Goal: Communication & Community: Participate in discussion

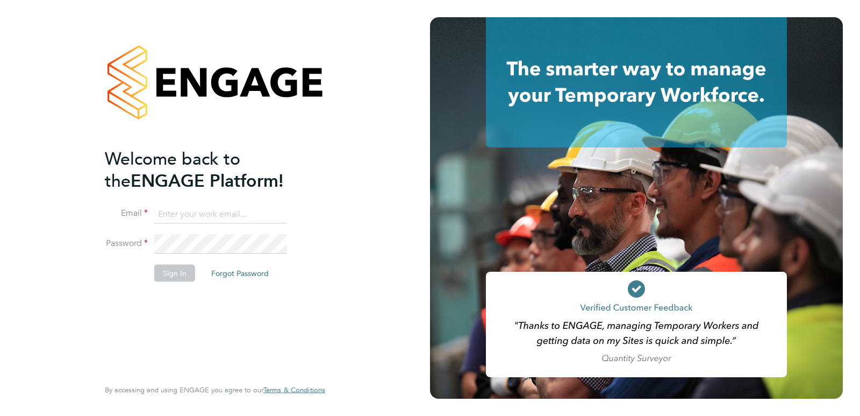
type input "Rufena.Haque@ncclondon.ac.uk"
click at [169, 269] on button "Sign In" at bounding box center [174, 273] width 41 height 17
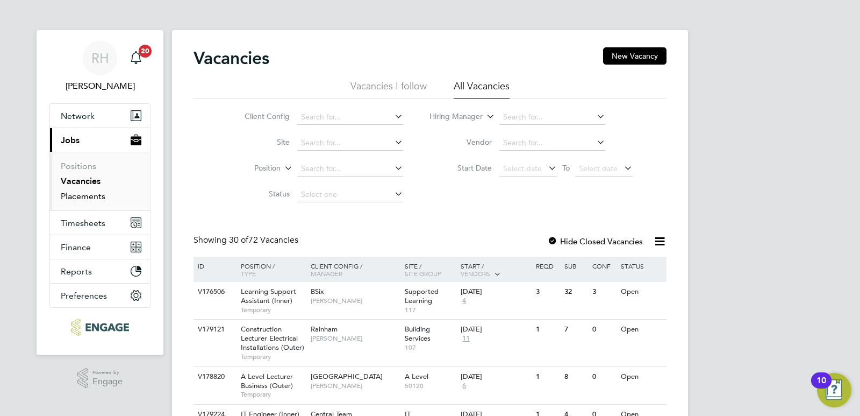
click at [92, 197] on link "Placements" at bounding box center [83, 196] width 45 height 10
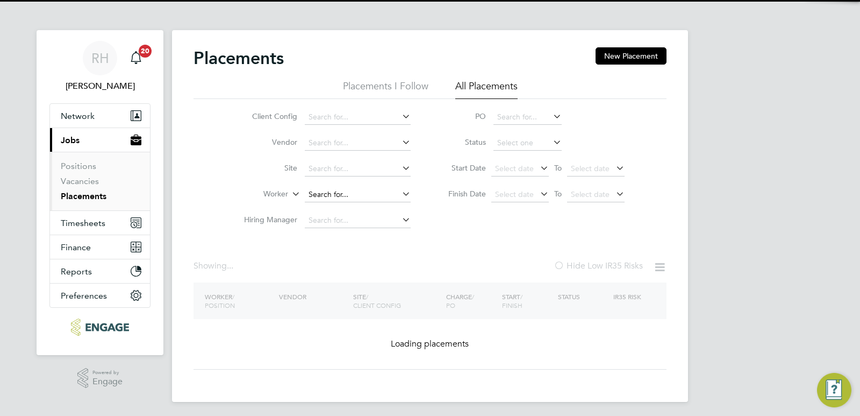
click at [315, 195] on input at bounding box center [358, 194] width 106 height 15
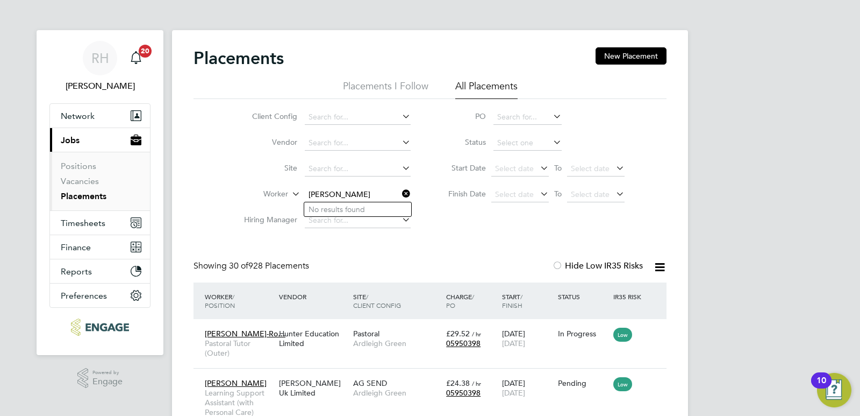
type input "sheid"
click at [400, 194] on icon at bounding box center [400, 193] width 0 height 15
click at [77, 180] on link "Vacancies" at bounding box center [80, 181] width 38 height 10
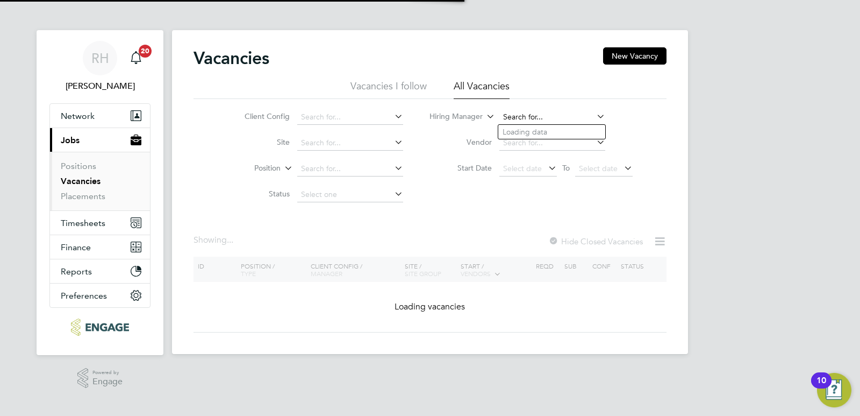
click at [540, 116] on input at bounding box center [552, 117] width 106 height 15
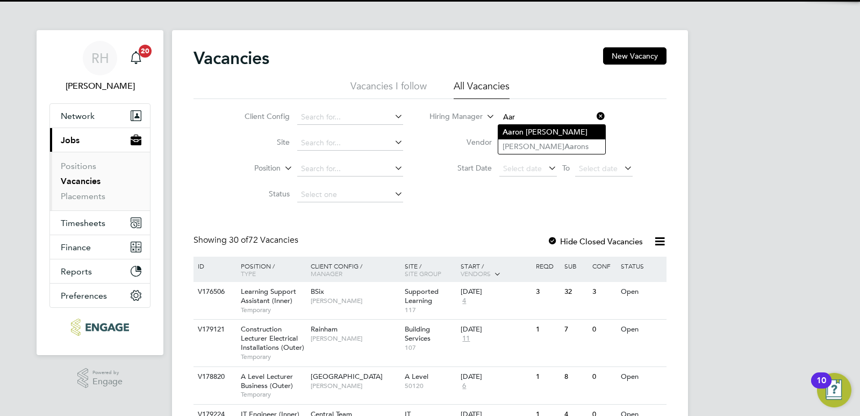
click at [531, 133] on li "Aar on Carr" at bounding box center [551, 132] width 107 height 15
type input "[PERSON_NAME]"
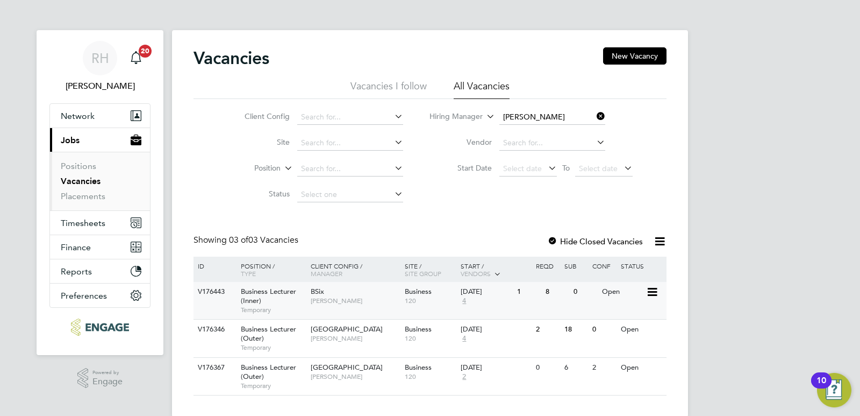
click at [323, 305] on div "BSix Aaron Carr" at bounding box center [355, 296] width 94 height 28
click at [84, 180] on link "Vacancies" at bounding box center [81, 181] width 40 height 10
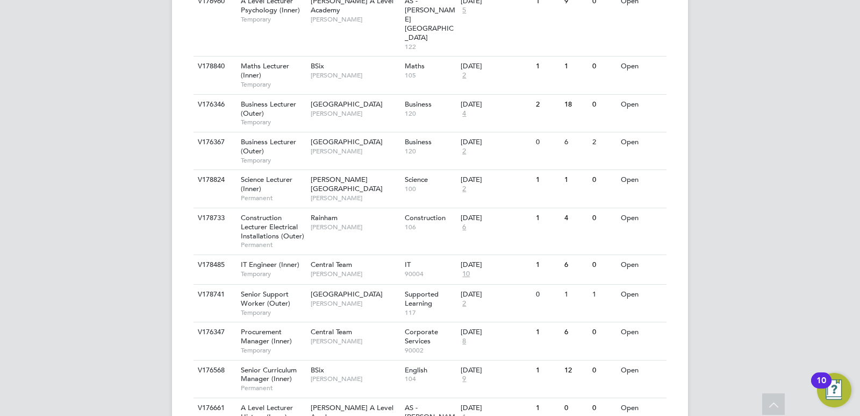
scroll to position [1110, 0]
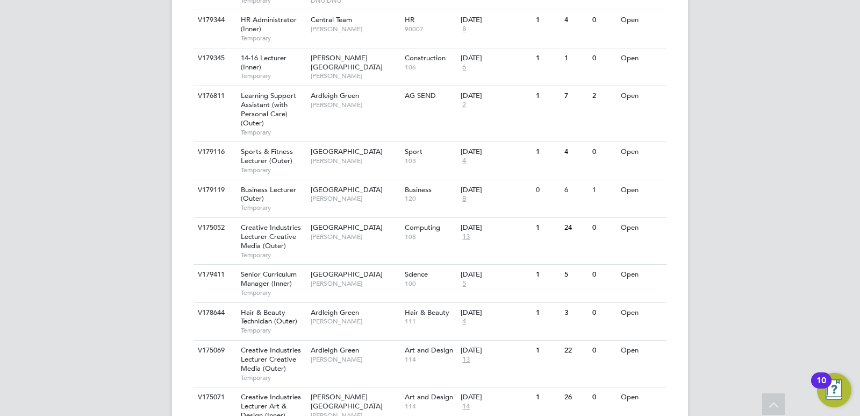
scroll to position [2408, 0]
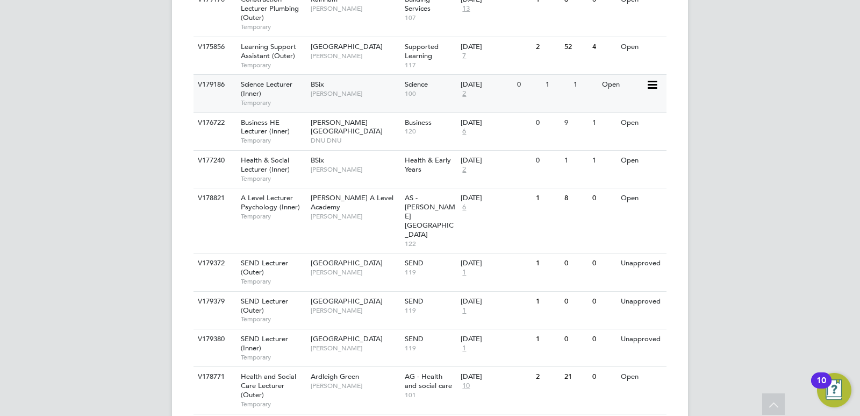
scroll to position [2838, 0]
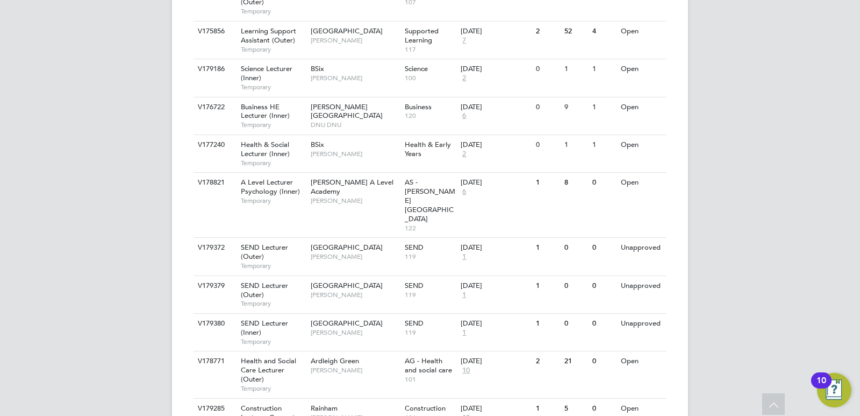
click at [261, 403] on span "Construction Lecturer Carpentry (Outer)" at bounding box center [271, 416] width 61 height 27
click at [254, 356] on span "Health and Social Care Lecturer (Outer)" at bounding box center [268, 369] width 55 height 27
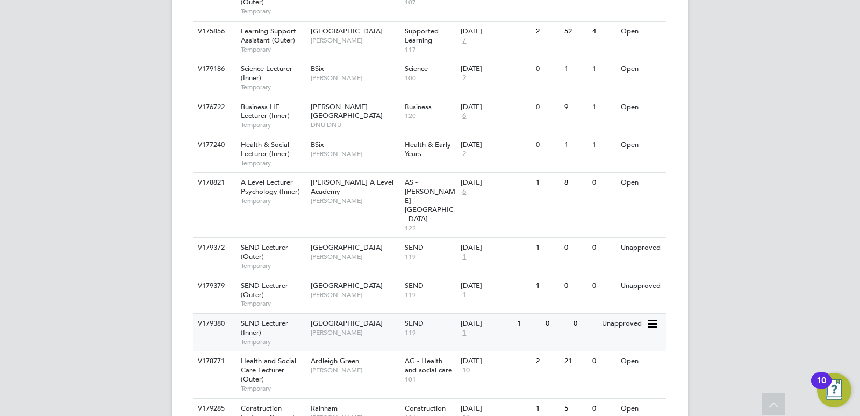
click at [270, 313] on div "SEND Lecturer (Inner) Temporary" at bounding box center [270, 331] width 75 height 37
click at [263, 281] on span "SEND Lecturer (Outer)" at bounding box center [264, 290] width 47 height 18
click at [282, 238] on div "SEND Lecturer (Outer) Temporary" at bounding box center [270, 256] width 75 height 37
click at [258, 177] on span "A Level Lecturer Psychology (Inner)" at bounding box center [270, 186] width 59 height 18
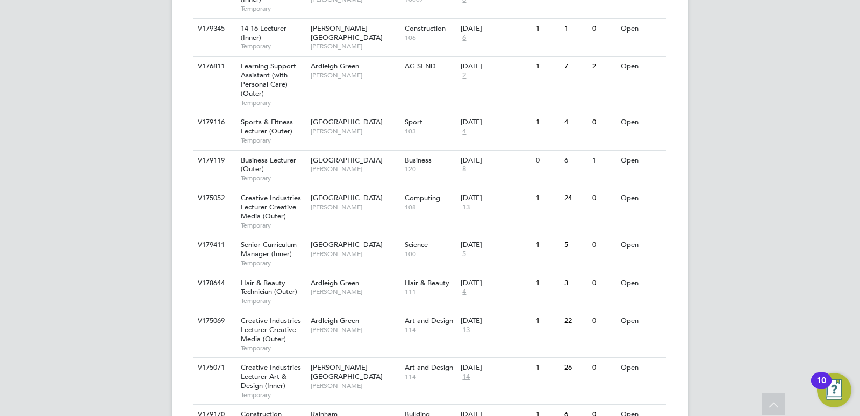
scroll to position [2461, 0]
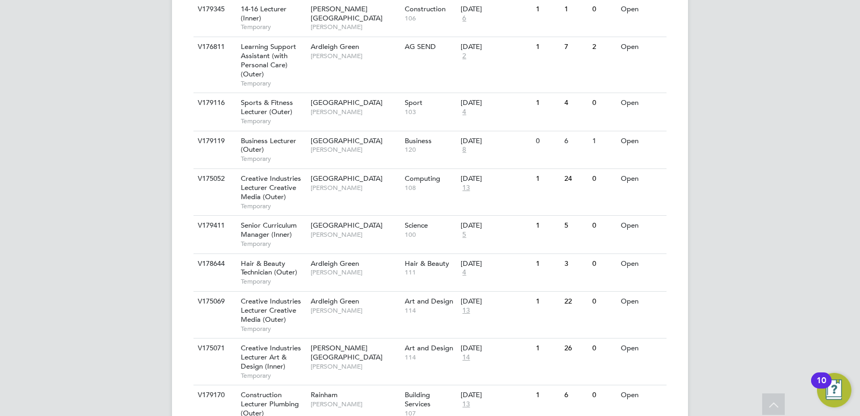
scroll to position [2407, 0]
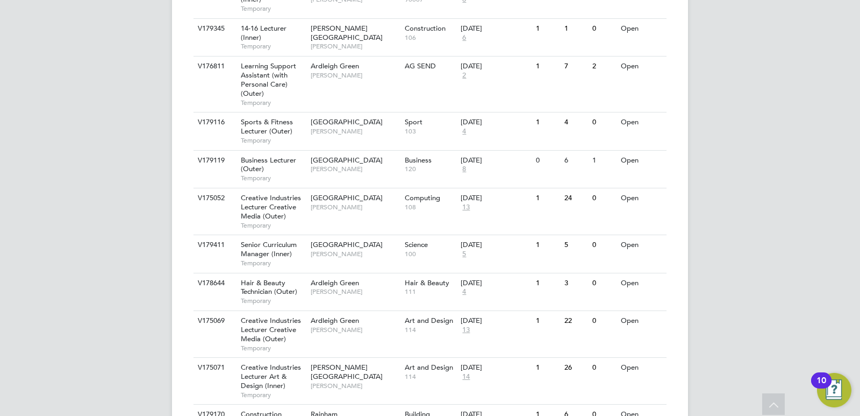
click at [258, 409] on span "Construction Lecturer Plumbing (Outer)" at bounding box center [270, 422] width 58 height 27
click at [262, 362] on span "Creative Industries Lecturer Art & Design (Inner)" at bounding box center [271, 375] width 60 height 27
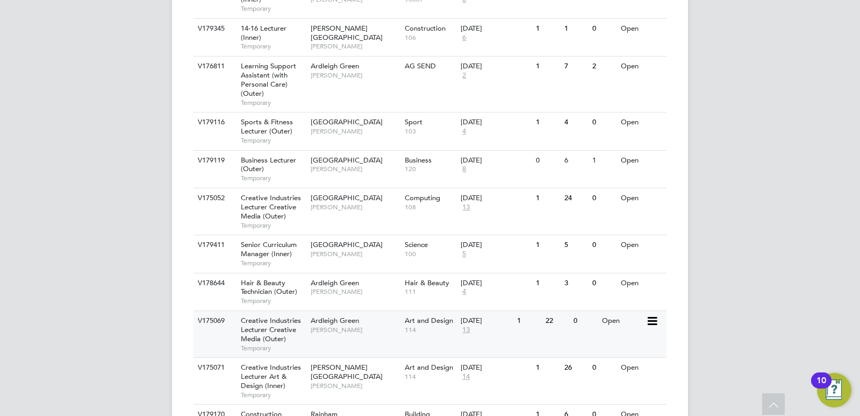
click at [259, 316] on span "Creative Industries Lecturer Creative Media (Outer)" at bounding box center [271, 329] width 60 height 27
click at [253, 278] on span "Hair & Beauty Technician (Outer)" at bounding box center [269, 287] width 56 height 18
click at [259, 240] on span "Senior Curriculum Manager (Inner)" at bounding box center [269, 249] width 56 height 18
click at [253, 193] on span "Creative Industries Lecturer Creative Media (Outer)" at bounding box center [271, 206] width 60 height 27
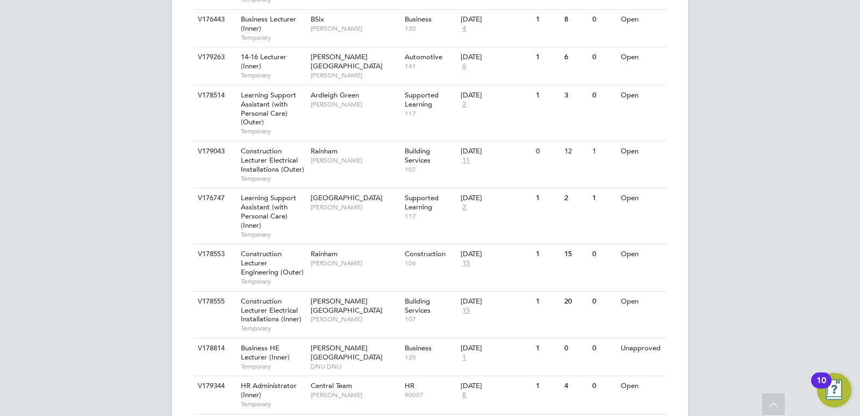
scroll to position [2031, 0]
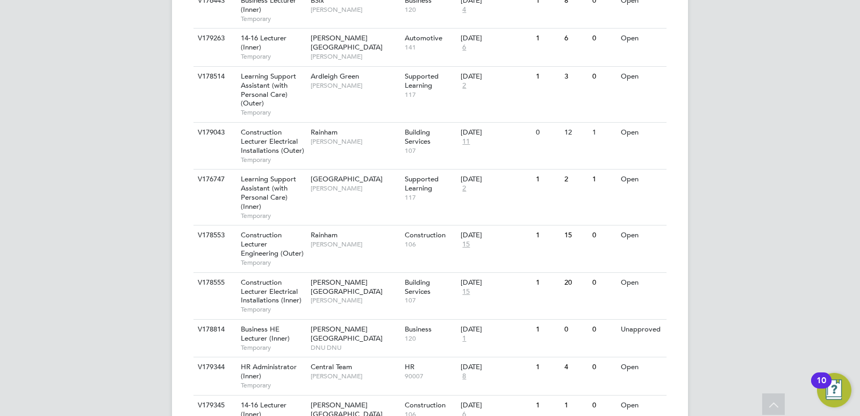
drag, startPoint x: 789, startPoint y: 197, endPoint x: 779, endPoint y: 175, distance: 24.6
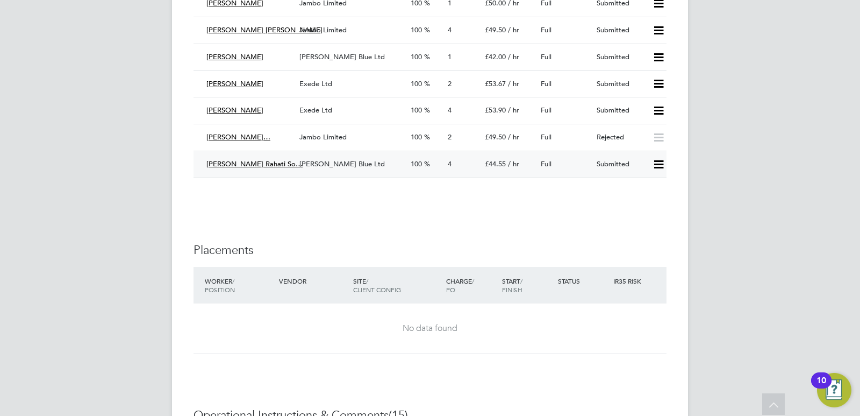
click at [337, 159] on span "Henry Blue Ltd" at bounding box center [341, 163] width 85 height 9
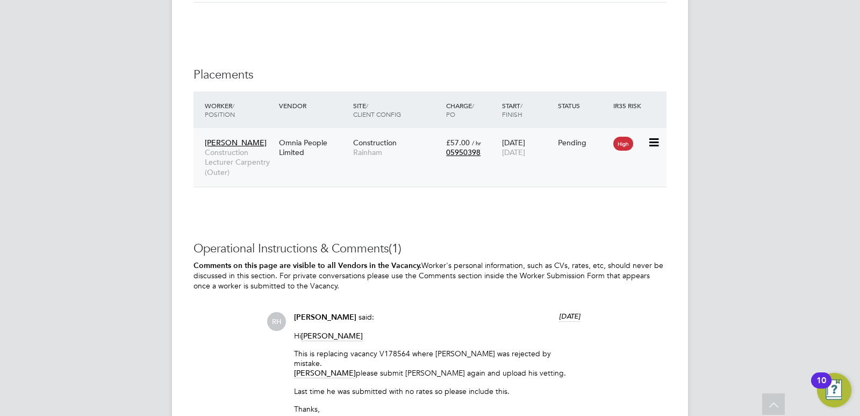
scroll to position [2088, 0]
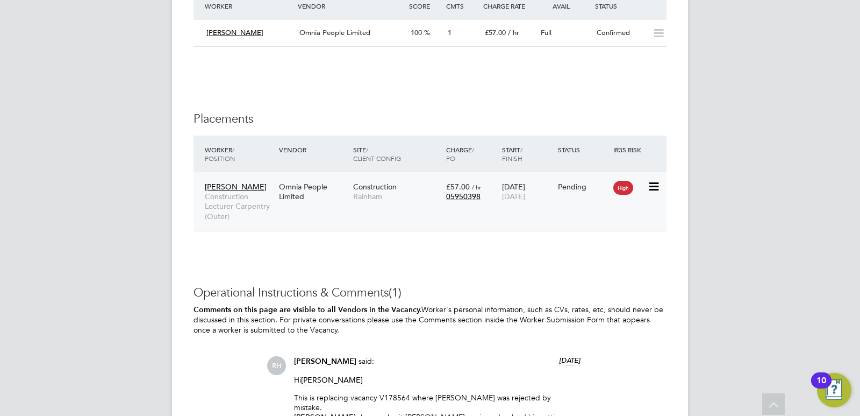
click at [271, 205] on span "Construction Lecturer Carpentry (Outer)" at bounding box center [239, 206] width 69 height 30
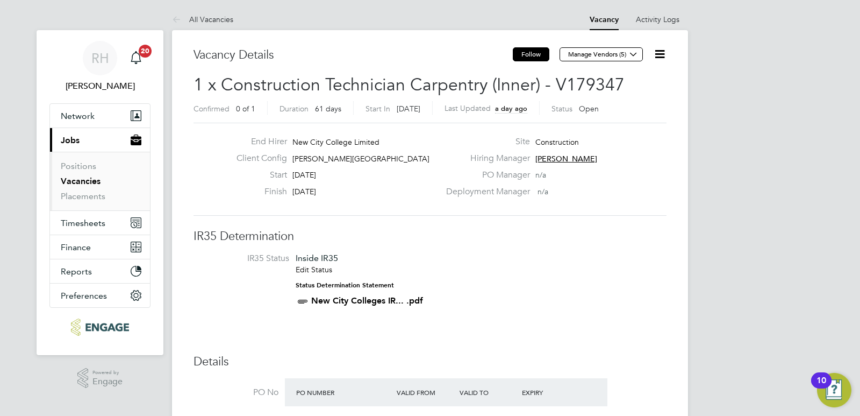
click at [529, 54] on button "Follow" at bounding box center [531, 54] width 37 height 14
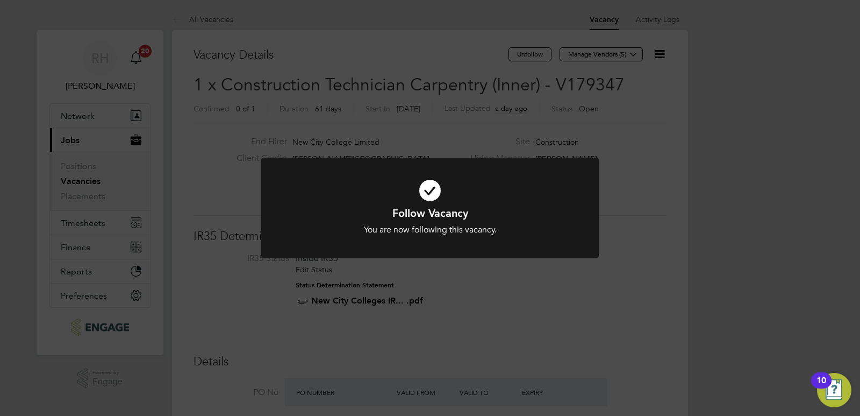
click at [626, 184] on div "Follow Vacancy You are now following this vacancy. Cancel Okay" at bounding box center [430, 208] width 860 height 416
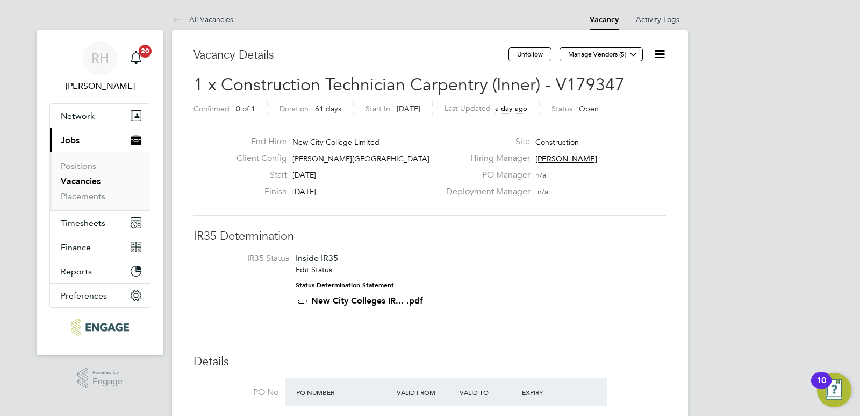
click at [654, 52] on icon at bounding box center [659, 53] width 13 height 13
click at [627, 91] on li "Update Status" at bounding box center [634, 94] width 62 height 15
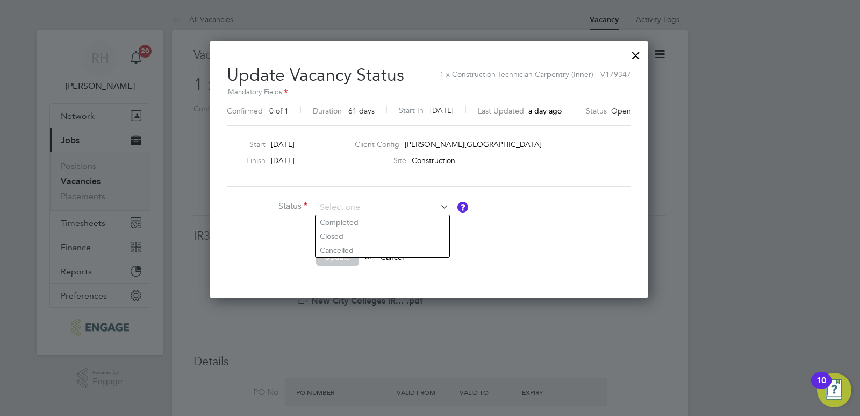
click at [642, 54] on div at bounding box center [635, 52] width 19 height 19
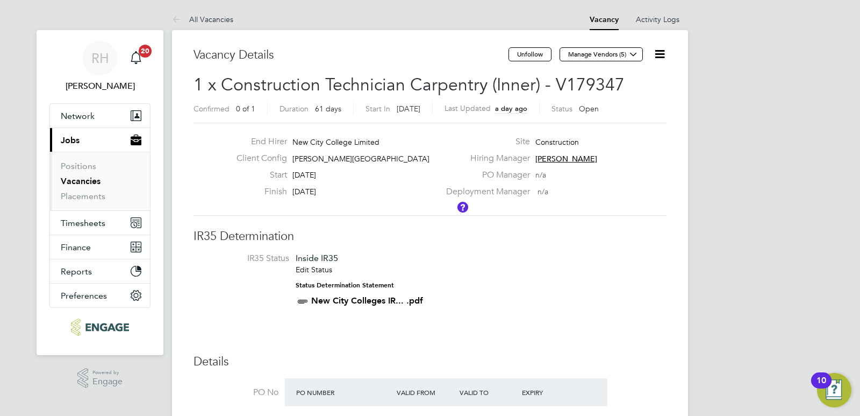
click at [666, 56] on icon at bounding box center [659, 53] width 13 height 13
click at [626, 112] on li "Followers" at bounding box center [634, 115] width 62 height 15
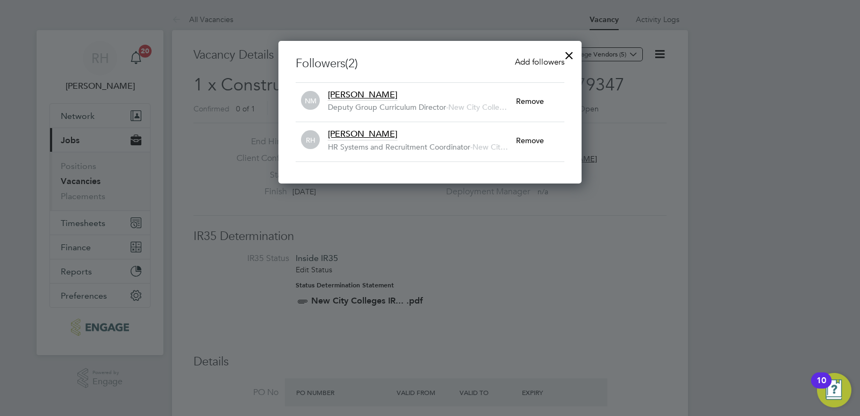
click at [522, 61] on span "Add followers" at bounding box center [539, 61] width 49 height 10
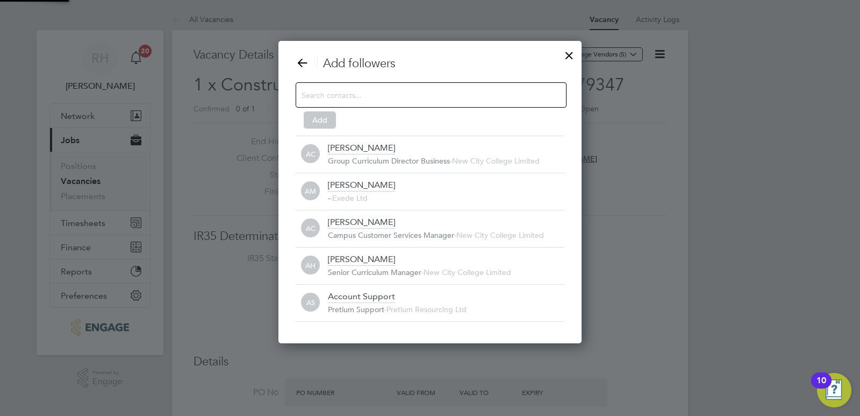
click at [366, 93] on input at bounding box center [423, 95] width 242 height 14
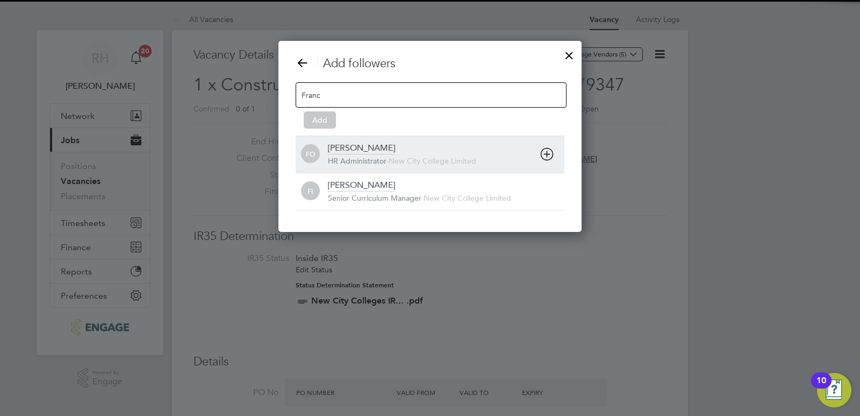
type input "Franc"
click at [363, 161] on span "HR Administrator" at bounding box center [357, 161] width 59 height 10
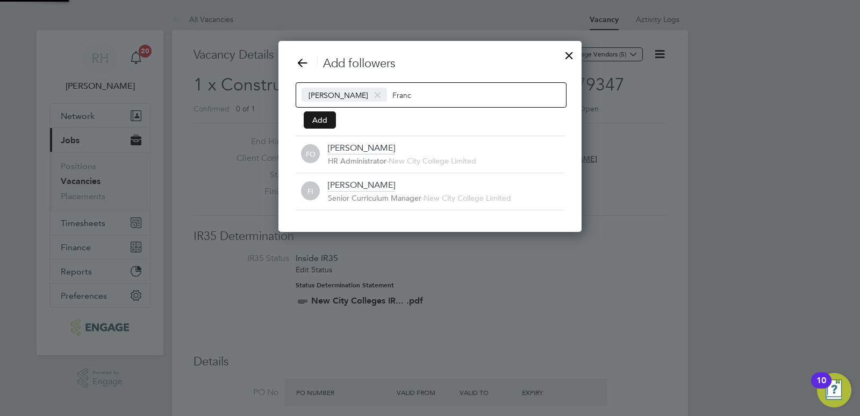
click at [324, 122] on button "Add" at bounding box center [320, 119] width 32 height 17
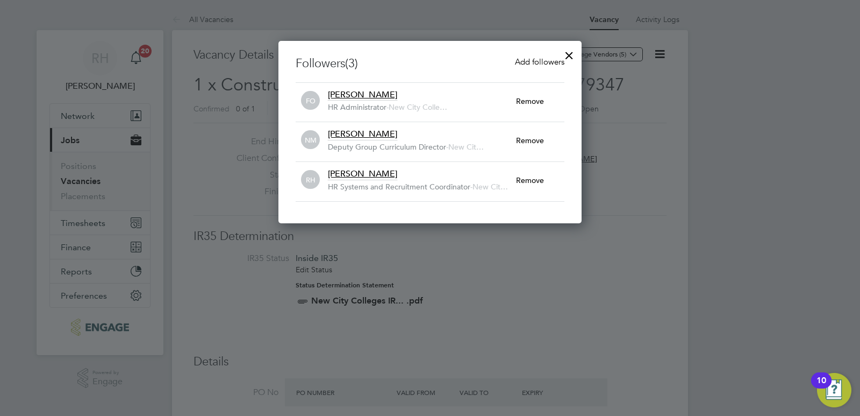
click at [561, 58] on div at bounding box center [569, 52] width 19 height 19
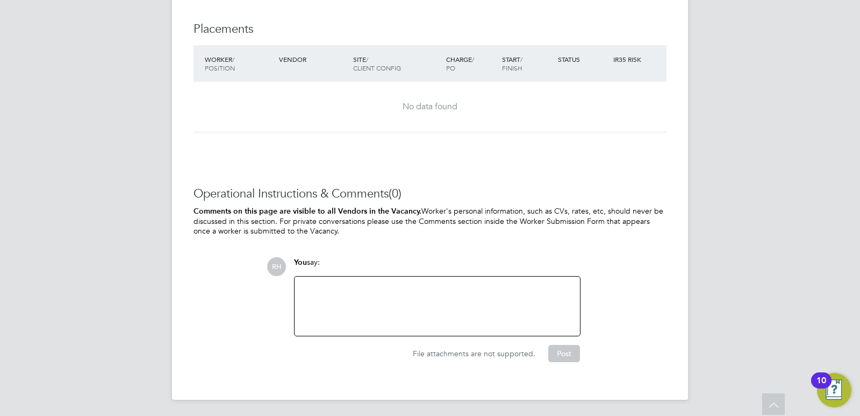
click at [392, 291] on div at bounding box center [437, 306] width 273 height 46
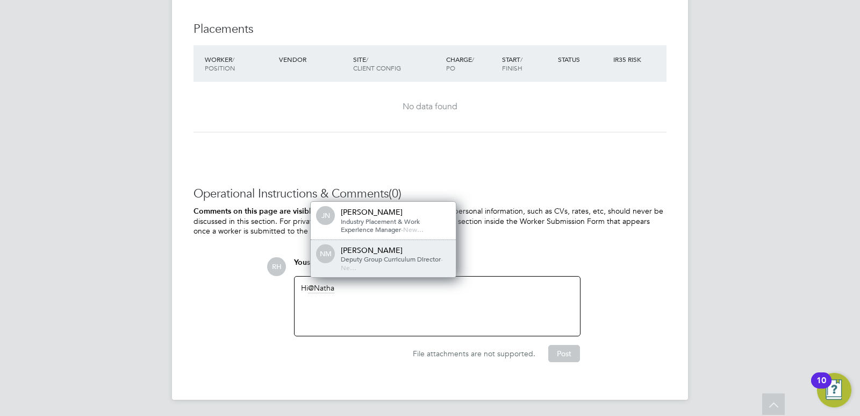
click at [376, 260] on span "Deputy Group Curriculum Director" at bounding box center [391, 258] width 100 height 9
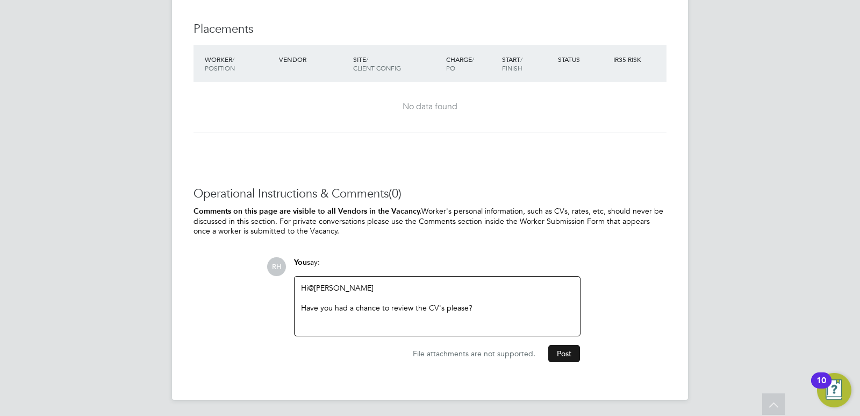
click at [562, 347] on button "Post" at bounding box center [564, 353] width 32 height 17
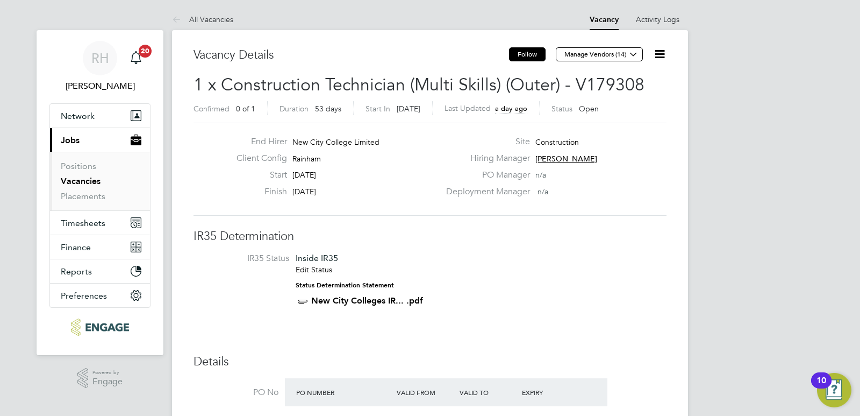
click at [537, 54] on button "Follow" at bounding box center [527, 54] width 37 height 14
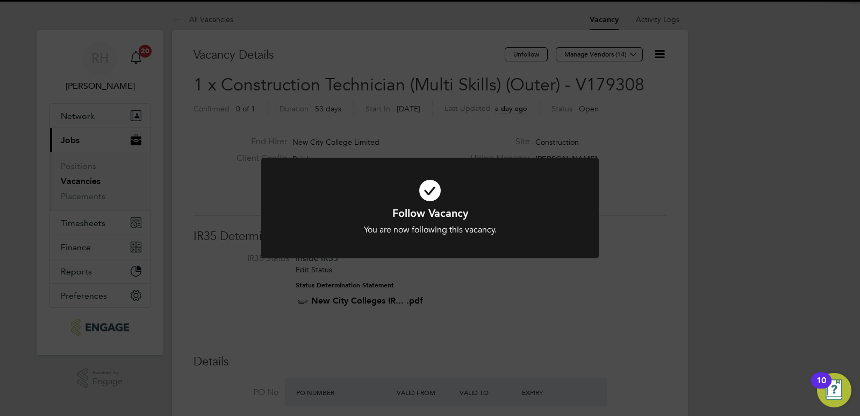
click at [663, 52] on div "Follow Vacancy You are now following this vacancy. Cancel Okay" at bounding box center [430, 208] width 860 height 416
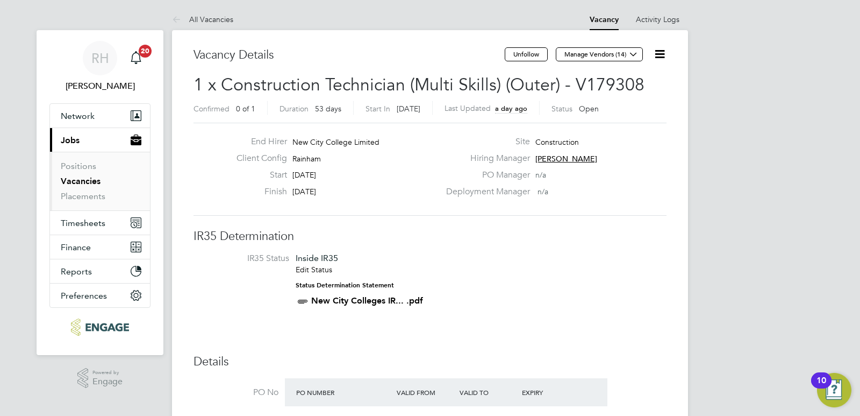
click at [663, 54] on icon at bounding box center [659, 53] width 13 height 13
click at [630, 112] on li "Followers" at bounding box center [634, 115] width 62 height 15
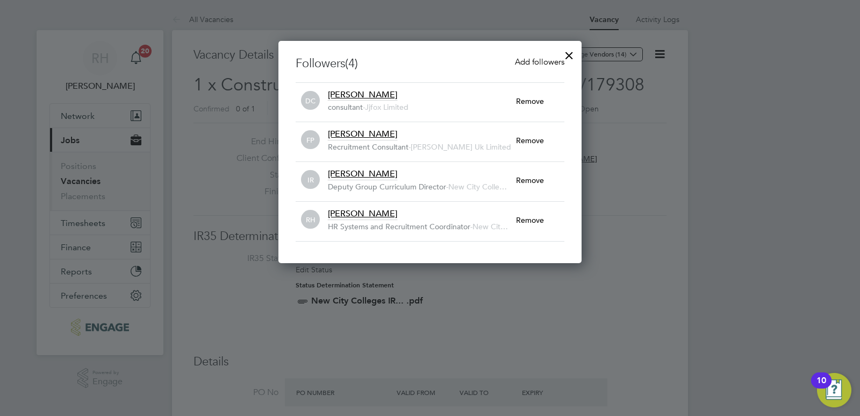
click at [540, 62] on span "Add followers" at bounding box center [539, 61] width 49 height 10
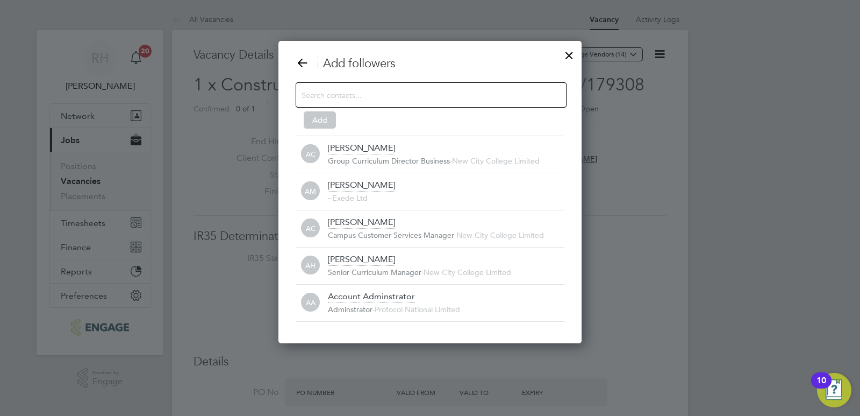
click at [369, 92] on input at bounding box center [423, 95] width 242 height 14
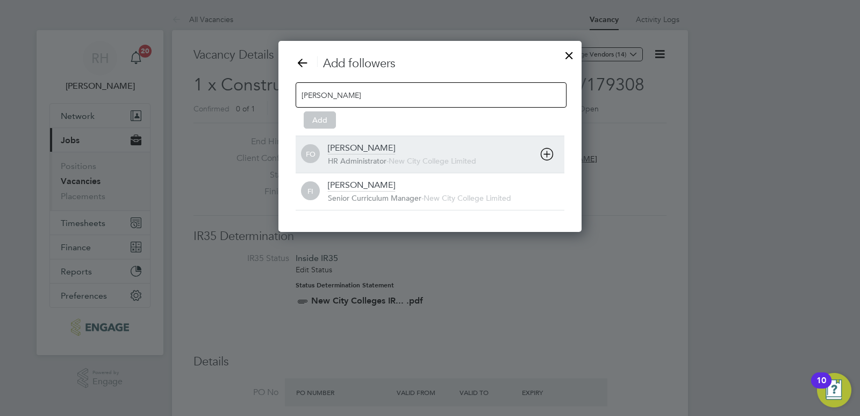
type input "[PERSON_NAME]"
click at [354, 151] on div "[PERSON_NAME]" at bounding box center [361, 148] width 67 height 12
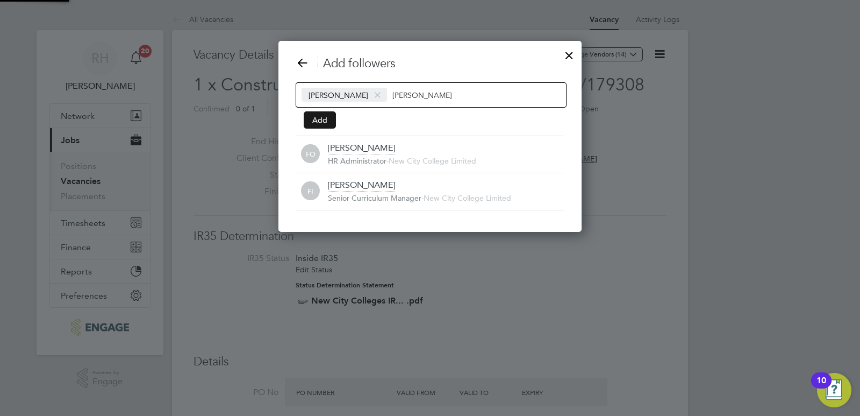
click at [325, 122] on button "Add" at bounding box center [320, 119] width 32 height 17
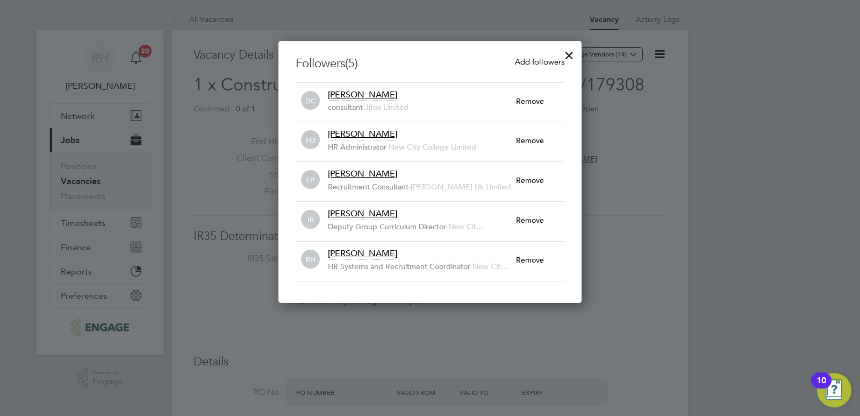
click at [570, 50] on div at bounding box center [569, 52] width 19 height 19
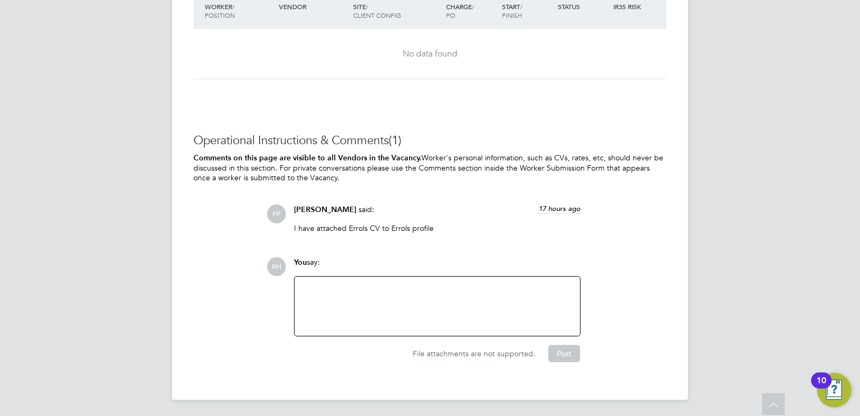
click at [308, 298] on div at bounding box center [437, 306] width 273 height 46
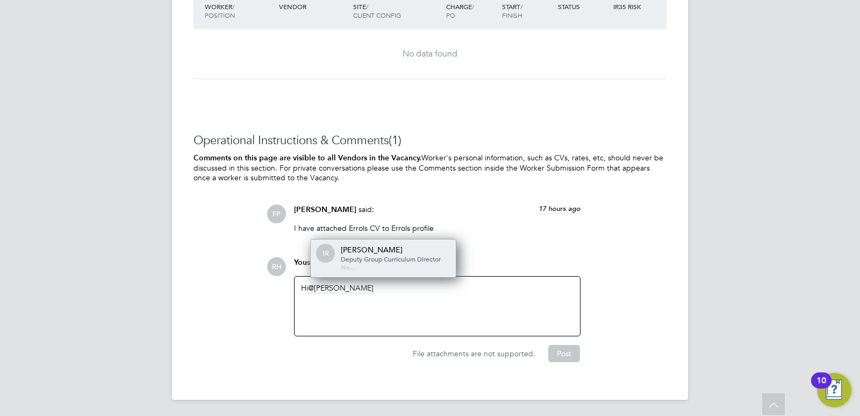
click at [353, 256] on span "Deputy Group Curriculum Director" at bounding box center [391, 258] width 100 height 9
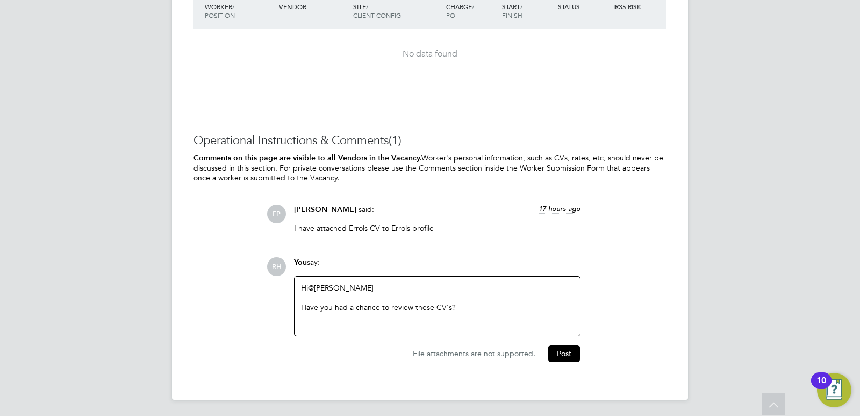
click at [430, 305] on div "Have you had a chance to review these CV's?" at bounding box center [437, 307] width 273 height 10
click at [432, 307] on div "Have you had a chance to review these CV's?" at bounding box center [437, 307] width 273 height 10
click at [557, 353] on button "Post" at bounding box center [564, 353] width 32 height 17
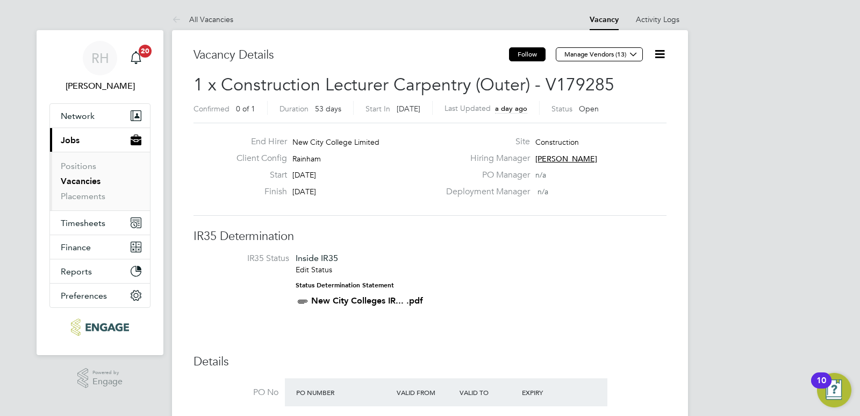
click at [531, 51] on button "Follow" at bounding box center [527, 54] width 37 height 14
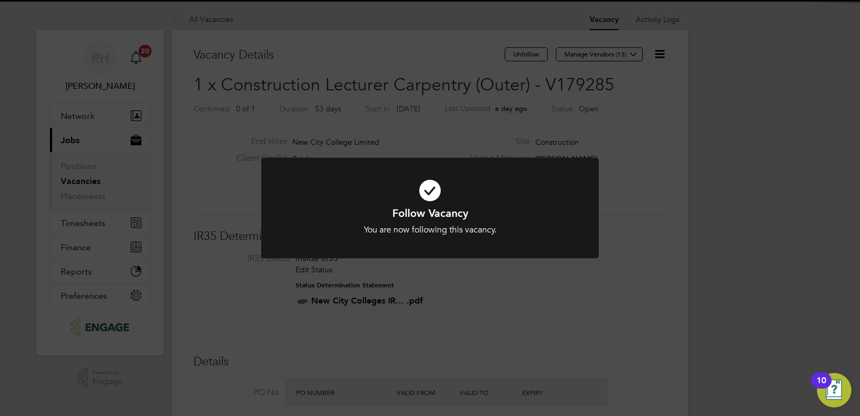
click at [665, 55] on div "Follow Vacancy You are now following this vacancy. Cancel Okay" at bounding box center [430, 208] width 860 height 416
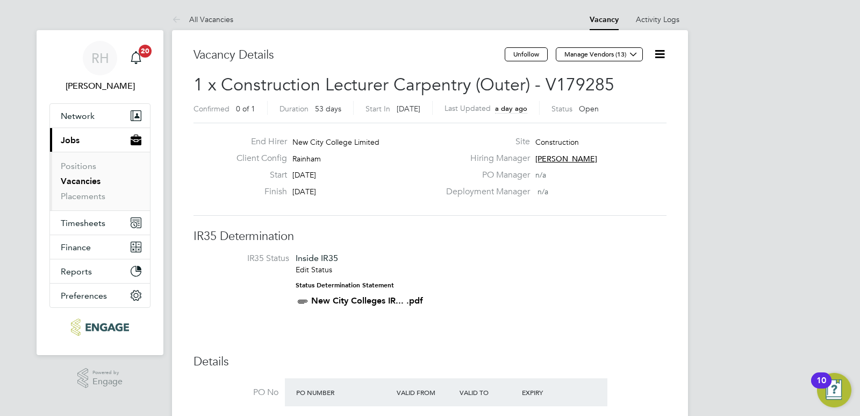
click at [659, 52] on icon at bounding box center [659, 53] width 13 height 13
click at [620, 113] on li "Followers" at bounding box center [634, 115] width 62 height 15
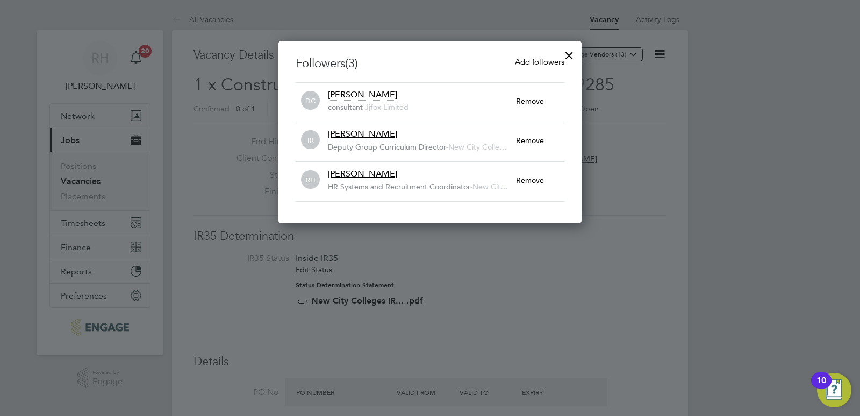
click at [534, 59] on span "Add followers" at bounding box center [539, 61] width 49 height 10
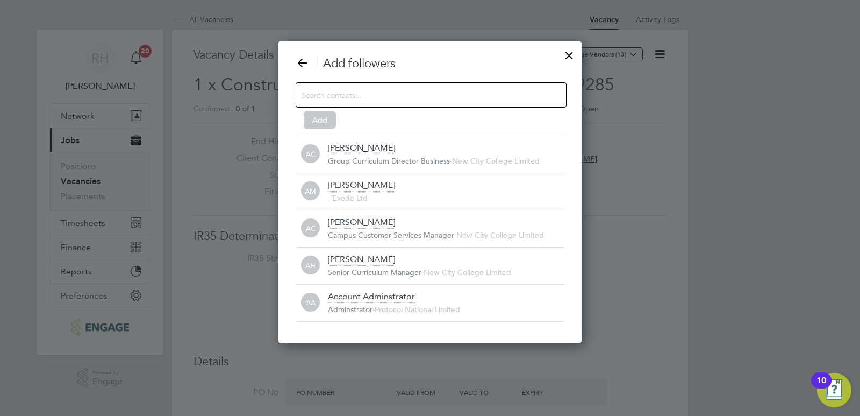
click at [465, 98] on input at bounding box center [423, 95] width 242 height 14
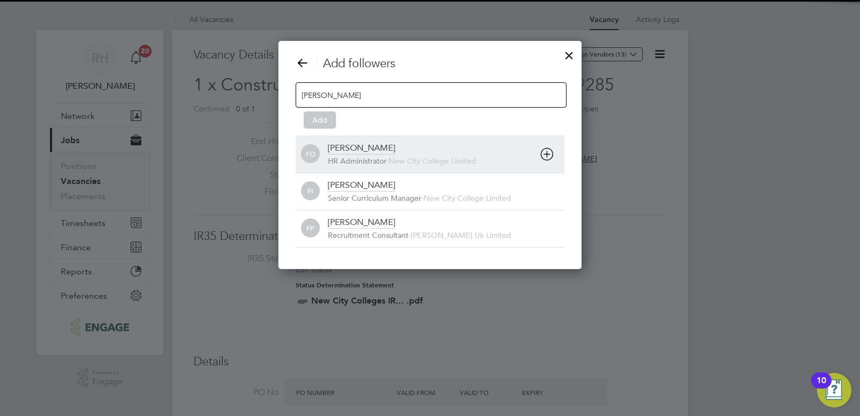
type input "[PERSON_NAME]"
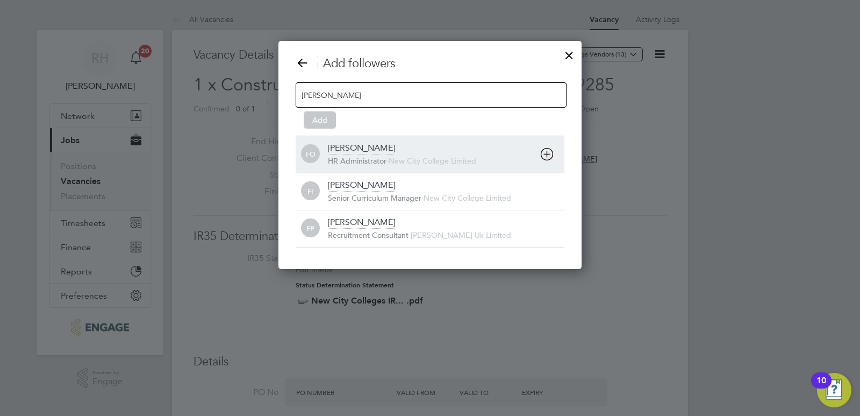
click at [385, 151] on div "[PERSON_NAME]" at bounding box center [361, 148] width 67 height 12
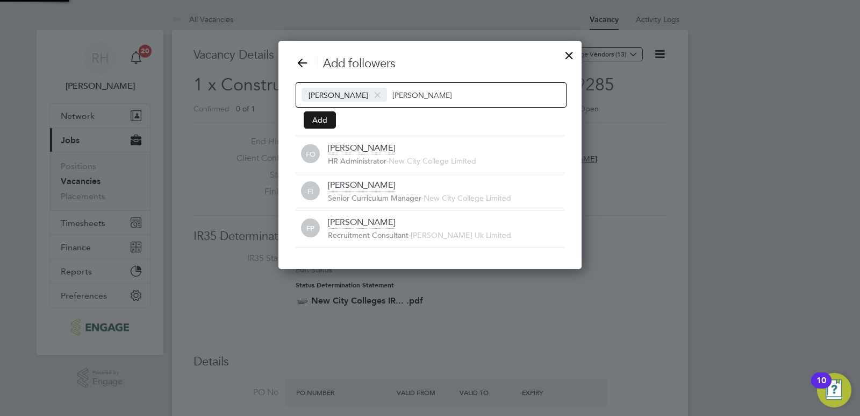
click at [323, 113] on button "Add" at bounding box center [320, 119] width 32 height 17
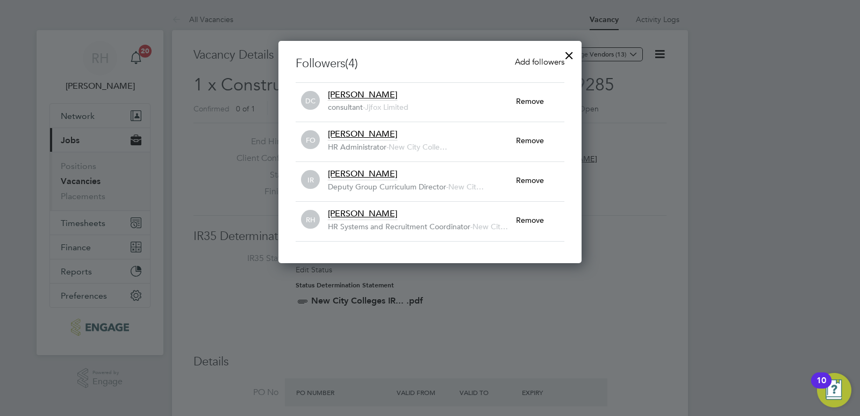
click at [572, 55] on div at bounding box center [569, 52] width 19 height 19
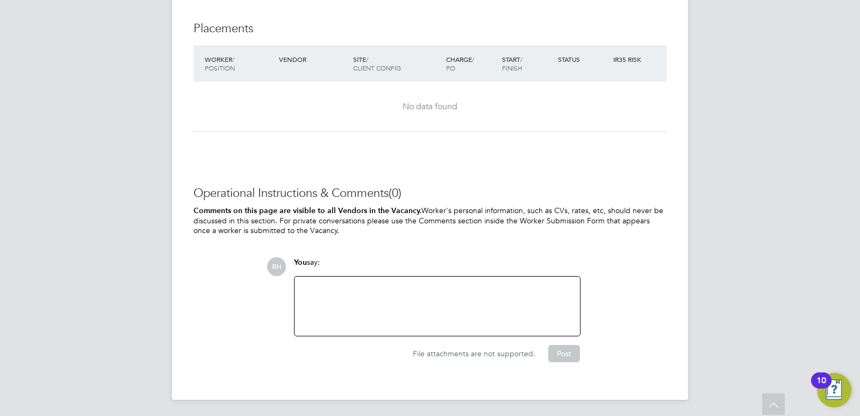
click at [344, 296] on div at bounding box center [437, 306] width 273 height 46
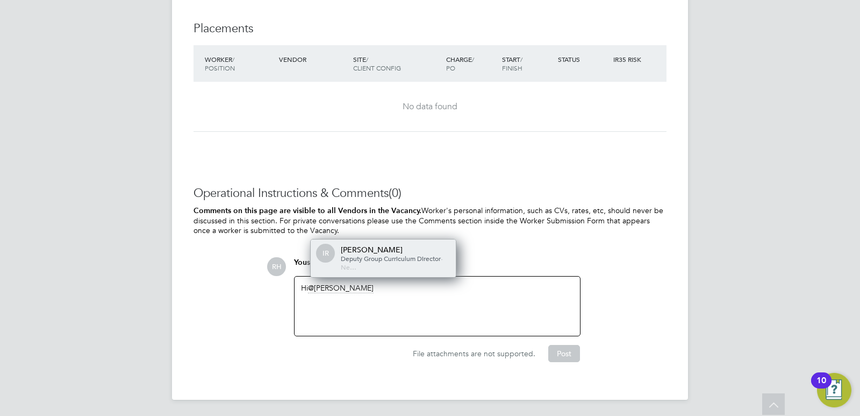
click at [351, 263] on span "Ne…" at bounding box center [349, 266] width 16 height 9
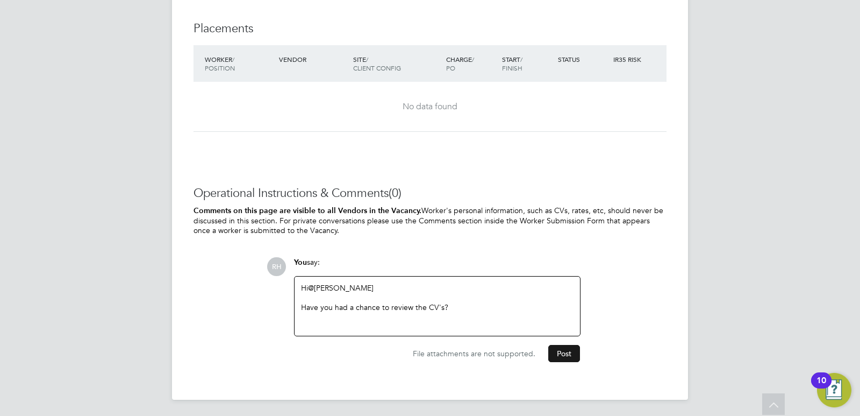
click at [560, 352] on button "Post" at bounding box center [564, 353] width 32 height 17
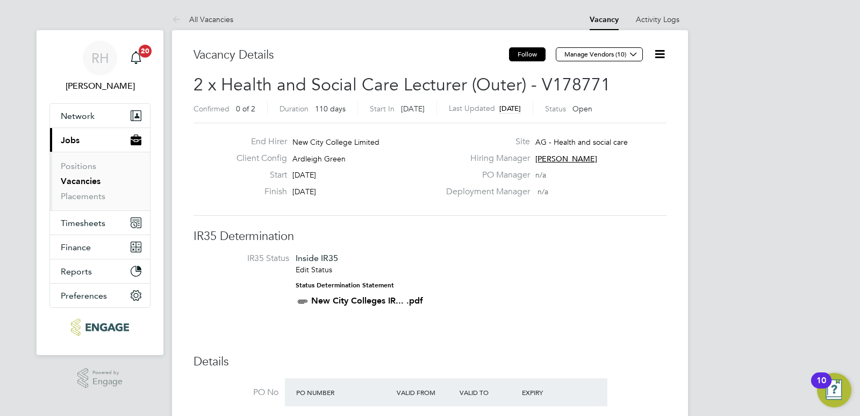
click at [525, 54] on button "Follow" at bounding box center [527, 54] width 37 height 14
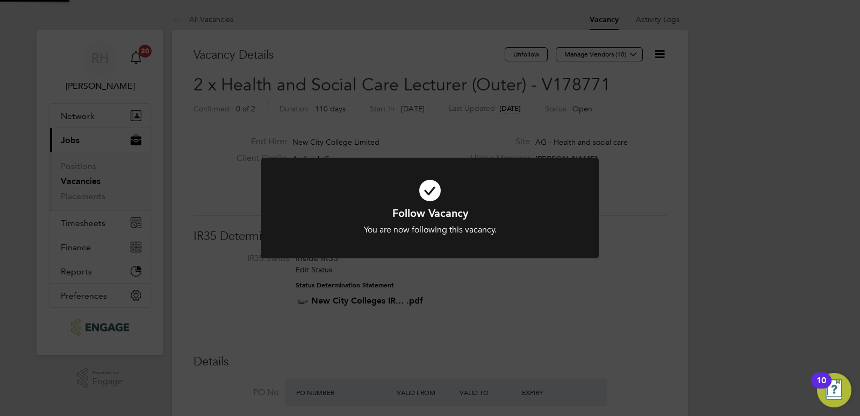
click at [656, 55] on div "Follow Vacancy You are now following this vacancy. Cancel Okay" at bounding box center [430, 208] width 860 height 416
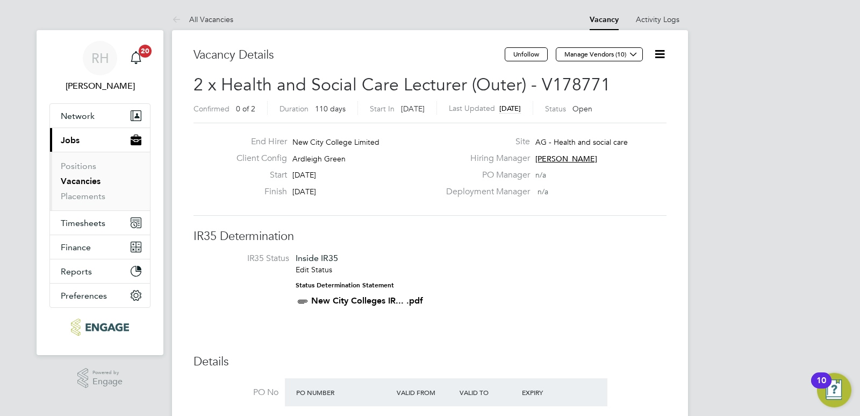
click at [659, 54] on icon at bounding box center [659, 53] width 13 height 13
click at [631, 109] on li "Followers" at bounding box center [634, 115] width 62 height 15
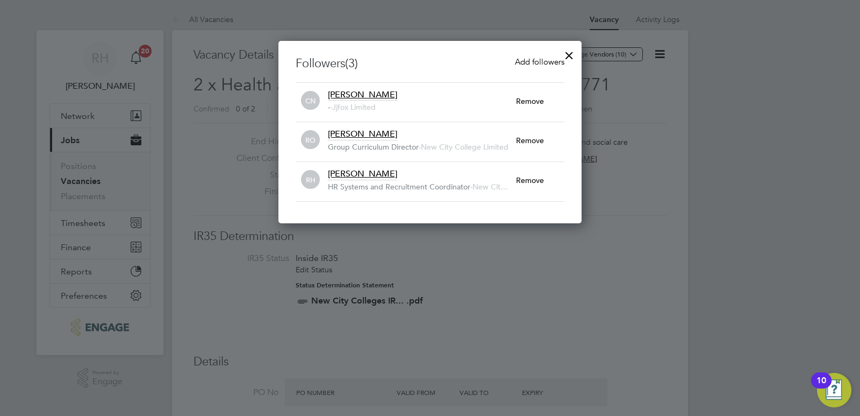
click at [540, 59] on span "Add followers" at bounding box center [539, 61] width 49 height 10
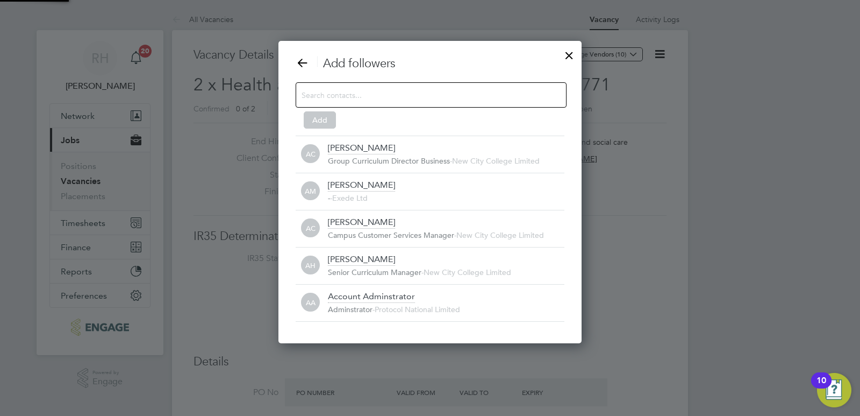
click at [388, 92] on input at bounding box center [423, 95] width 242 height 14
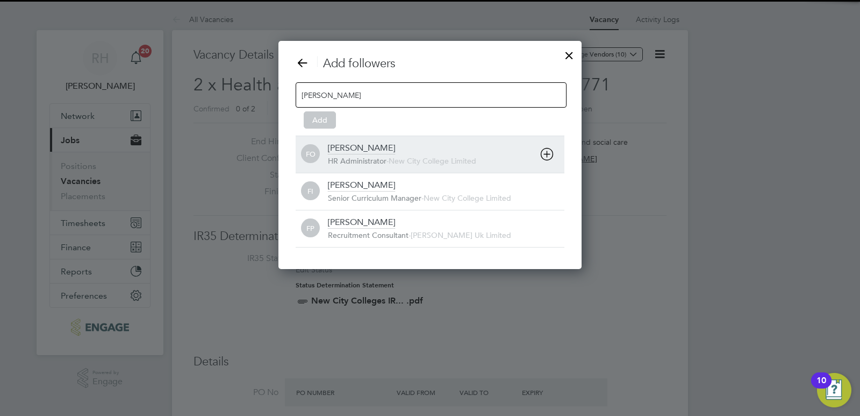
type input "Fran"
click at [373, 156] on span "HR Administrator" at bounding box center [357, 161] width 59 height 10
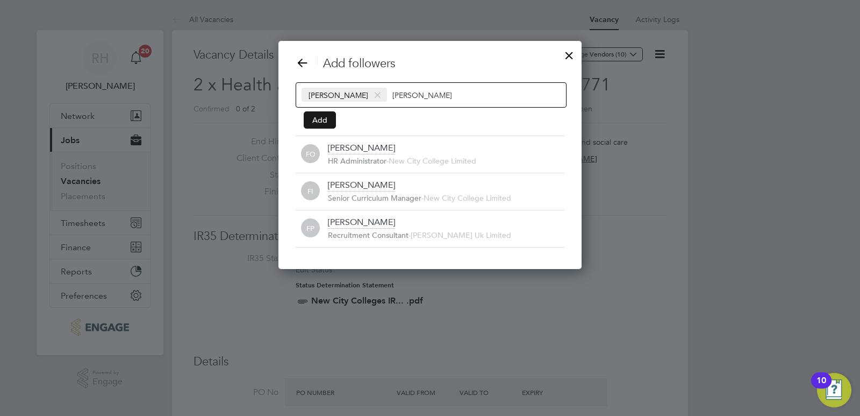
click at [323, 120] on button "Add" at bounding box center [320, 119] width 32 height 17
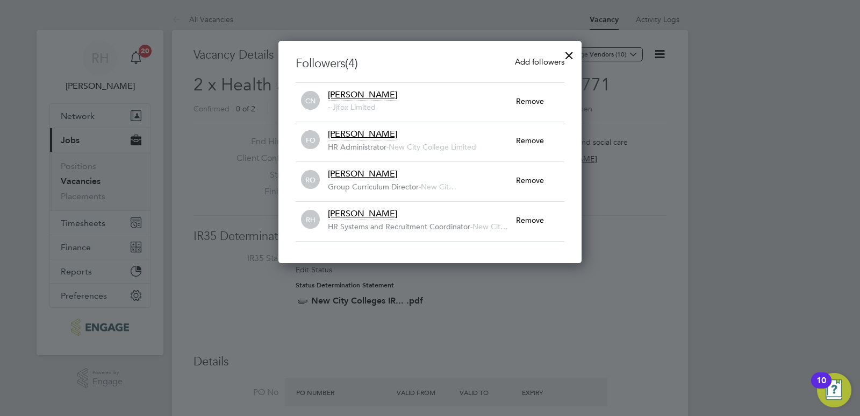
click at [570, 58] on div at bounding box center [569, 52] width 19 height 19
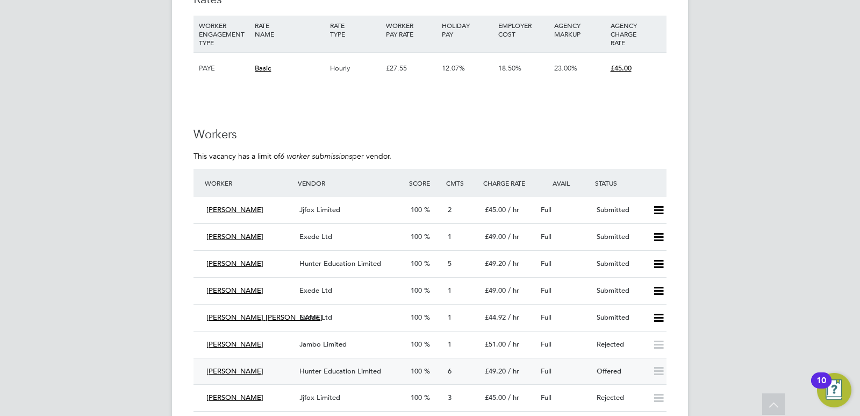
click at [387, 370] on div "Hunter Education Limited" at bounding box center [350, 371] width 111 height 18
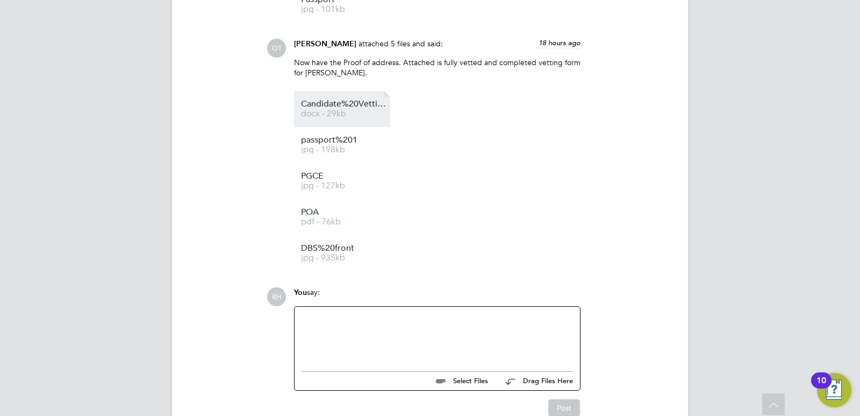
click at [334, 116] on li "Candidate%20Vetting%20Form%20-%20Emelia%20Lewis docx - 29kb" at bounding box center [342, 109] width 96 height 36
click at [345, 110] on span "docx - 29kb" at bounding box center [344, 114] width 86 height 8
click at [429, 332] on div at bounding box center [437, 336] width 273 height 46
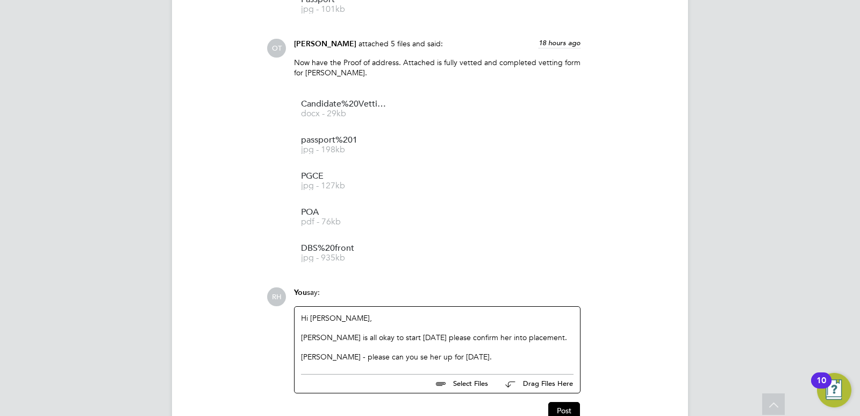
click at [380, 355] on div "Fran - please can you se her up for mOnday 01/09." at bounding box center [437, 357] width 273 height 10
click at [388, 354] on div "Fran - please can you see her up for mOnday 01/09." at bounding box center [437, 357] width 273 height 10
click at [433, 355] on div "Fran - please can you set her up for mOnday 01/09." at bounding box center [437, 357] width 273 height 10
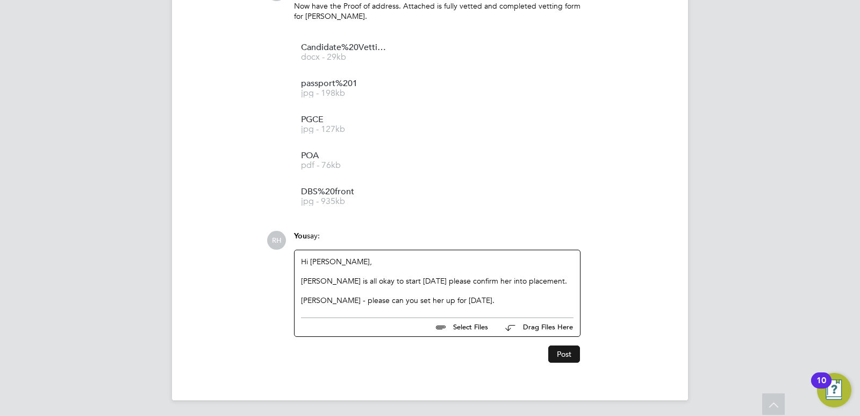
click at [555, 352] on button "Post" at bounding box center [564, 353] width 32 height 17
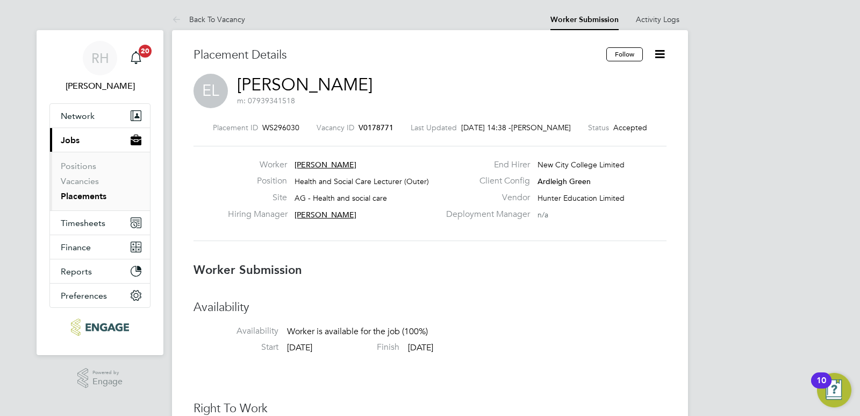
click at [384, 128] on span "V0178771" at bounding box center [376, 128] width 35 height 10
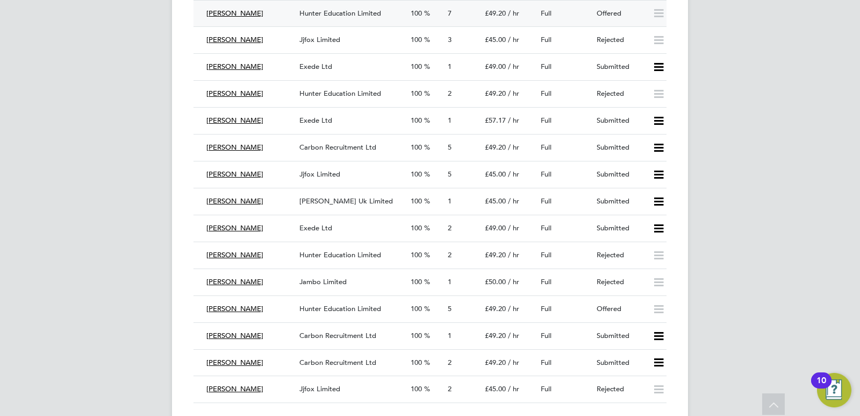
scroll to position [2043, 0]
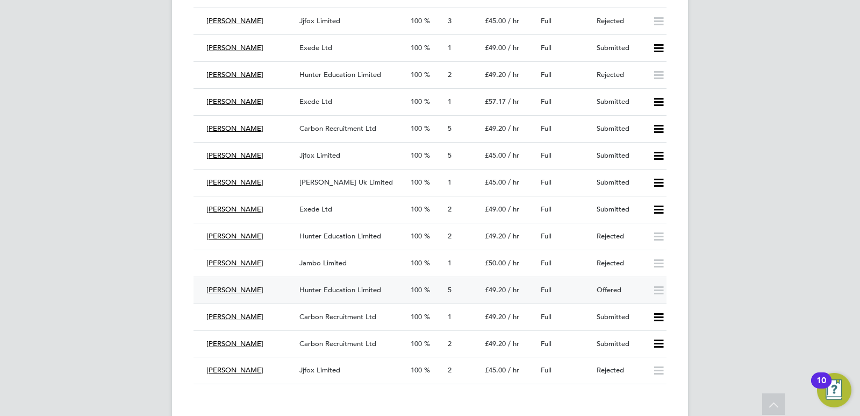
click at [290, 292] on div "Roselyn Donkor" at bounding box center [248, 290] width 93 height 18
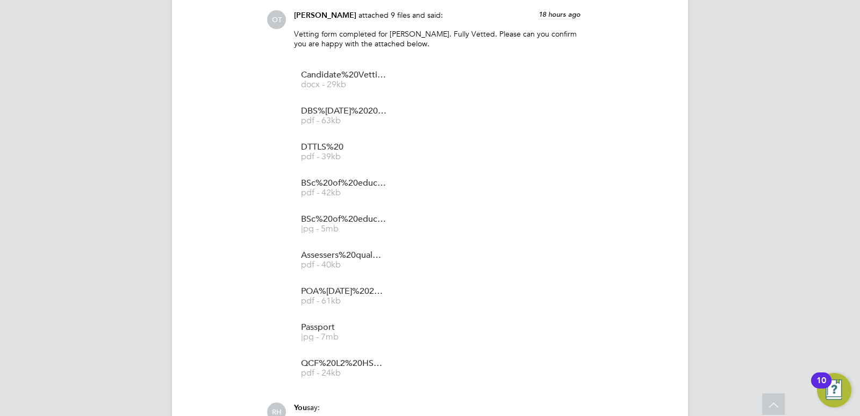
scroll to position [1344, 0]
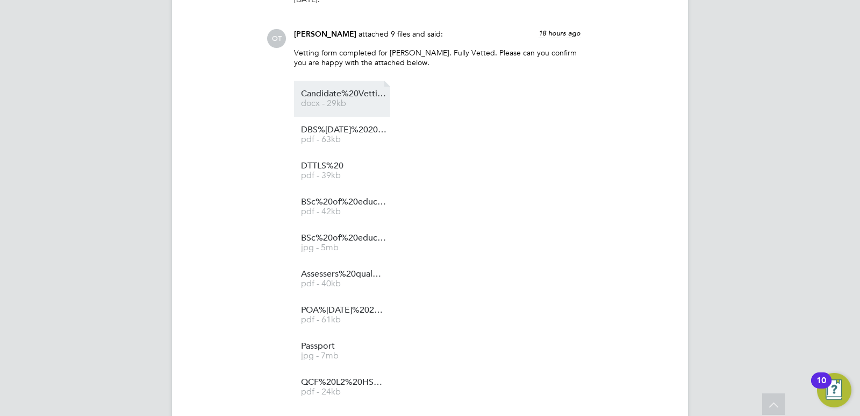
click at [345, 99] on span "docx - 29kb" at bounding box center [344, 103] width 86 height 8
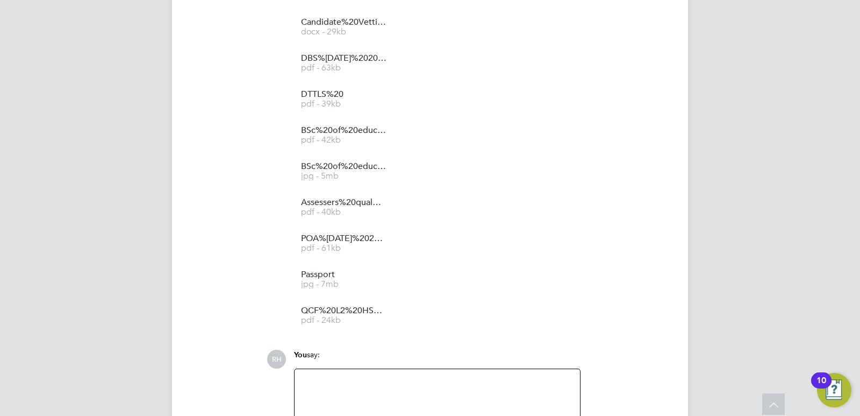
scroll to position [1512, 0]
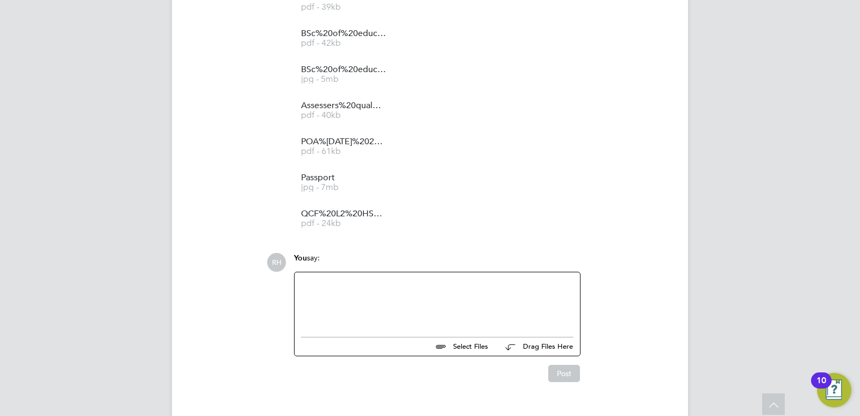
click at [323, 278] on div at bounding box center [437, 301] width 273 height 46
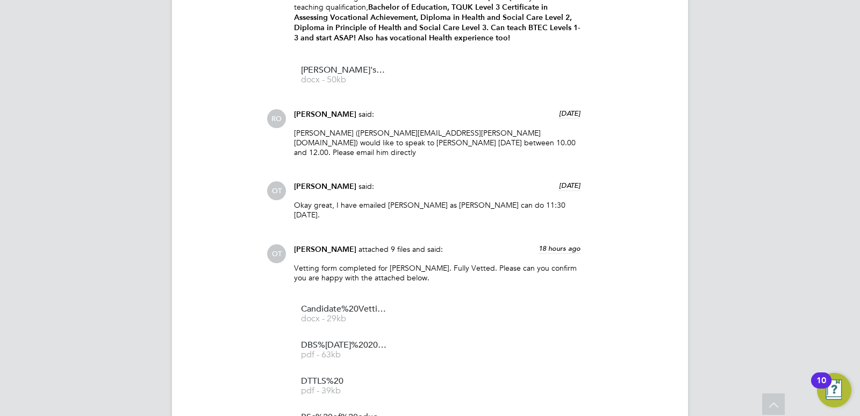
scroll to position [1505, 0]
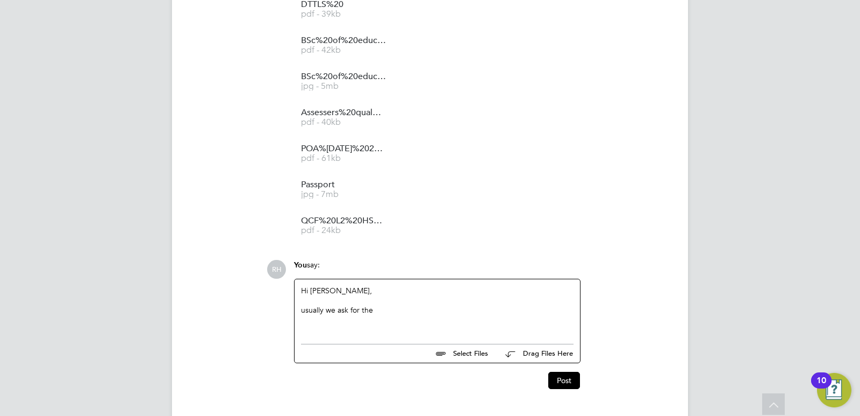
click at [302, 305] on div "usually we ask for the" at bounding box center [437, 310] width 273 height 10
drag, startPoint x: 382, startPoint y: 289, endPoint x: 337, endPoint y: 285, distance: 45.3
click at [337, 305] on div "Usually we ask for the" at bounding box center [437, 310] width 273 height 10
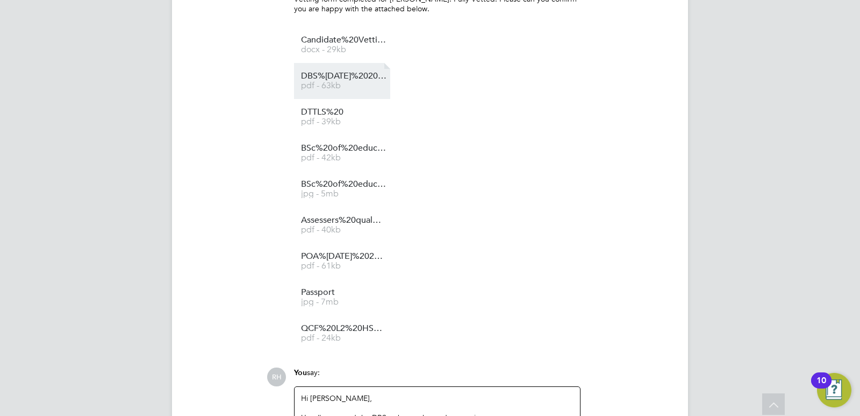
click at [321, 82] on span "pdf - 63kb" at bounding box center [344, 86] width 86 height 8
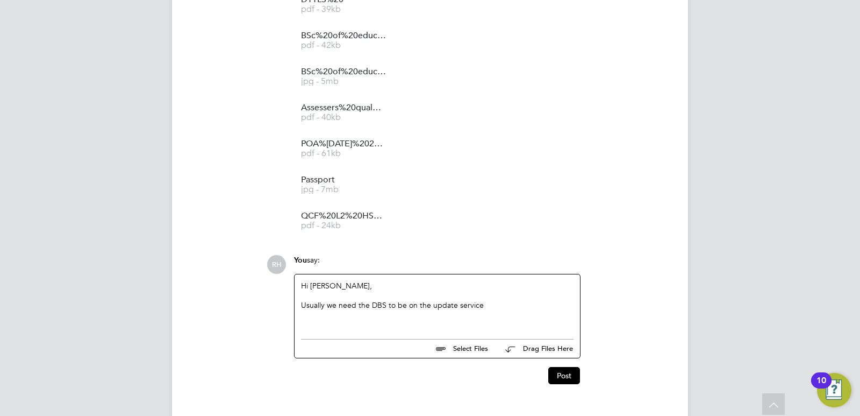
scroll to position [1512, 0]
click at [488, 298] on div "Usually we need the DBS to be on the update service" at bounding box center [437, 303] width 273 height 10
drag, startPoint x: 458, startPoint y: 290, endPoint x: 477, endPoint y: 290, distance: 19.4
click at [458, 298] on div "Usually we need the DBS to be on the update service or it can be dated within a…" at bounding box center [437, 307] width 273 height 19
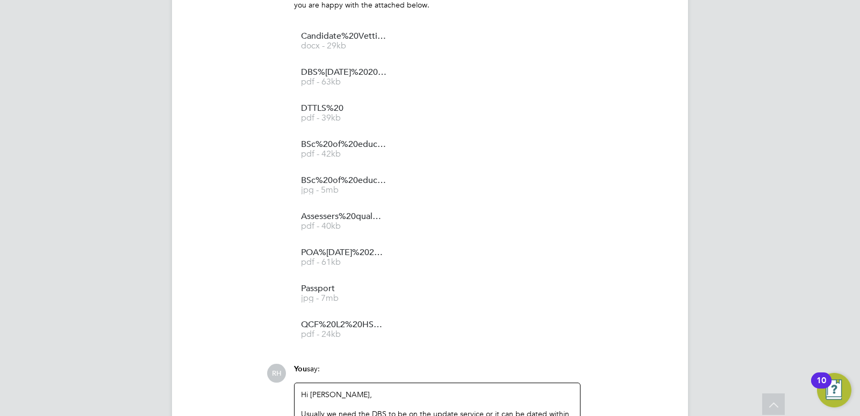
scroll to position [1515, 0]
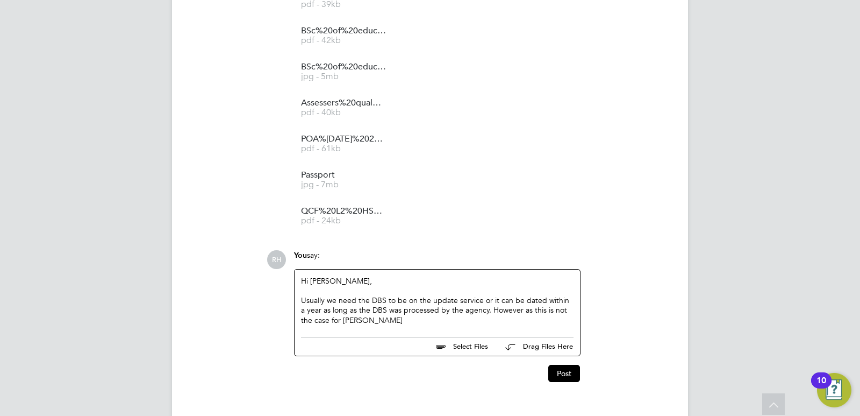
click at [340, 298] on div "Usually we need the DBS to be on the update service or it can be dated within a…" at bounding box center [437, 310] width 273 height 30
click at [361, 298] on div "Usually we need the DBS to be on the update service or it can be dated within a…" at bounding box center [437, 310] width 273 height 30
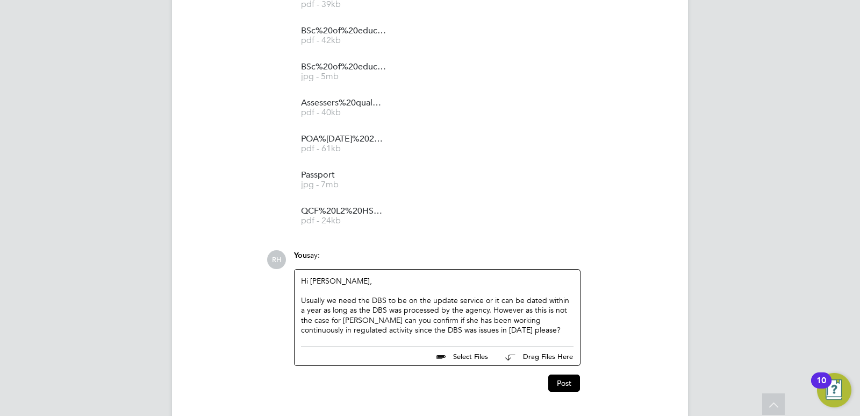
click at [485, 295] on div "Usually we need the DBS to be on the update service or it can be dated within a…" at bounding box center [437, 314] width 273 height 39
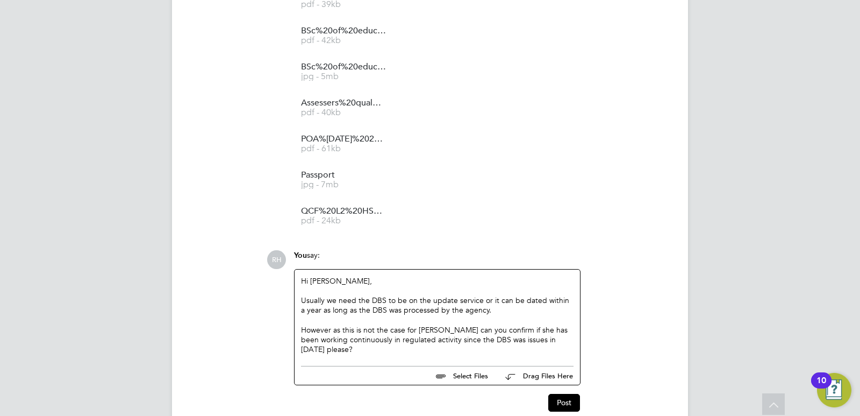
click at [389, 328] on div "However as this is not the case for Roselyn can you confirm if she has been wor…" at bounding box center [437, 340] width 273 height 30
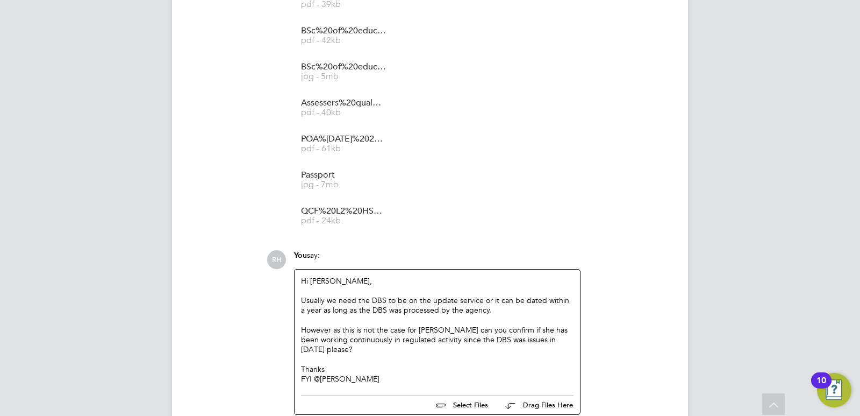
click at [321, 374] on div "FYI @Fran" at bounding box center [437, 379] width 273 height 10
drag, startPoint x: 324, startPoint y: 353, endPoint x: 297, endPoint y: 254, distance: 102.5
click at [297, 269] on div "Hi Olivia, Usually we need the DBS to be on the update service or it can be dat…" at bounding box center [437, 329] width 285 height 120
copy div "Hi Olivia, Usually we need the DBS to be on the update service or it can be dat…"
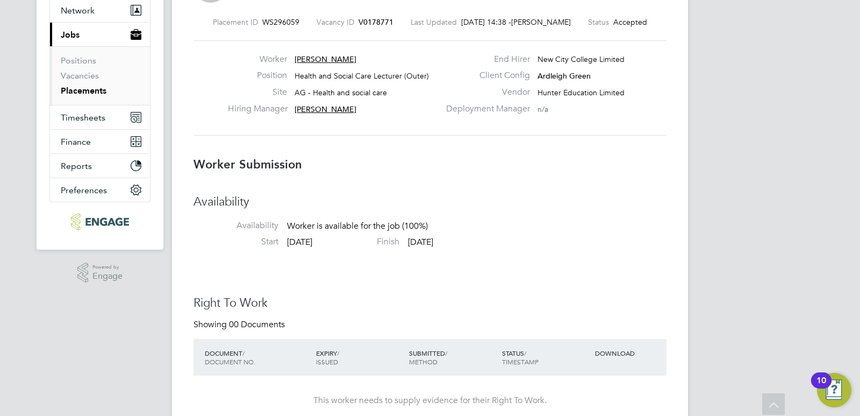
scroll to position [0, 0]
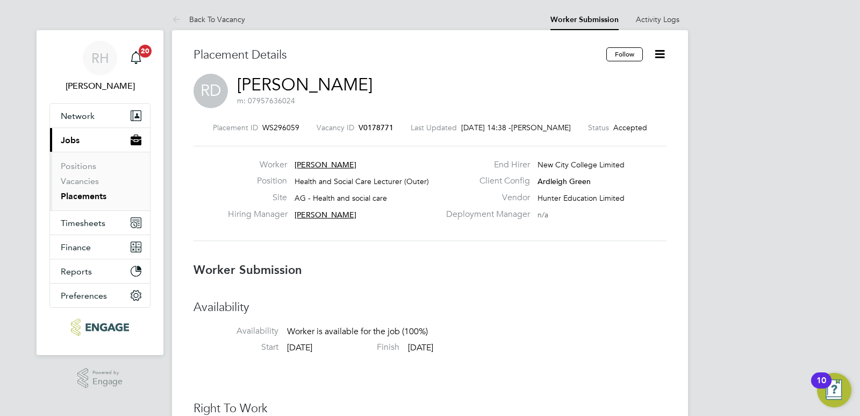
click at [374, 127] on span "V0178771" at bounding box center [376, 128] width 35 height 10
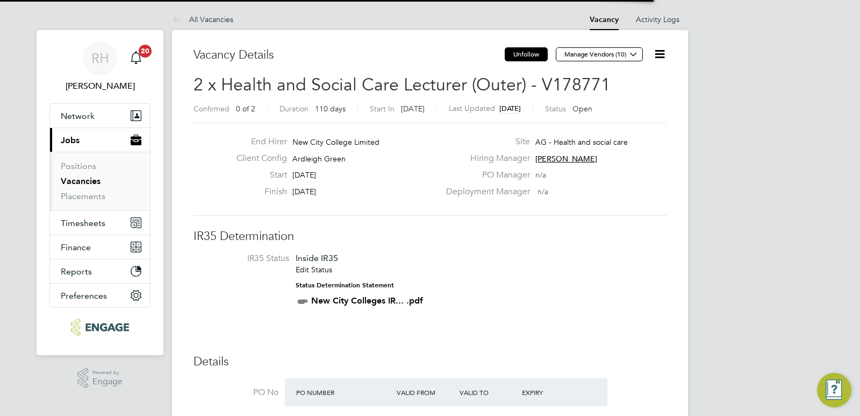
scroll to position [18, 94]
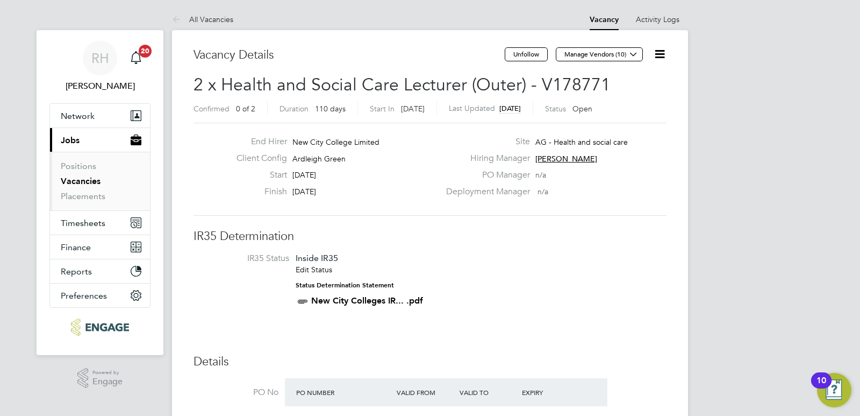
click at [663, 52] on icon at bounding box center [659, 53] width 13 height 13
click at [626, 112] on li "Followers" at bounding box center [634, 115] width 62 height 15
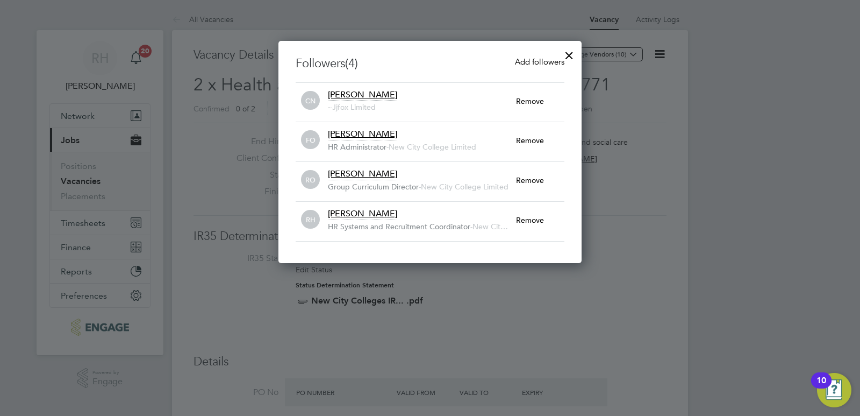
click at [567, 55] on div at bounding box center [569, 52] width 19 height 19
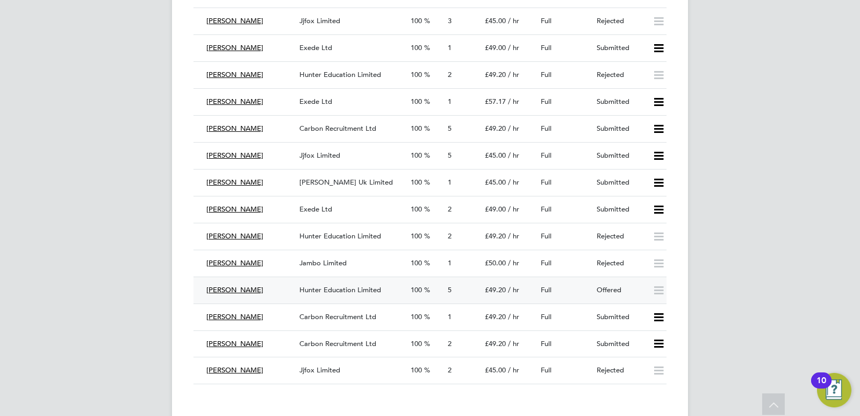
click at [351, 293] on span "Hunter Education Limited" at bounding box center [340, 289] width 82 height 9
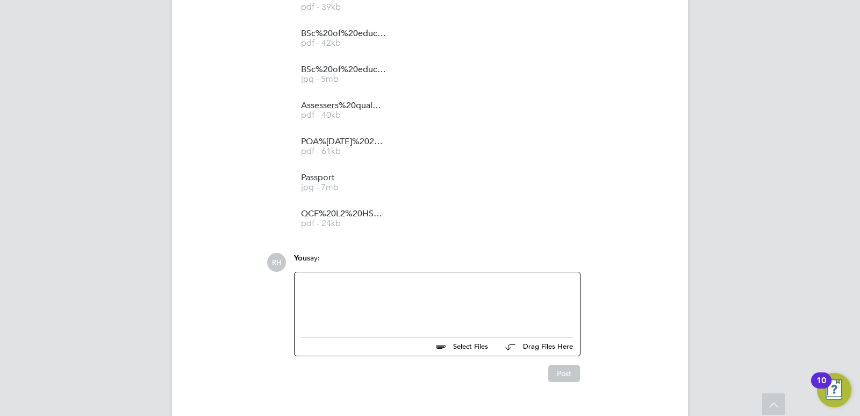
click at [349, 278] on div at bounding box center [437, 301] width 273 height 46
paste div
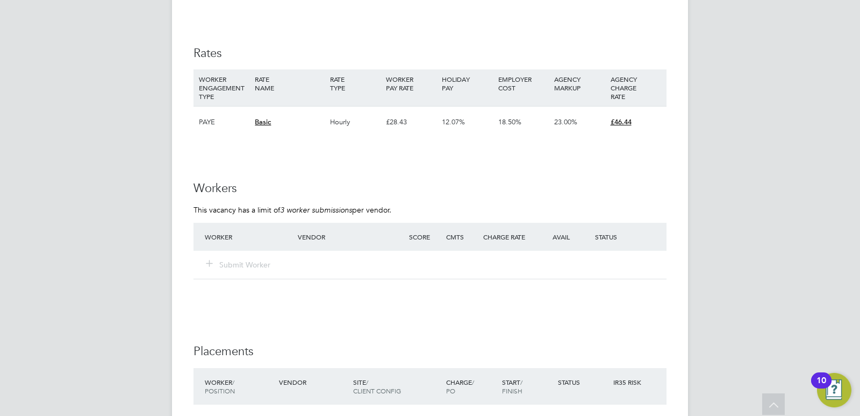
scroll to position [1333, 0]
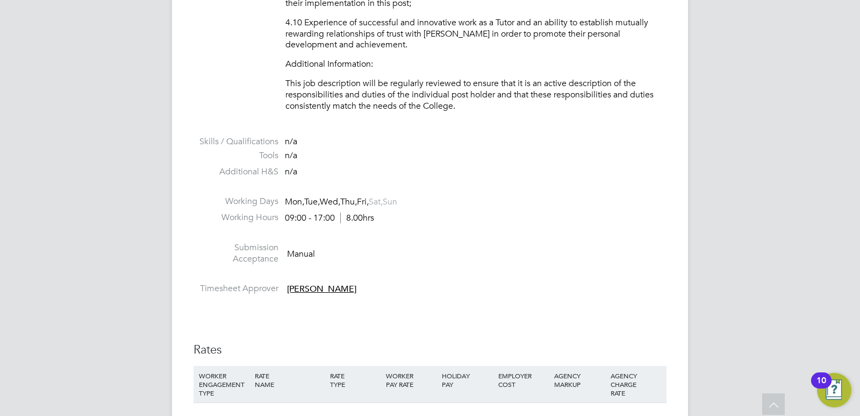
scroll to position [1659, 0]
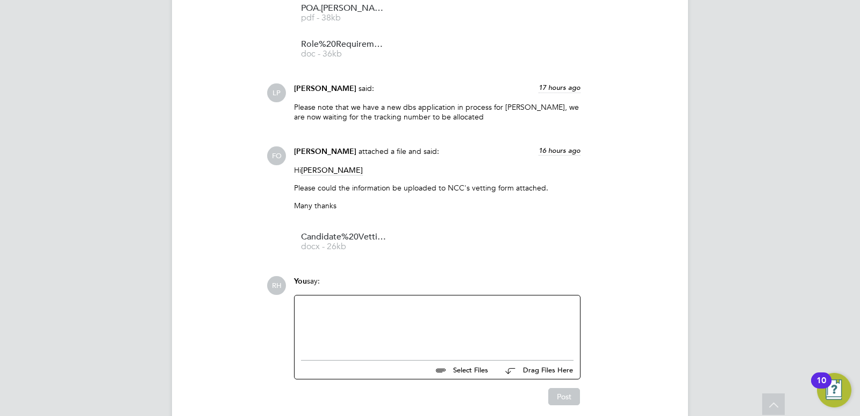
scroll to position [1550, 0]
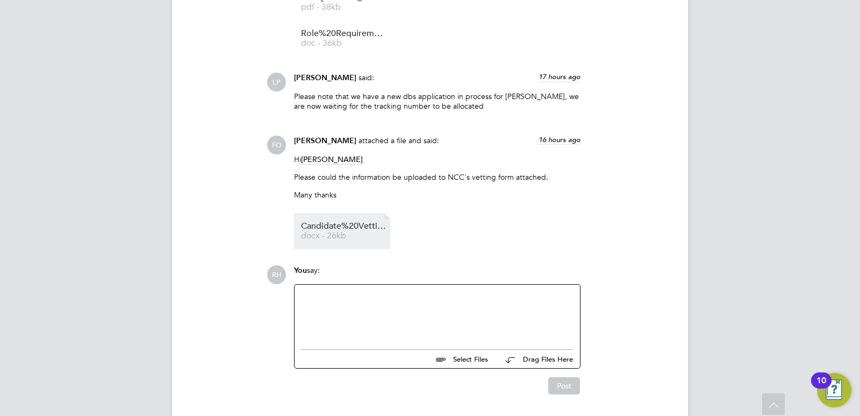
click at [326, 230] on span "Candidate%20Vetting%20Form" at bounding box center [344, 226] width 86 height 8
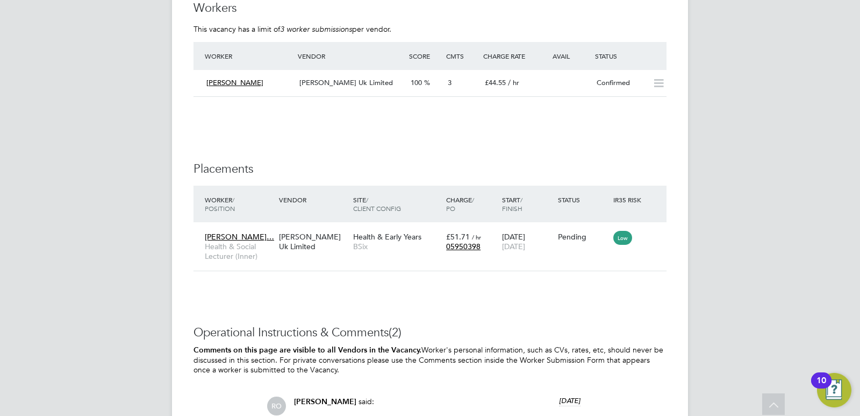
scroll to position [1489, 0]
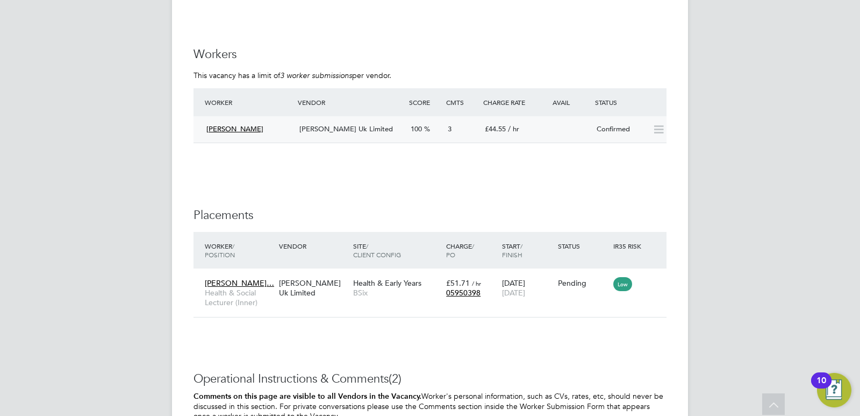
click at [342, 124] on span "[PERSON_NAME] Uk Limited" at bounding box center [346, 128] width 94 height 9
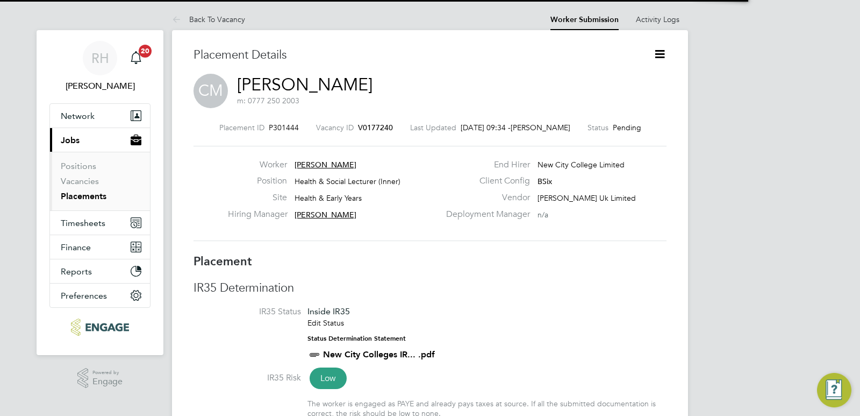
scroll to position [5, 5]
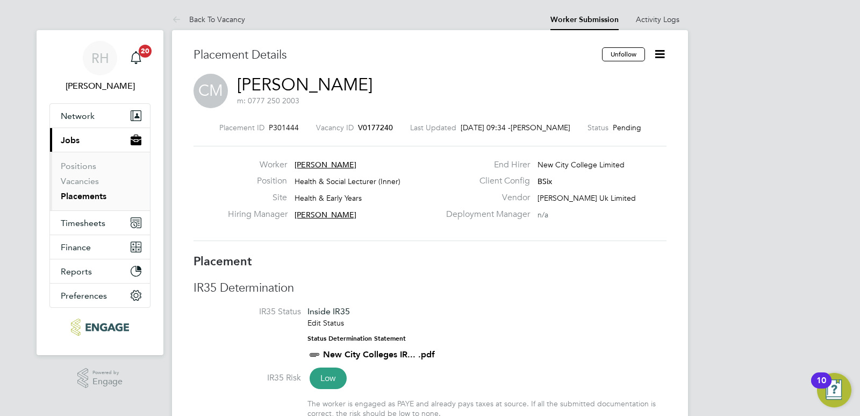
click at [364, 124] on span "V0177240" at bounding box center [375, 128] width 35 height 10
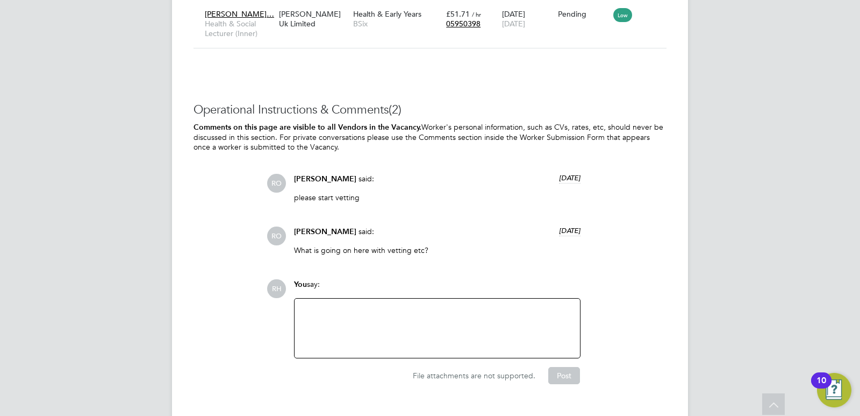
click at [362, 305] on div at bounding box center [437, 328] width 273 height 46
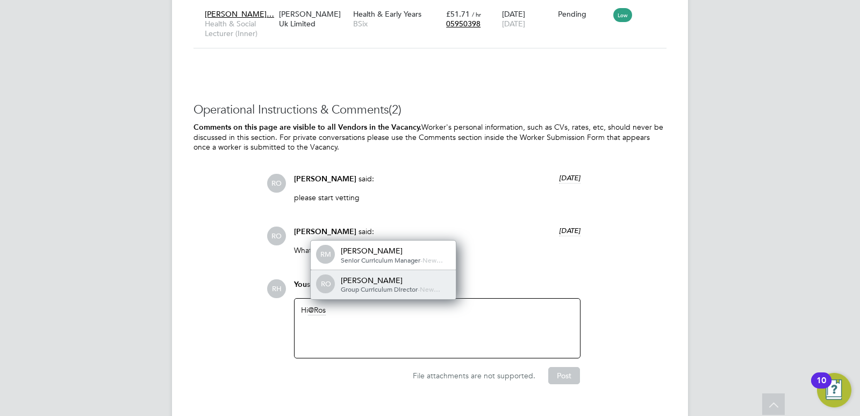
click at [370, 275] on div "Roslyn O'Garro" at bounding box center [395, 280] width 108 height 10
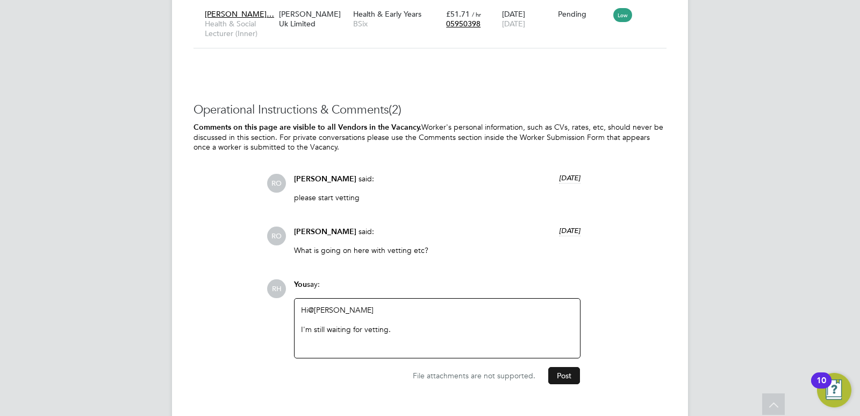
click at [553, 367] on button "Post" at bounding box center [564, 375] width 32 height 17
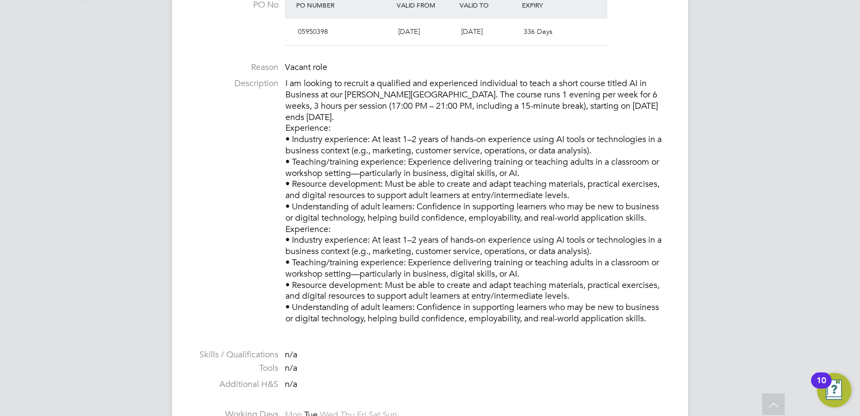
scroll to position [269, 0]
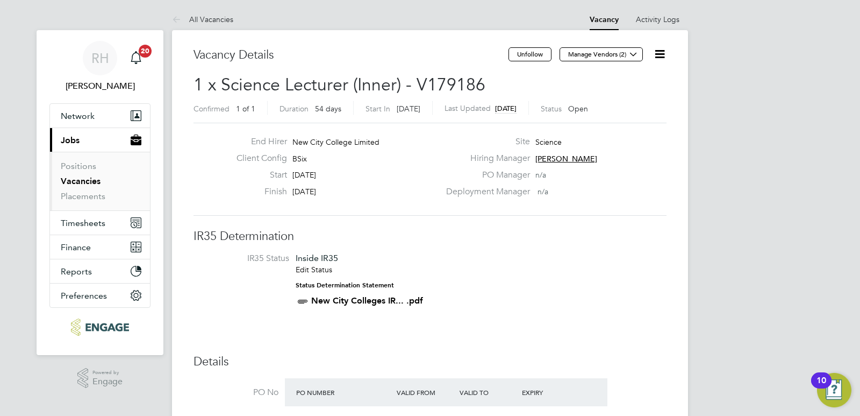
click at [658, 56] on icon at bounding box center [659, 53] width 13 height 13
click at [620, 95] on li "Update Status" at bounding box center [634, 94] width 62 height 15
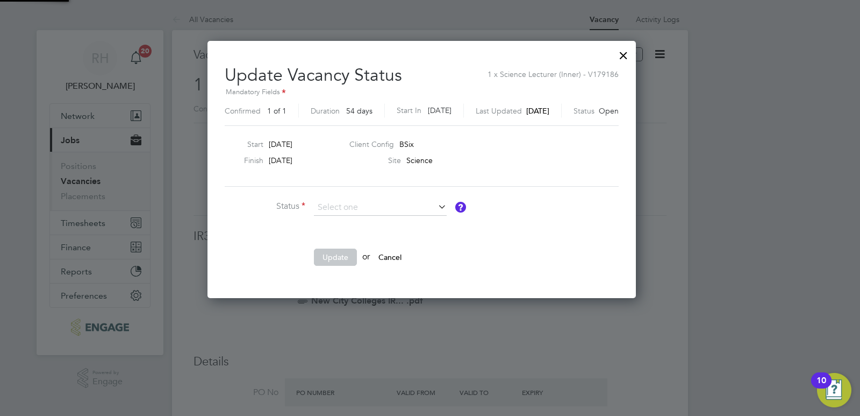
scroll to position [256, 445]
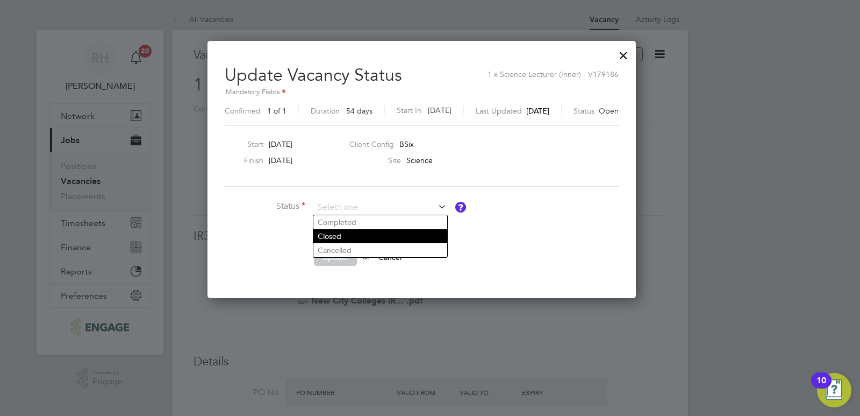
click at [336, 235] on li "Closed" at bounding box center [380, 236] width 134 height 14
type input "Closed"
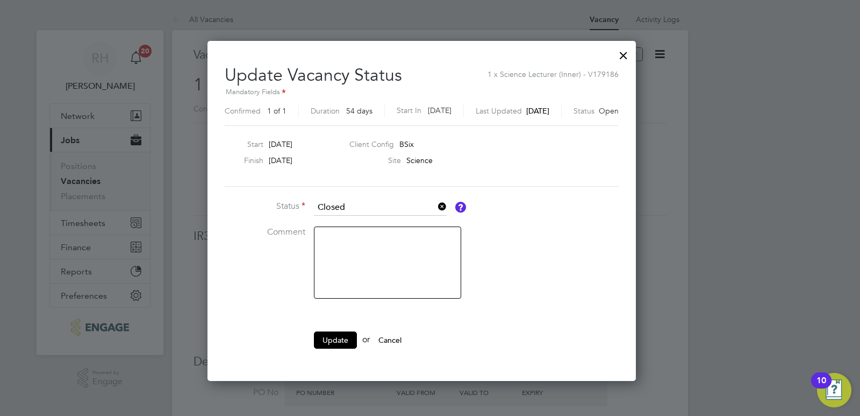
click at [352, 244] on textarea at bounding box center [387, 262] width 147 height 72
type textarea "Filled"
click at [342, 339] on button "Update" at bounding box center [335, 339] width 43 height 17
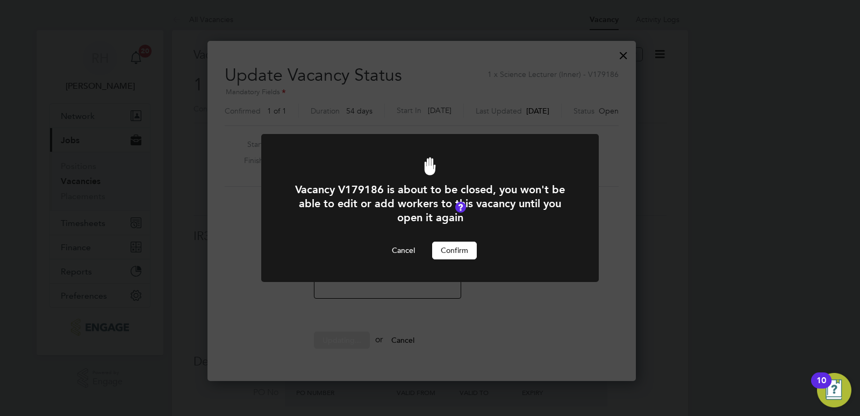
click at [466, 251] on button "Confirm" at bounding box center [454, 249] width 45 height 17
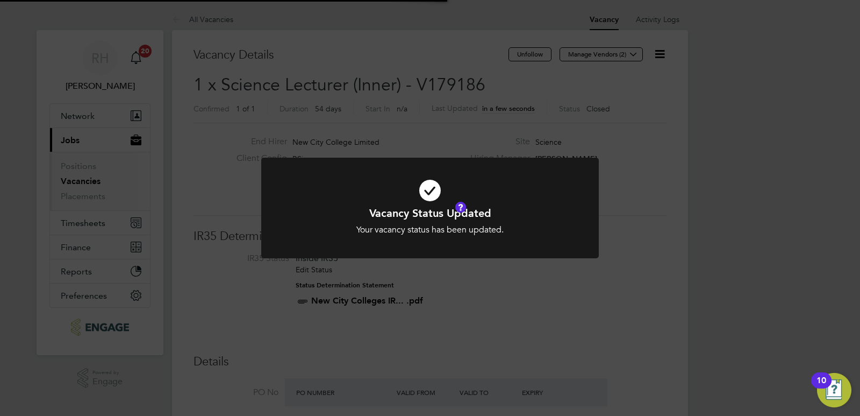
scroll to position [32, 75]
click at [674, 154] on div "Vacancy Status Updated Your vacancy status has been updated. Cancel Okay" at bounding box center [430, 208] width 860 height 416
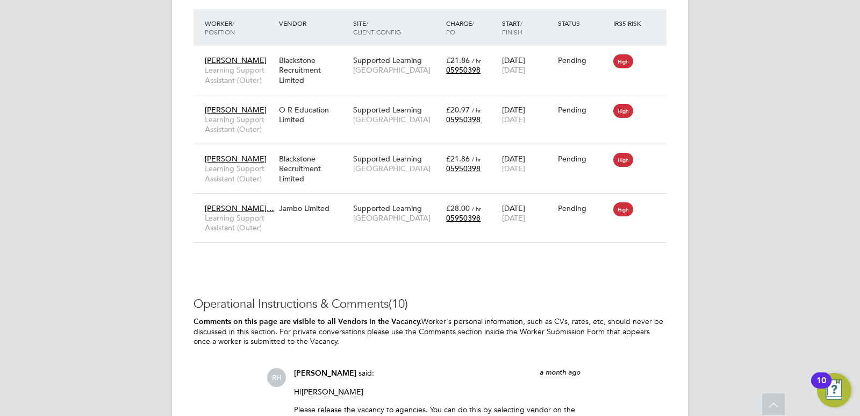
scroll to position [3548, 0]
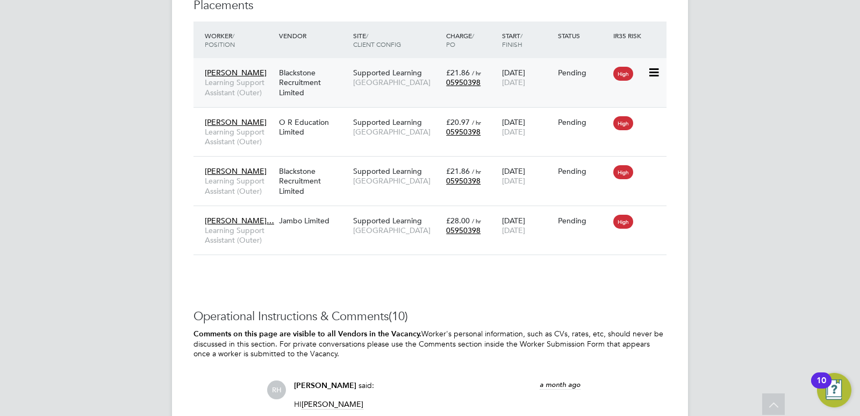
click at [324, 89] on div "Blackstone Recruitment Limited" at bounding box center [313, 82] width 74 height 40
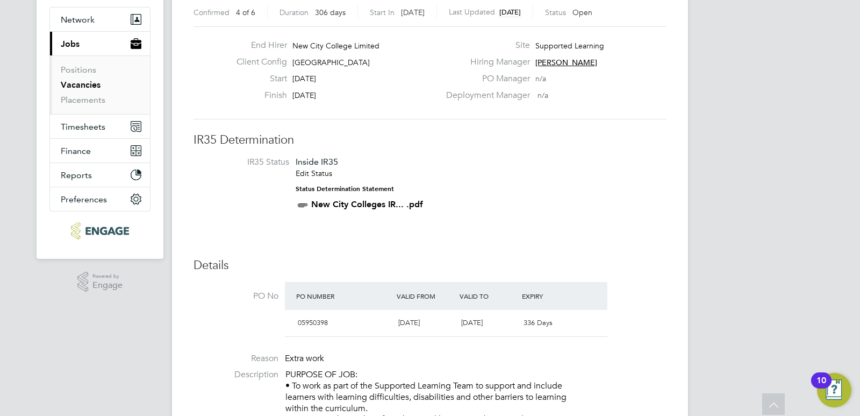
scroll to position [0, 0]
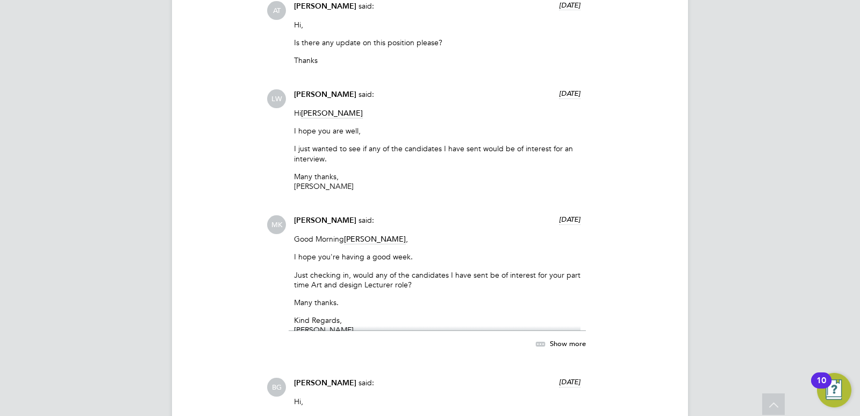
scroll to position [3413, 0]
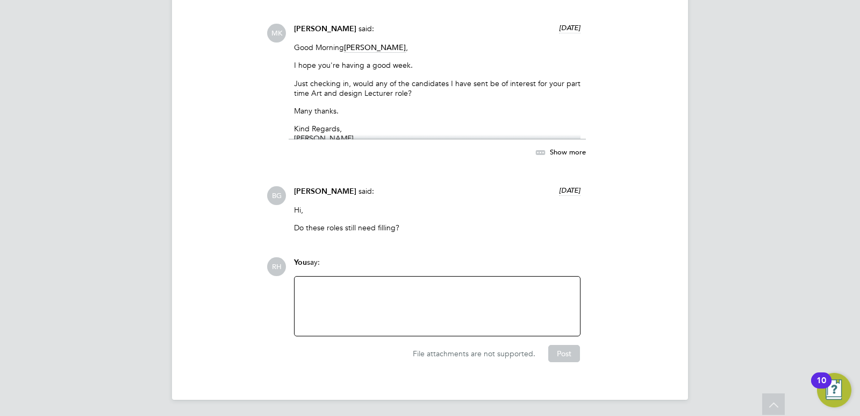
click at [390, 301] on div at bounding box center [437, 306] width 273 height 46
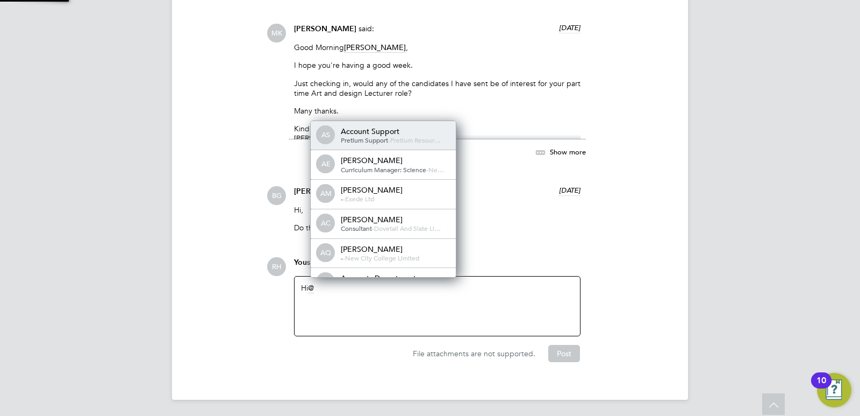
scroll to position [9, 108]
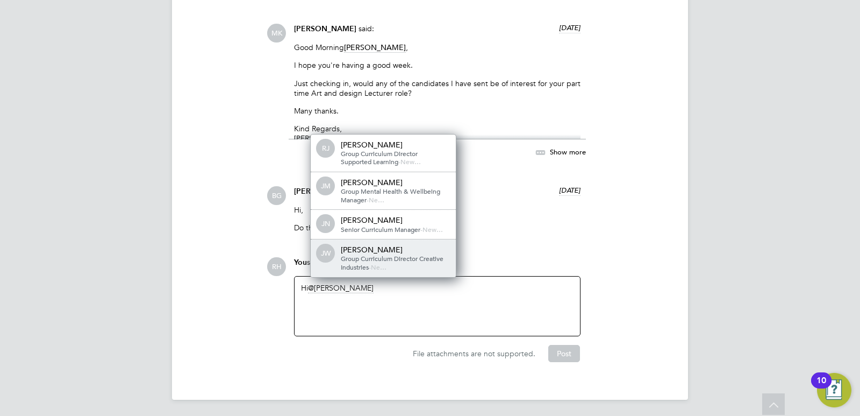
click at [376, 255] on span "Group Curriculum Director Creative Industries" at bounding box center [392, 262] width 103 height 17
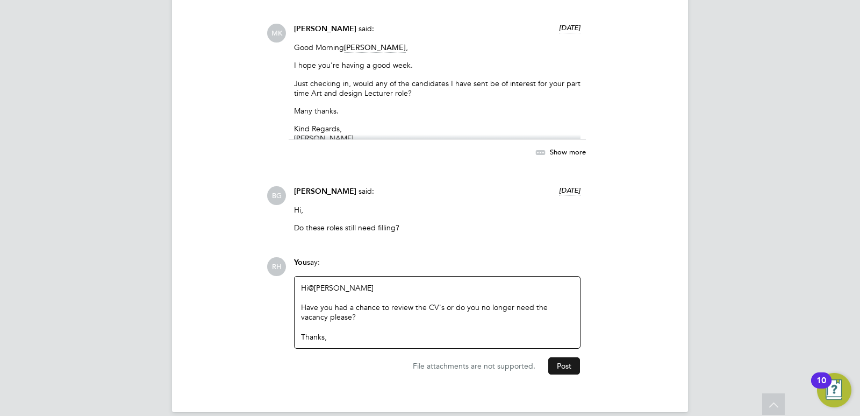
click at [567, 370] on button "Post" at bounding box center [564, 365] width 32 height 17
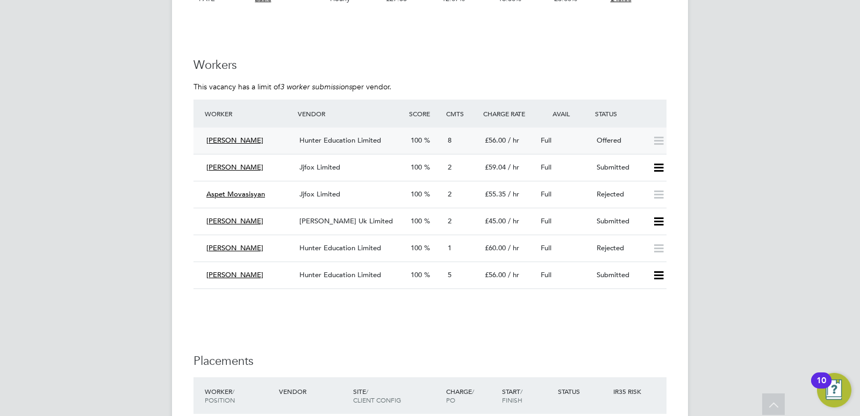
scroll to position [1989, 0]
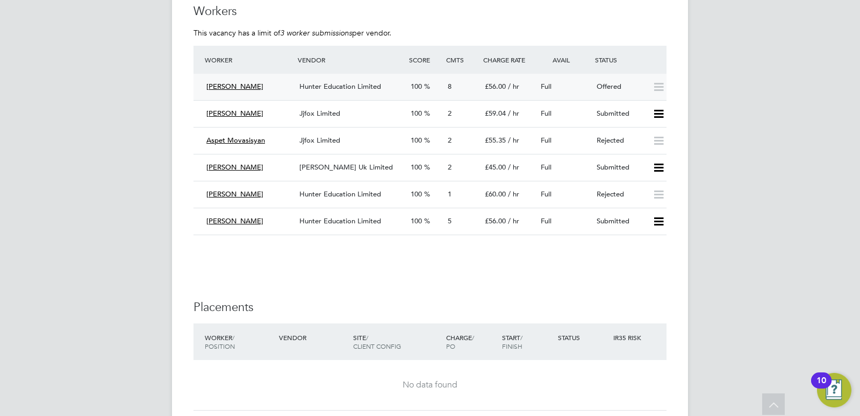
click at [335, 84] on span "Hunter Education Limited" at bounding box center [340, 86] width 82 height 9
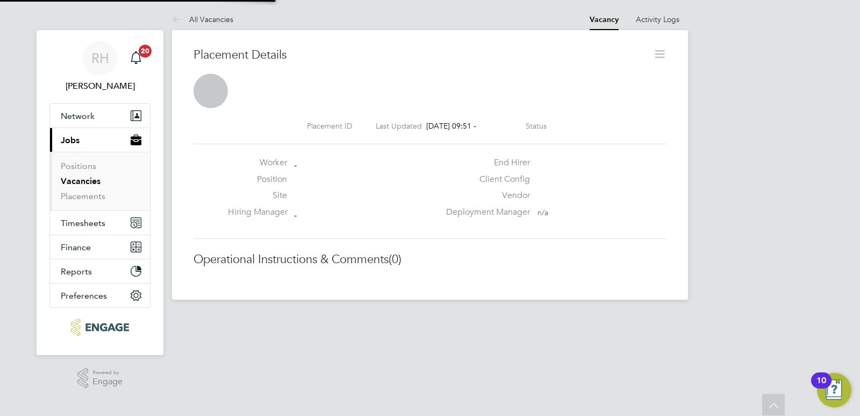
scroll to position [5, 5]
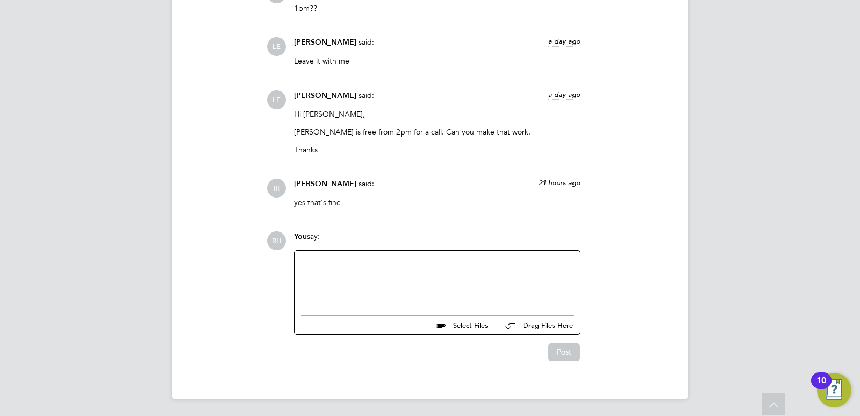
click at [389, 308] on div at bounding box center [437, 280] width 285 height 59
click at [377, 291] on div at bounding box center [437, 280] width 273 height 46
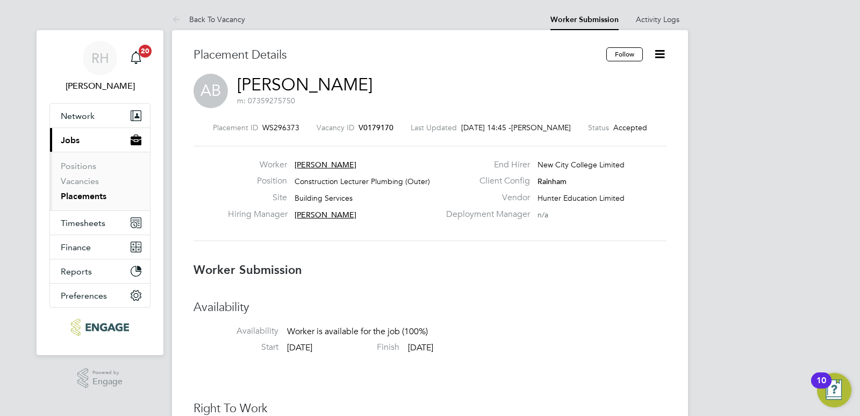
click at [359, 124] on span "V0179170" at bounding box center [376, 128] width 35 height 10
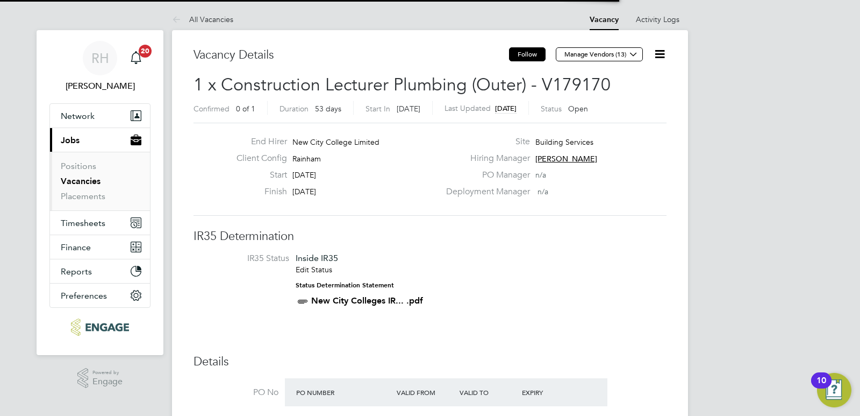
click at [531, 57] on button "Follow" at bounding box center [527, 54] width 37 height 14
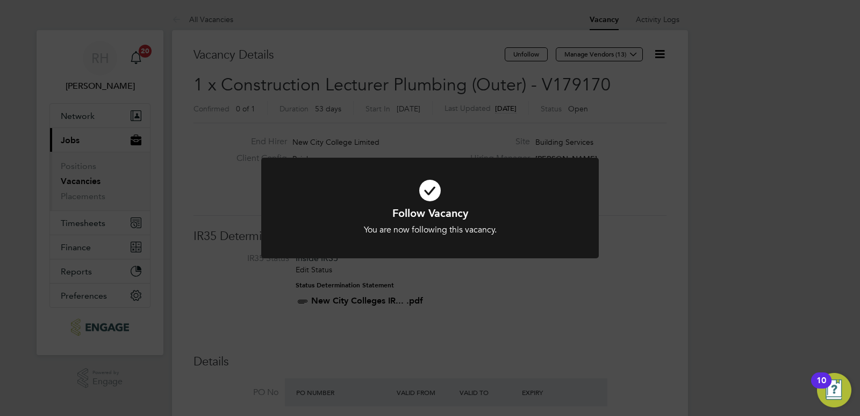
click at [653, 59] on div "Follow Vacancy You are now following this vacancy. Cancel Okay" at bounding box center [430, 208] width 860 height 416
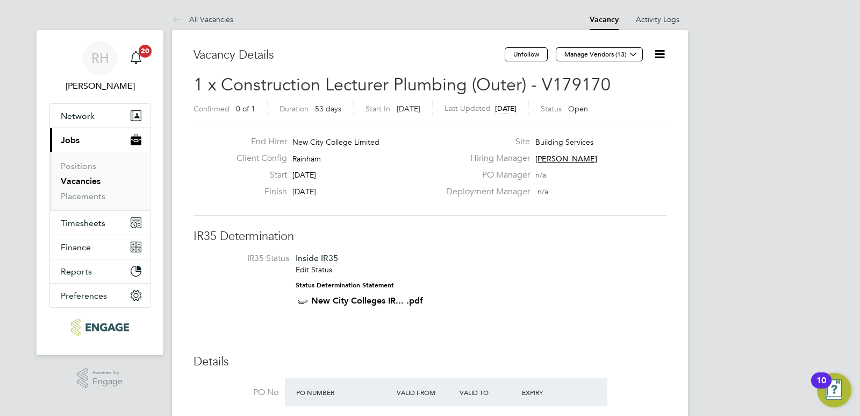
click at [663, 54] on icon at bounding box center [659, 53] width 13 height 13
click at [625, 111] on li "Followers" at bounding box center [634, 115] width 62 height 15
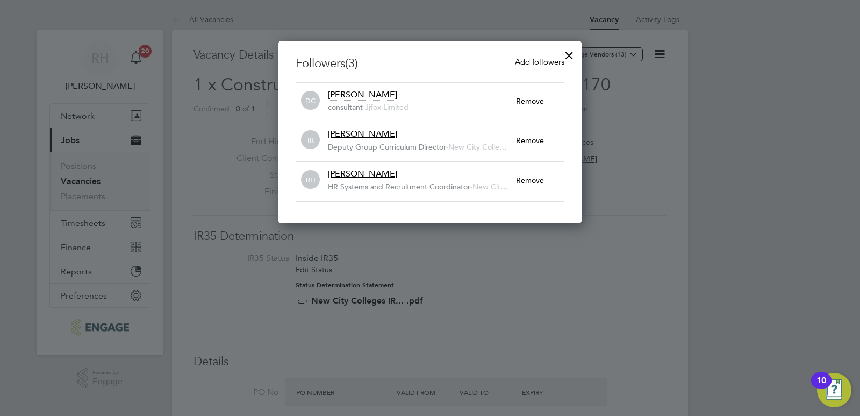
click at [529, 61] on span "Add followers" at bounding box center [539, 61] width 49 height 10
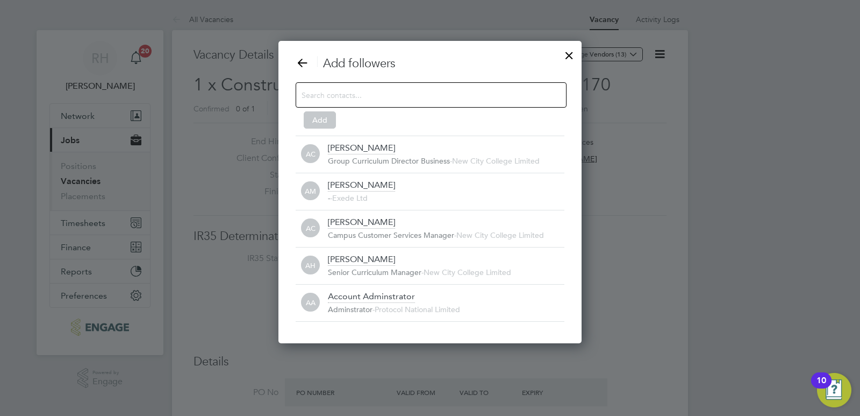
click at [406, 94] on input at bounding box center [423, 95] width 242 height 14
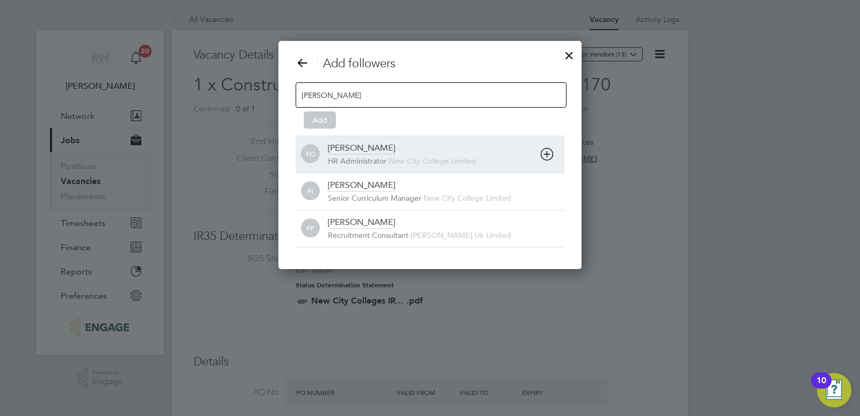
type input "[PERSON_NAME]"
click at [377, 151] on div "[PERSON_NAME]" at bounding box center [361, 148] width 67 height 12
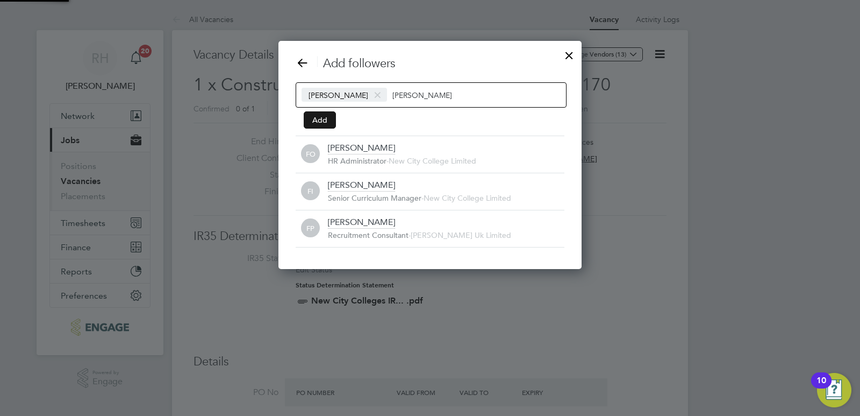
click at [329, 123] on button "Add" at bounding box center [320, 119] width 32 height 17
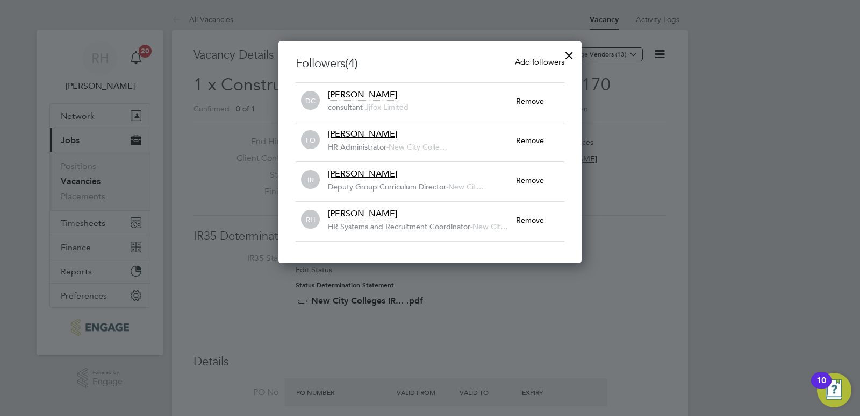
click at [569, 51] on div at bounding box center [569, 52] width 19 height 19
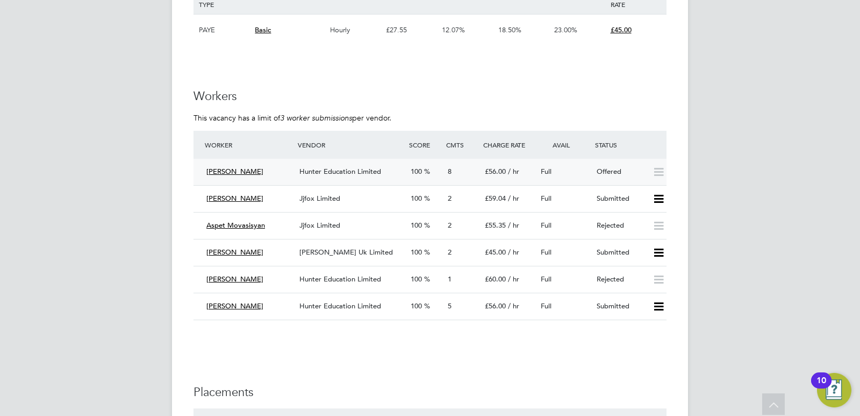
click at [332, 165] on div "Hunter Education Limited" at bounding box center [350, 172] width 111 height 18
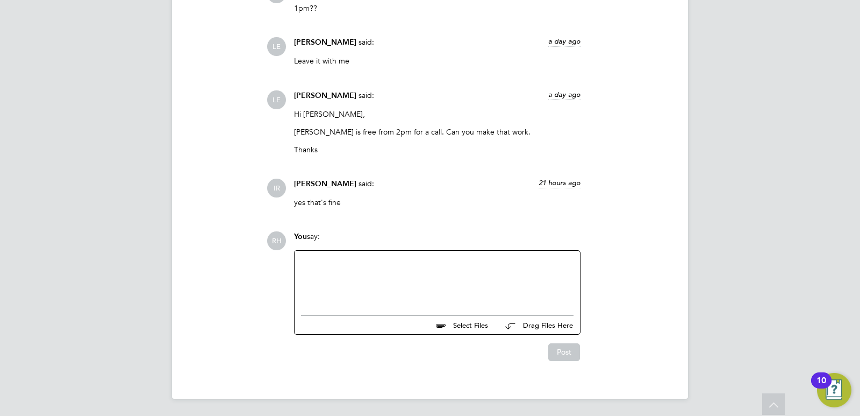
click at [338, 275] on div at bounding box center [437, 280] width 273 height 46
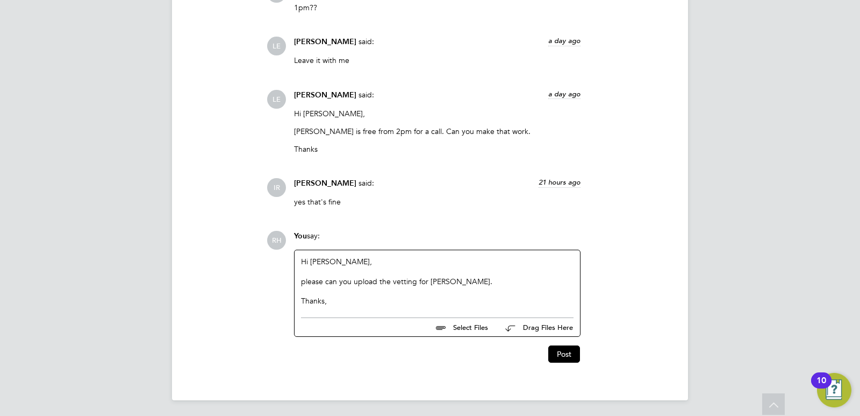
click at [304, 277] on div "please can you upload the vetting for Abraham." at bounding box center [437, 281] width 273 height 10
click at [568, 353] on button "Post" at bounding box center [564, 353] width 32 height 17
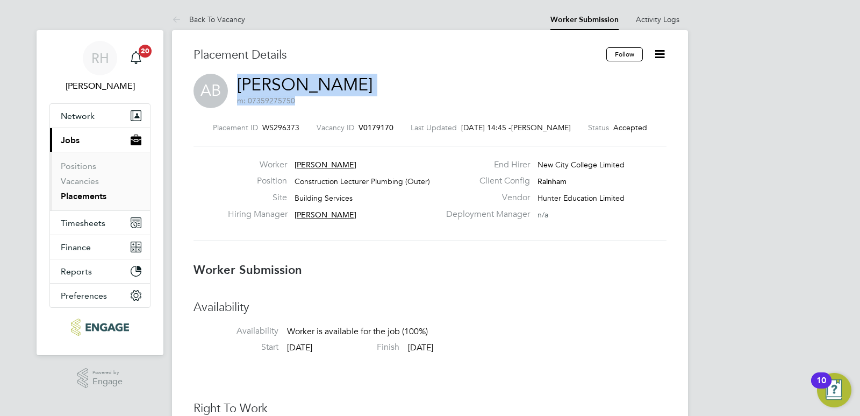
drag, startPoint x: 392, startPoint y: 74, endPoint x: 239, endPoint y: 78, distance: 153.3
click at [239, 78] on div "AB Abraham Briscoe m: 07359275750" at bounding box center [430, 92] width 473 height 37
copy h2 "Abraham Briscoe m: 07359275750"
click at [365, 131] on span "V0179170" at bounding box center [376, 128] width 35 height 10
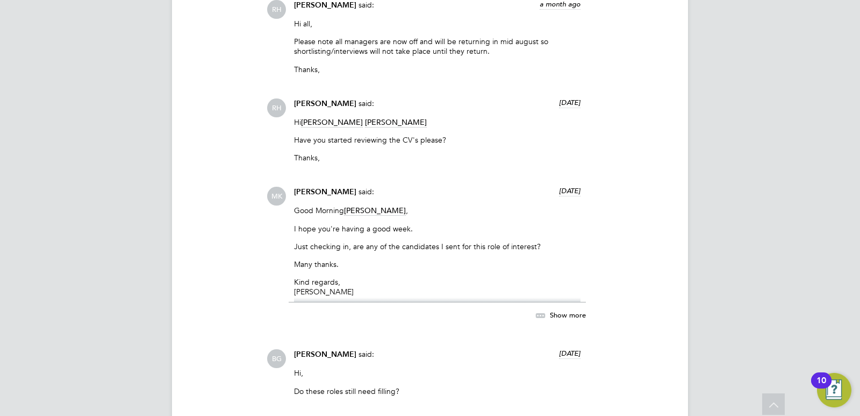
scroll to position [3252, 0]
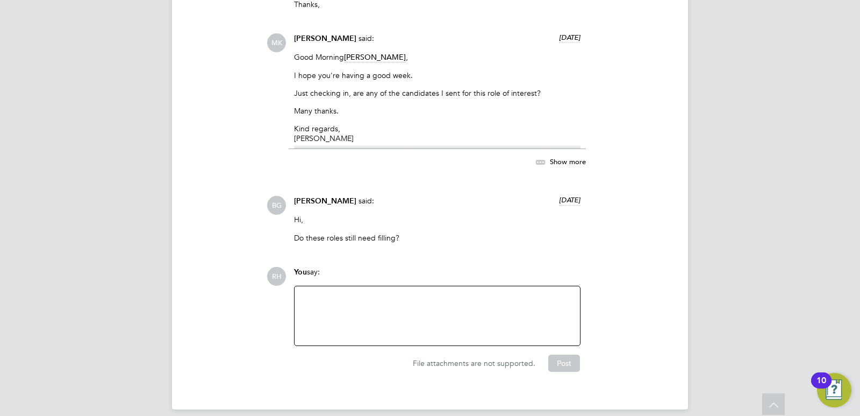
click at [464, 305] on div at bounding box center [437, 315] width 273 height 46
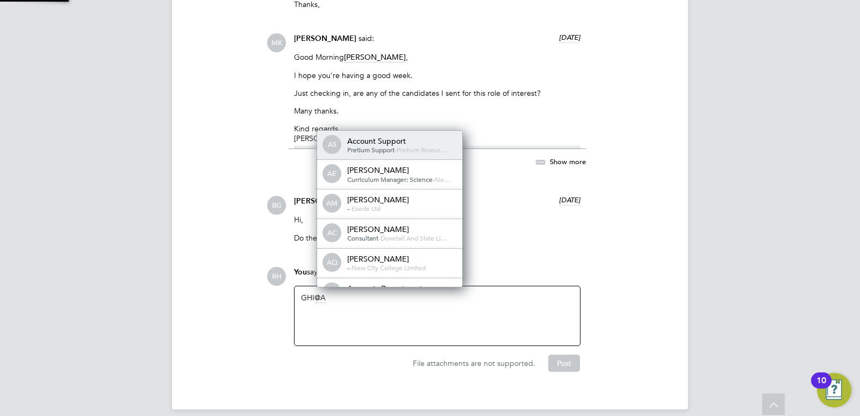
scroll to position [9, 108]
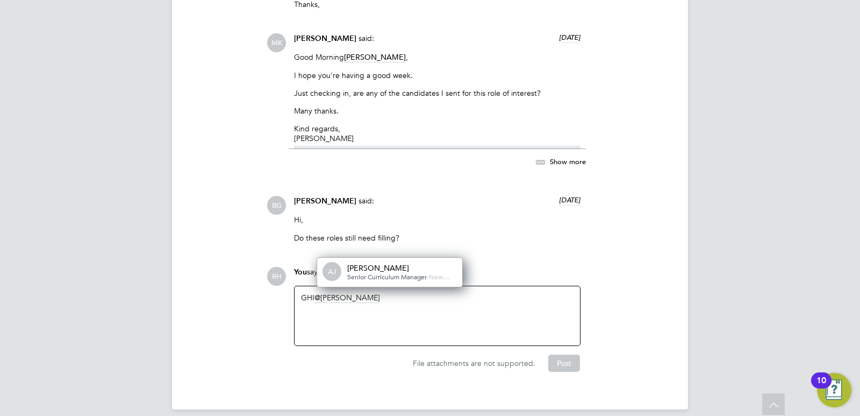
click at [365, 292] on div "GHI Andrew" at bounding box center [437, 315] width 273 height 46
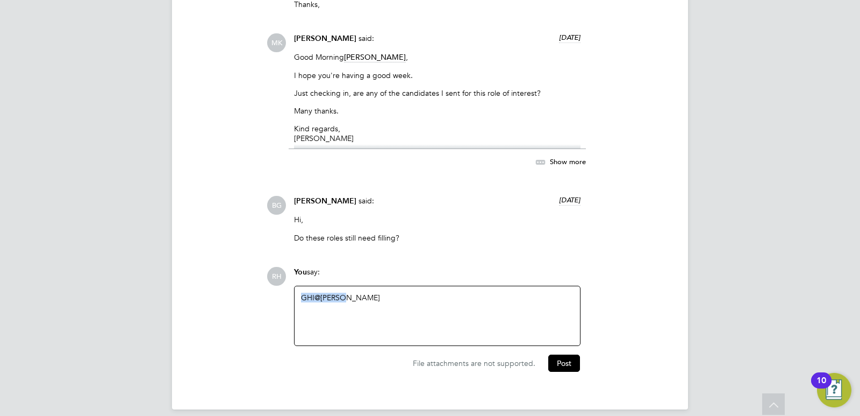
drag, startPoint x: 359, startPoint y: 285, endPoint x: 251, endPoint y: 292, distance: 107.7
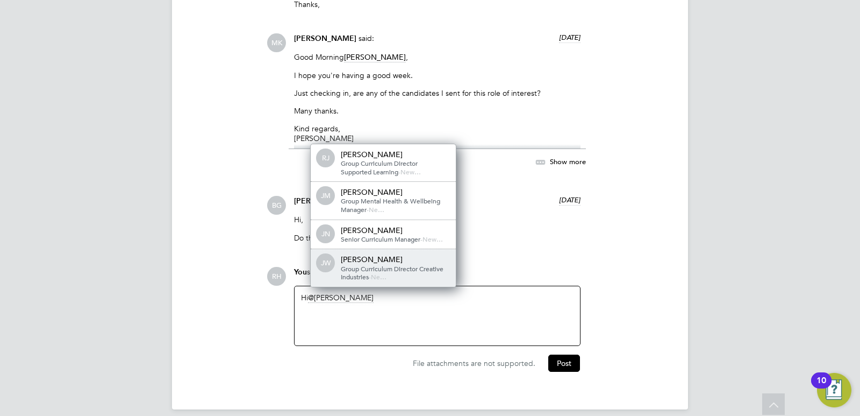
click at [362, 254] on div "John Waite" at bounding box center [395, 259] width 108 height 10
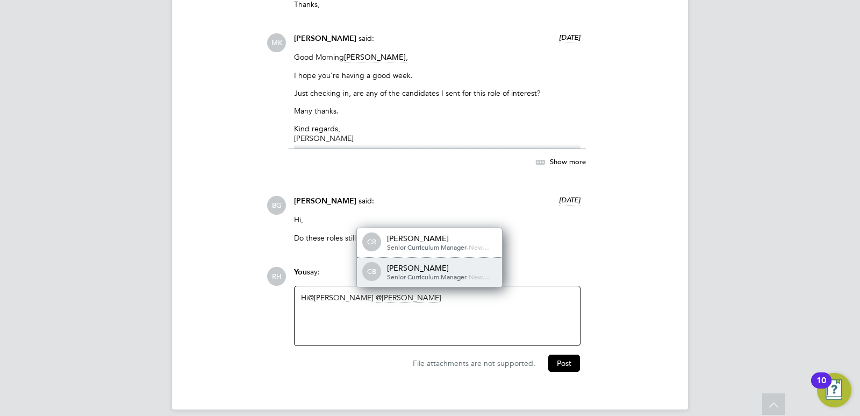
click at [426, 263] on div "Christopher Butler" at bounding box center [441, 268] width 108 height 10
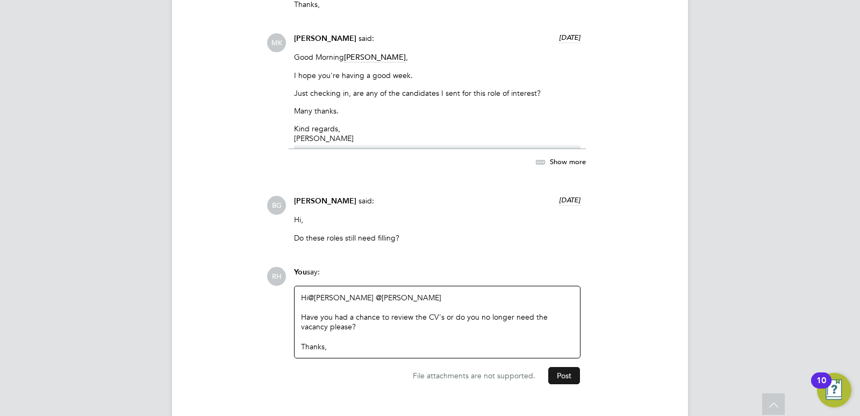
click at [561, 367] on button "Post" at bounding box center [564, 375] width 32 height 17
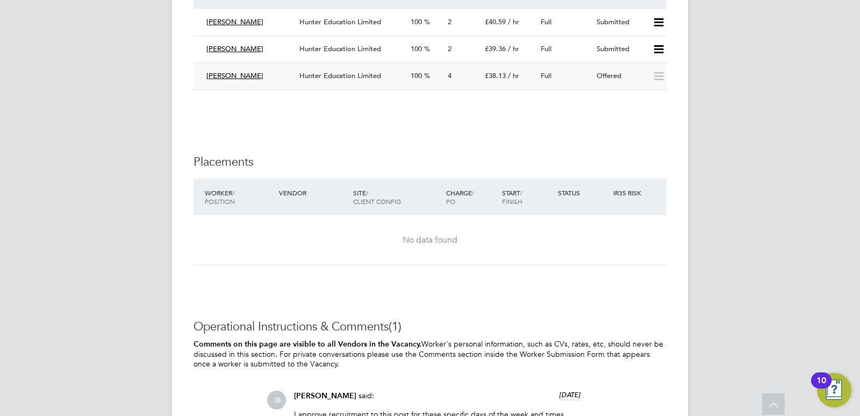
scroll to position [2043, 0]
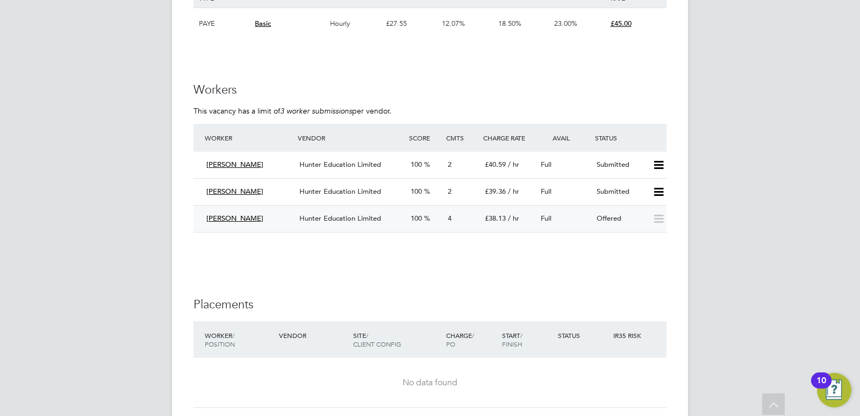
click at [341, 219] on span "Hunter Education Limited" at bounding box center [340, 217] width 82 height 9
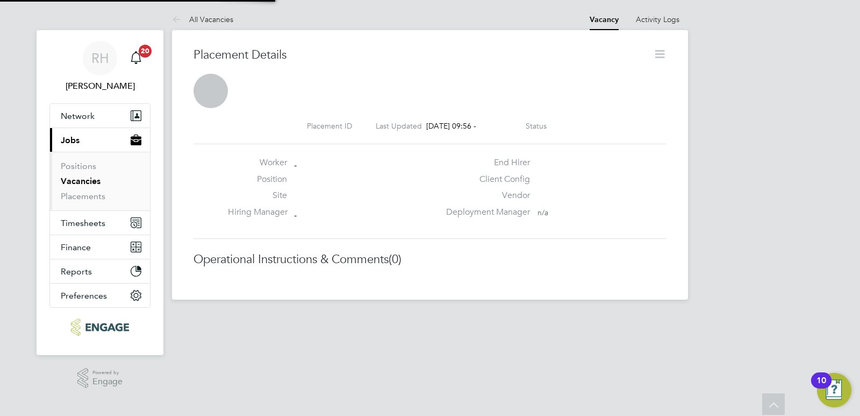
scroll to position [17, 212]
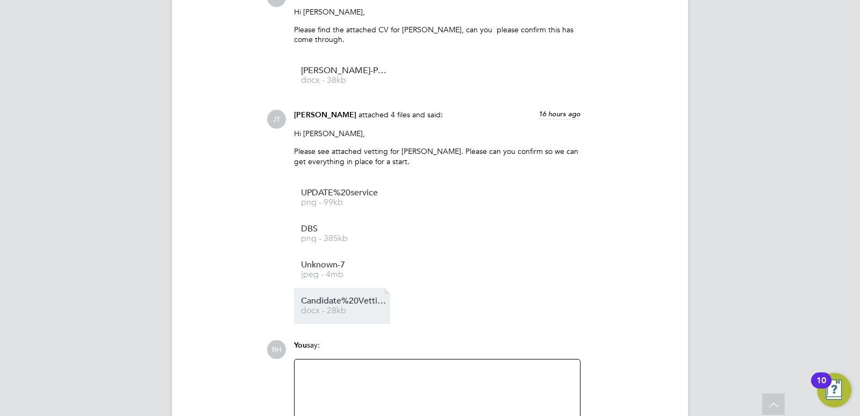
click at [349, 303] on span "Candidate%20Vetting%20Form%20-%20Rebecca%20Potter" at bounding box center [344, 301] width 86 height 8
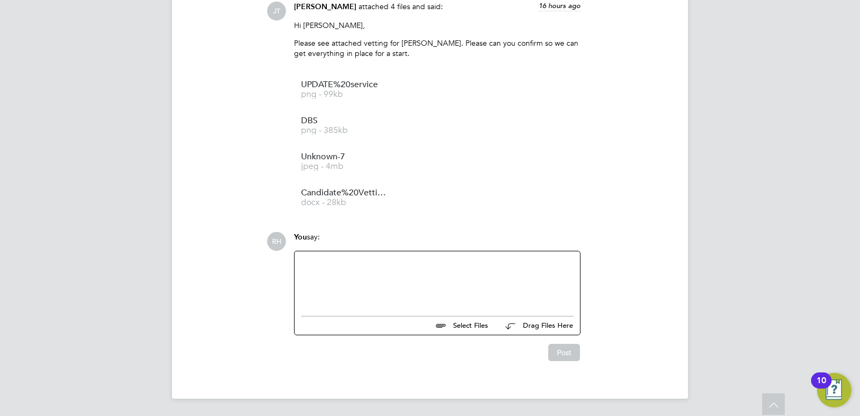
click at [371, 281] on div at bounding box center [437, 281] width 273 height 46
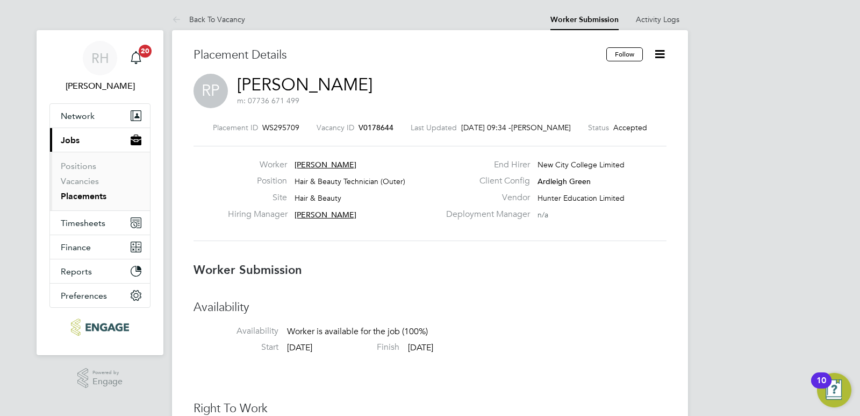
click at [380, 126] on span "V0178644" at bounding box center [376, 128] width 35 height 10
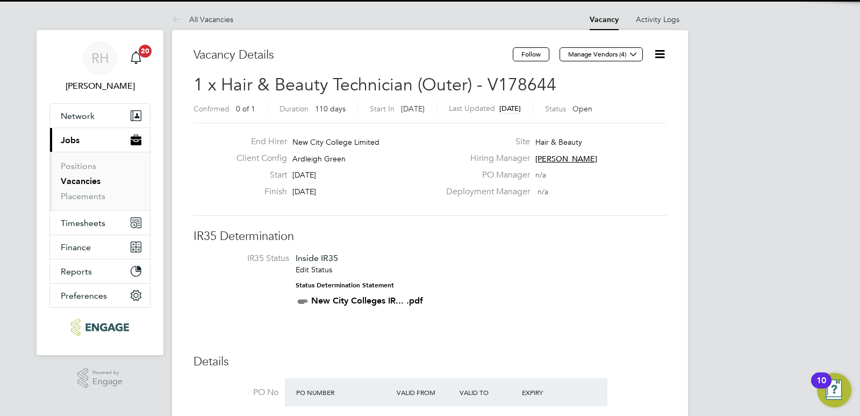
click at [659, 53] on icon at bounding box center [659, 53] width 13 height 13
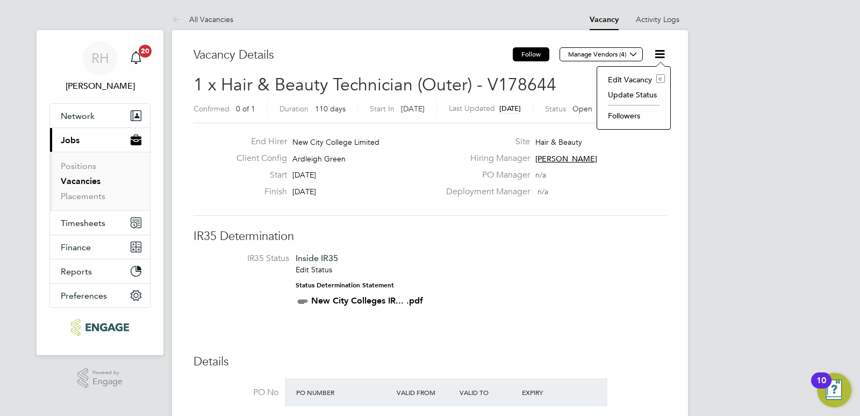
click at [524, 55] on button "Follow" at bounding box center [531, 54] width 37 height 14
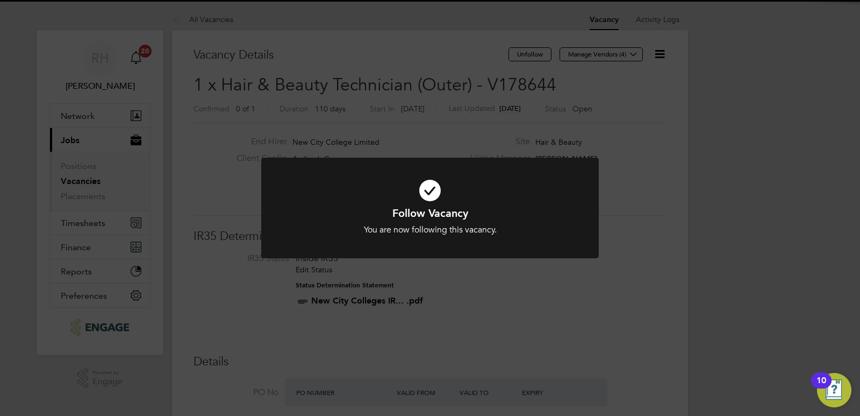
click at [637, 137] on div "Follow Vacancy You are now following this vacancy. Cancel Okay" at bounding box center [430, 208] width 860 height 416
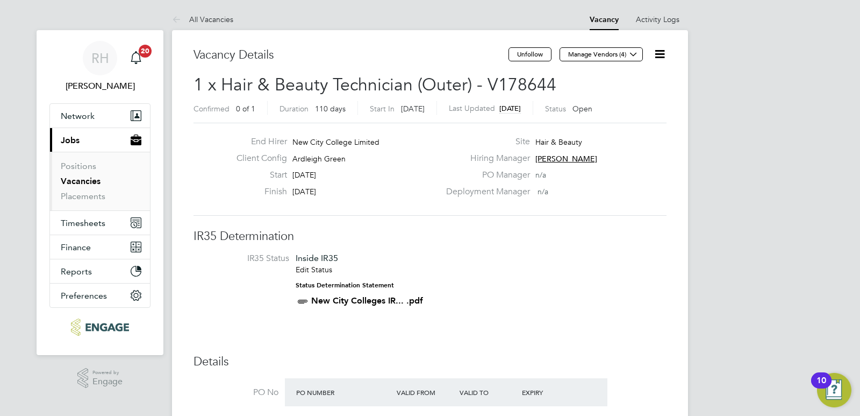
click at [655, 53] on icon at bounding box center [659, 53] width 13 height 13
click at [634, 90] on li "Update Status" at bounding box center [634, 94] width 62 height 15
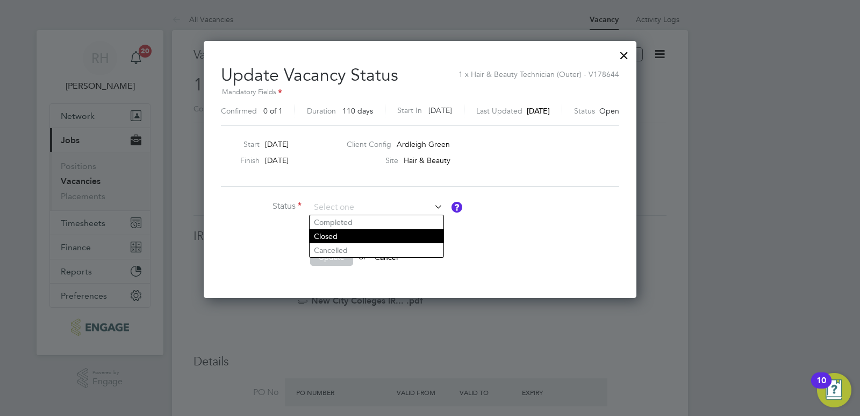
click at [326, 234] on li "Closed" at bounding box center [377, 236] width 134 height 14
type input "Closed"
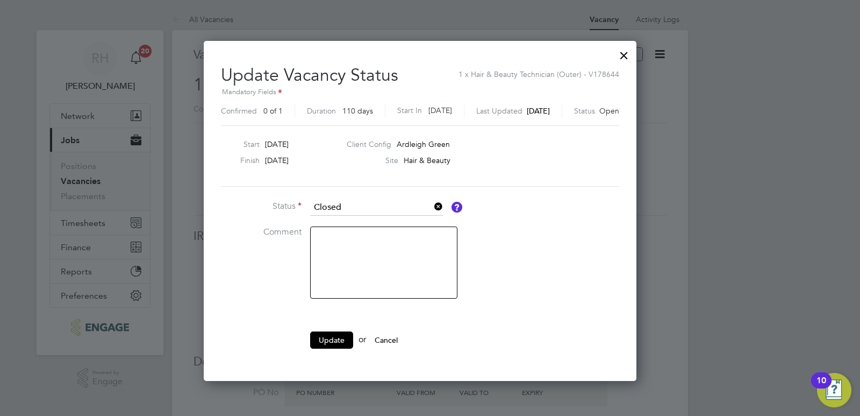
click at [330, 245] on textarea at bounding box center [383, 262] width 147 height 72
click at [432, 206] on icon at bounding box center [432, 206] width 0 height 15
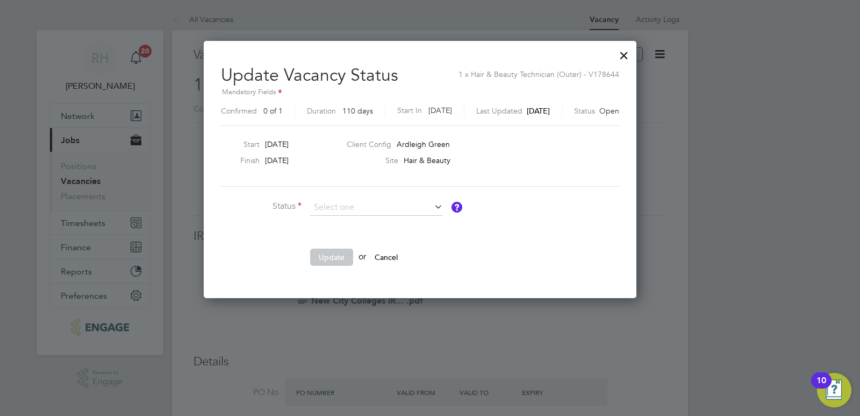
click at [634, 59] on div at bounding box center [623, 52] width 19 height 19
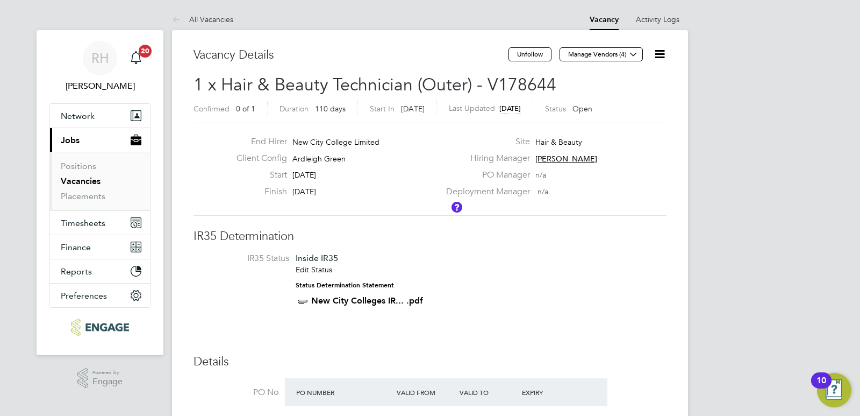
click at [656, 52] on icon at bounding box center [659, 53] width 13 height 13
click at [633, 116] on li "Followers" at bounding box center [634, 115] width 62 height 15
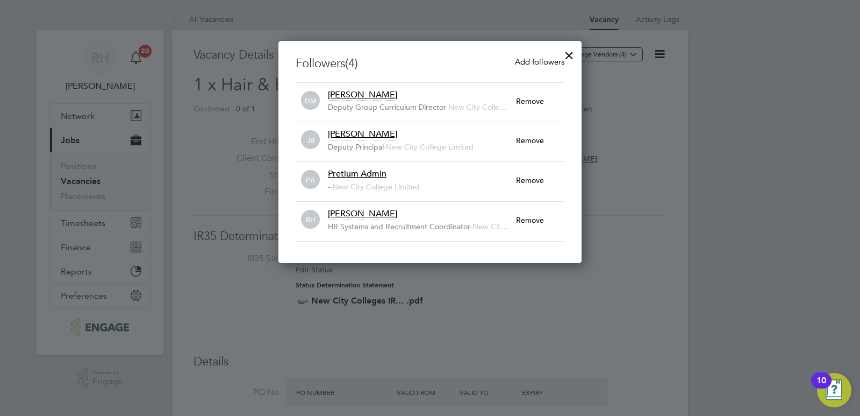
click at [541, 64] on span "Add followers" at bounding box center [539, 61] width 49 height 10
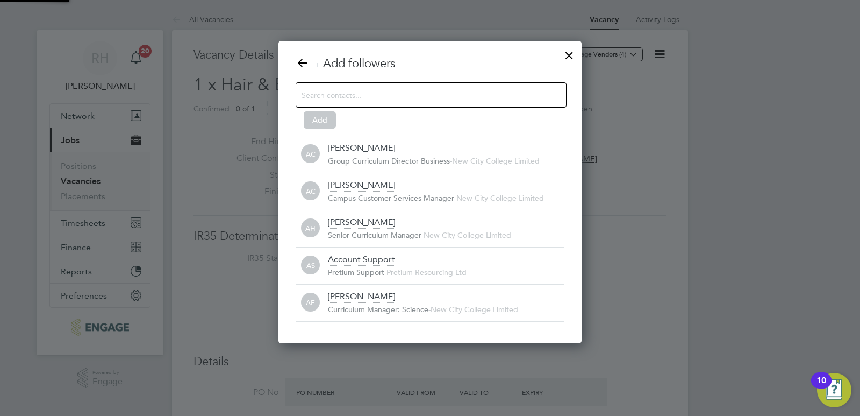
click at [378, 91] on input at bounding box center [423, 95] width 242 height 14
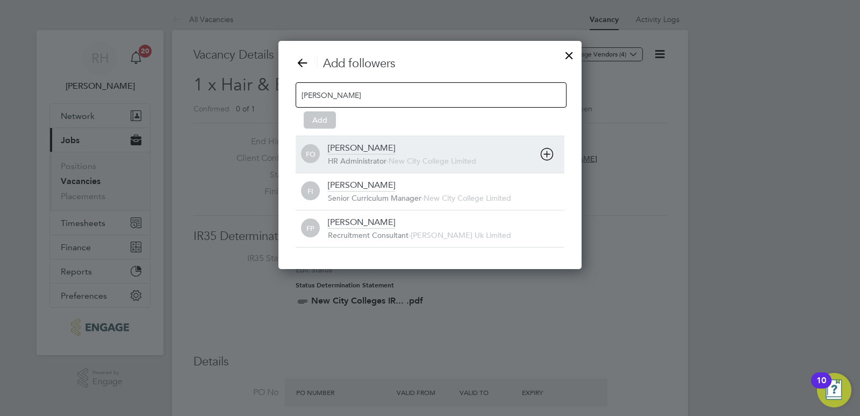
type input "Fran"
click at [371, 166] on div "HR Administrator - New City College Limited" at bounding box center [446, 161] width 237 height 11
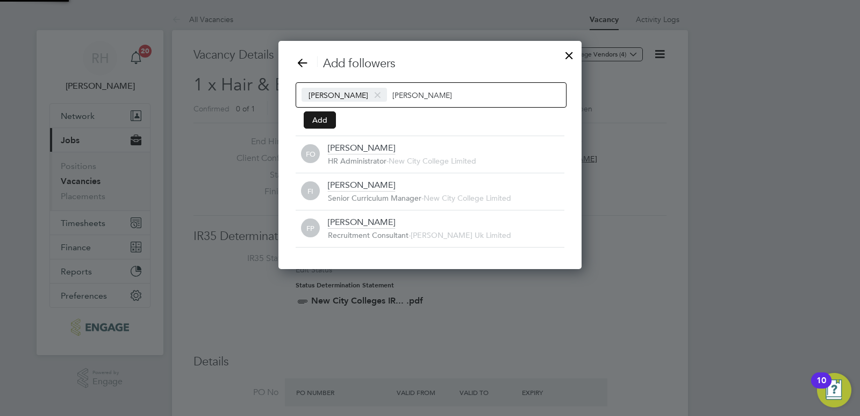
click at [321, 121] on button "Add" at bounding box center [320, 119] width 32 height 17
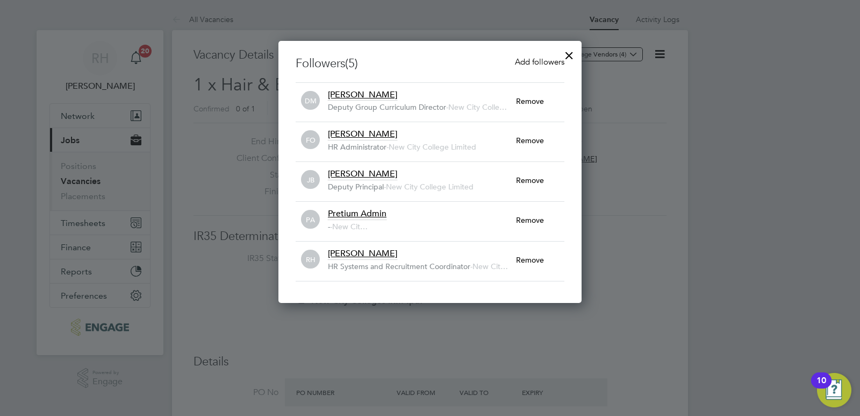
click at [571, 52] on div at bounding box center [569, 52] width 19 height 19
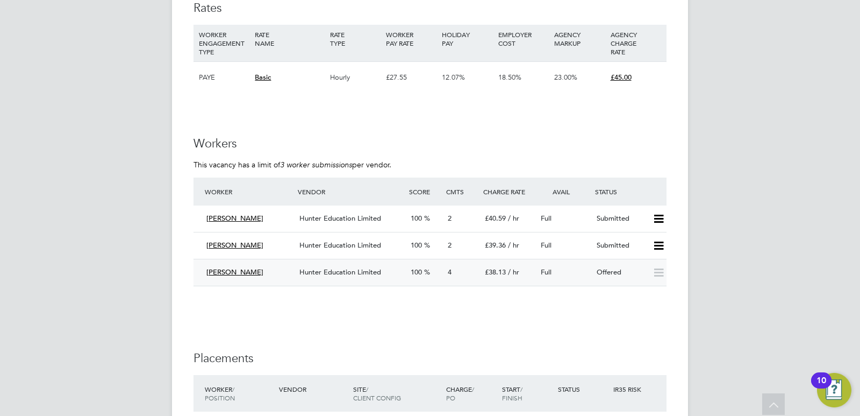
click at [275, 265] on div "Rebecca Potter" at bounding box center [248, 272] width 93 height 18
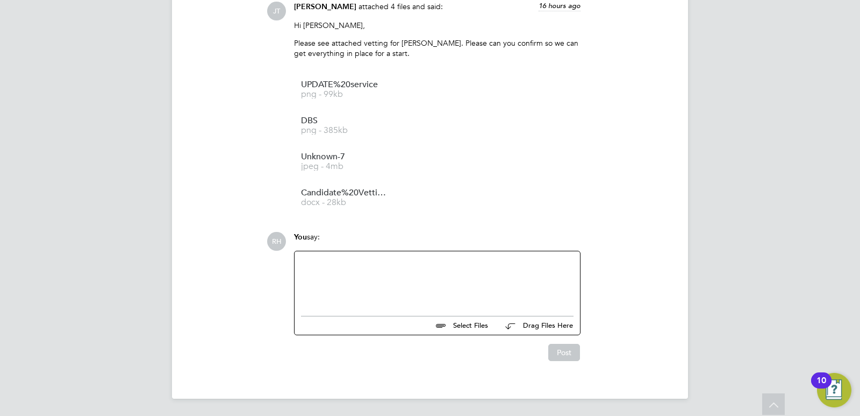
click at [328, 271] on div at bounding box center [437, 281] width 273 height 46
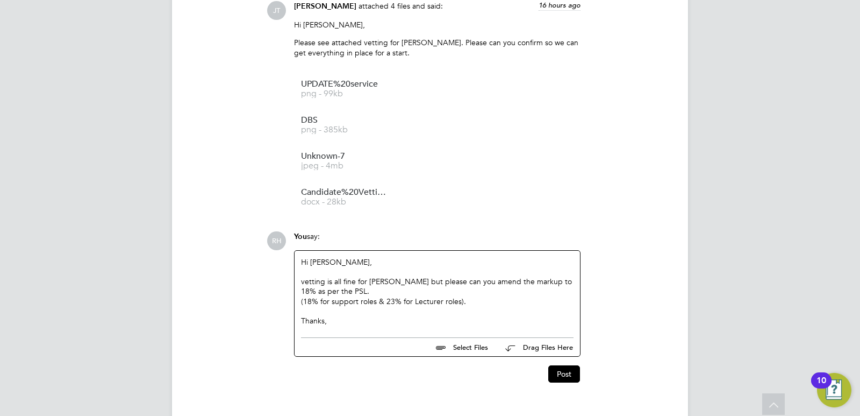
click at [305, 280] on div "vetting is all fine for Rebecca but please can you amend the markup to 18% as p…" at bounding box center [437, 285] width 273 height 19
click at [556, 371] on button "Post" at bounding box center [564, 373] width 32 height 17
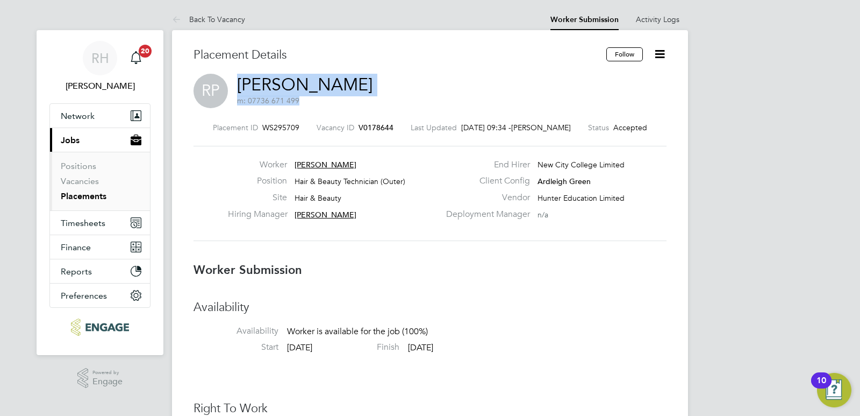
drag, startPoint x: 348, startPoint y: 89, endPoint x: 240, endPoint y: 88, distance: 108.1
click at [240, 88] on div "RP Rebecca Potter m: 07736 671 499" at bounding box center [430, 92] width 473 height 37
copy h2 "Rebecca Potter m: 07736 671 499"
click at [390, 125] on span "V0178644" at bounding box center [376, 128] width 35 height 10
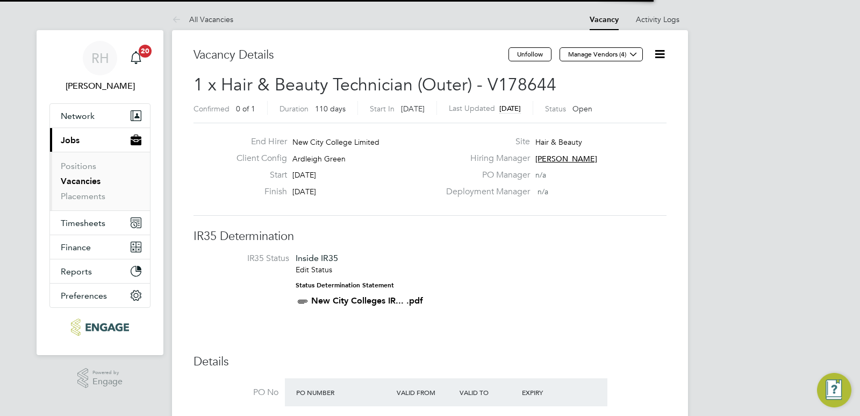
scroll to position [18, 101]
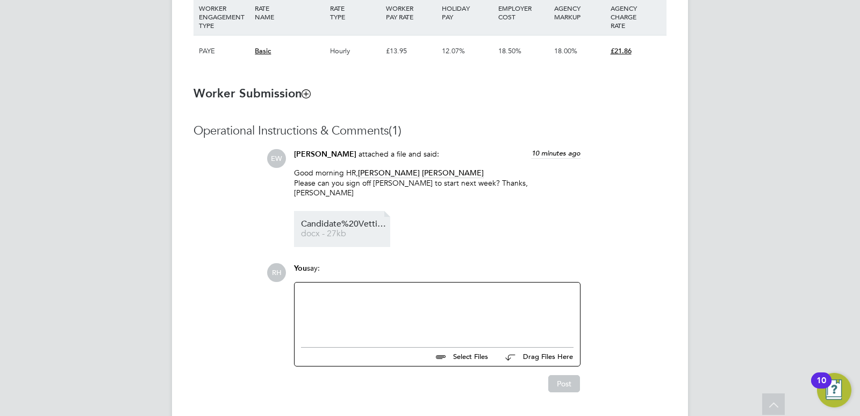
click at [344, 230] on span "docx - 27kb" at bounding box center [344, 234] width 86 height 8
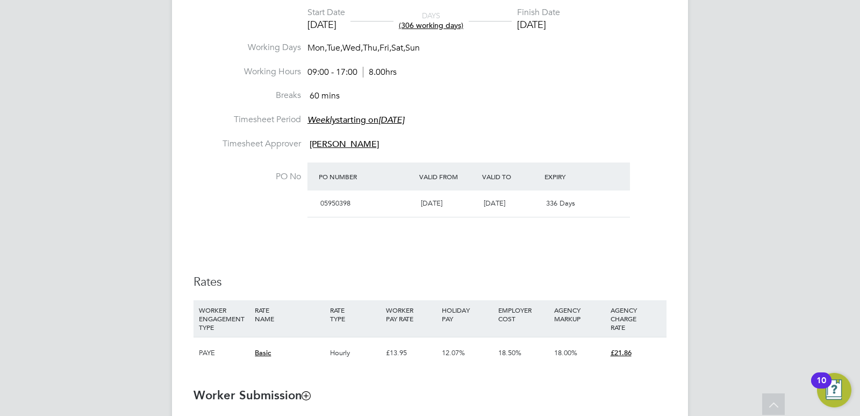
scroll to position [827, 0]
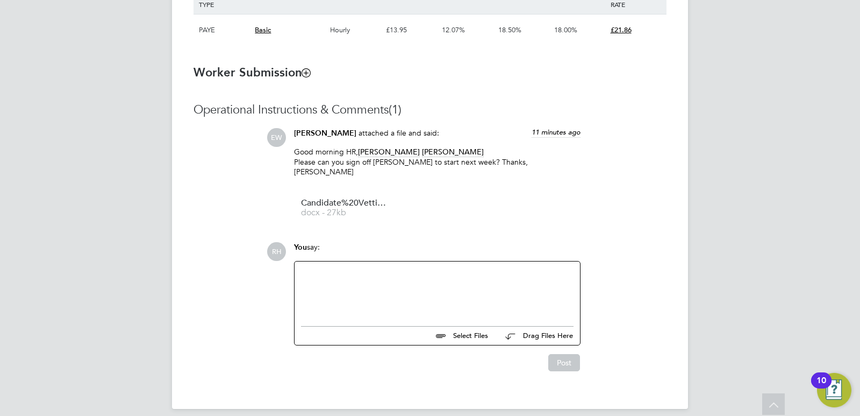
click at [335, 275] on div at bounding box center [437, 291] width 273 height 46
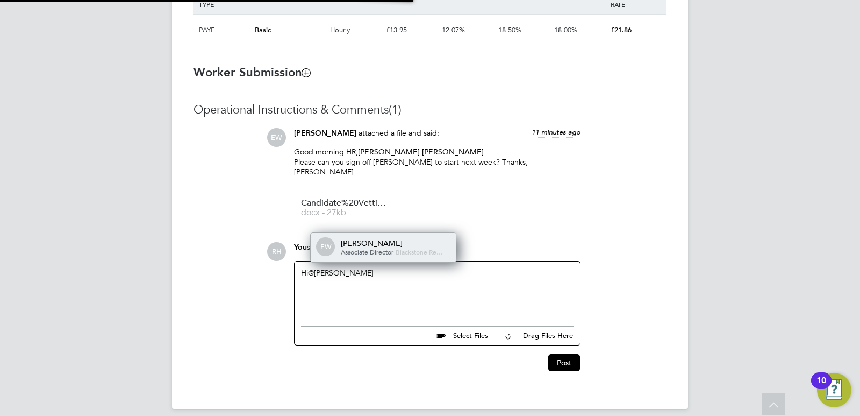
scroll to position [9, 108]
click at [366, 247] on span "Associate Director" at bounding box center [367, 251] width 53 height 9
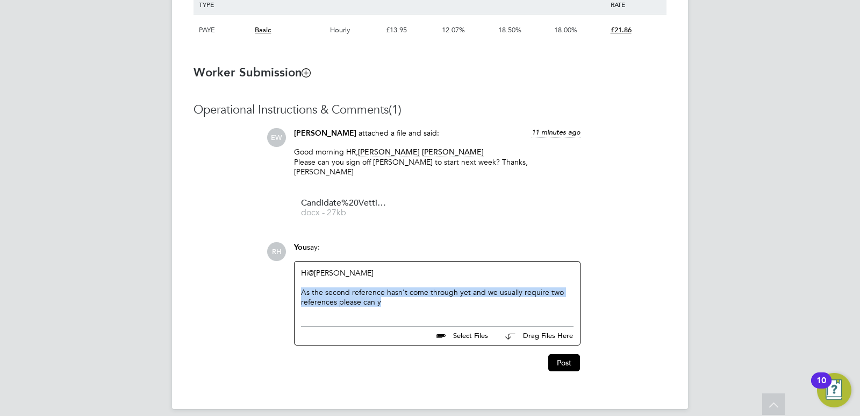
drag, startPoint x: 389, startPoint y: 292, endPoint x: 303, endPoint y: 278, distance: 87.1
click at [303, 287] on div "As the second reference hasn't come through yet and we usually require two refe…" at bounding box center [437, 296] width 273 height 19
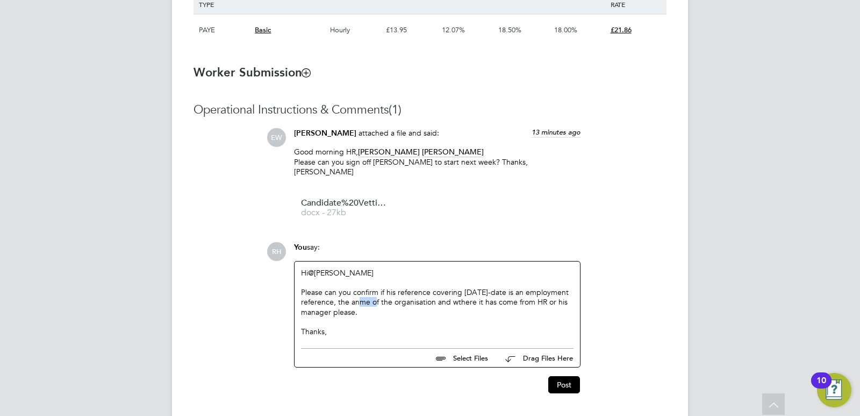
drag, startPoint x: 412, startPoint y: 295, endPoint x: 396, endPoint y: 290, distance: 17.2
click at [396, 317] on div "Please can you confirm if his reference covering Nov 2019-date is an employment…" at bounding box center [437, 322] width 273 height 10
drag, startPoint x: 521, startPoint y: 291, endPoint x: 501, endPoint y: 289, distance: 21.1
click at [501, 317] on div "Please can you confirm if his reference covering Nov 2019-date is an employment…" at bounding box center [437, 322] width 273 height 10
click at [560, 382] on button "Post" at bounding box center [564, 384] width 32 height 17
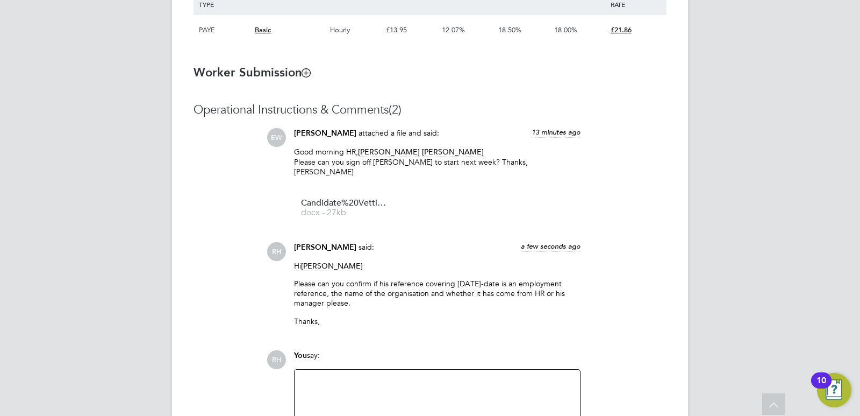
scroll to position [505, 0]
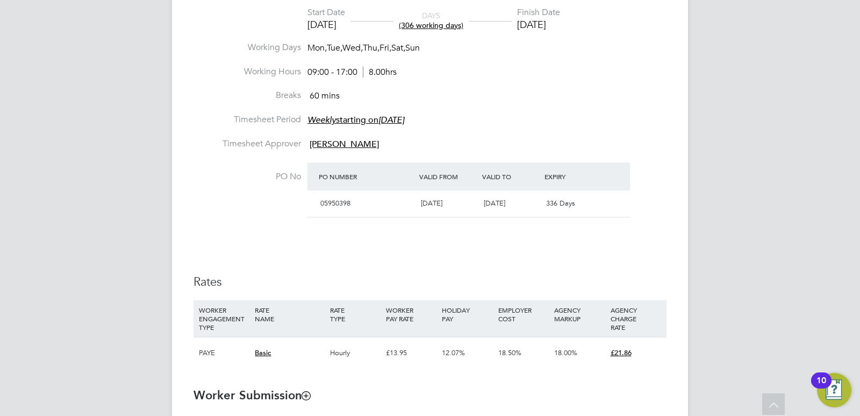
click at [513, 107] on li "Breaks 60 mins" at bounding box center [430, 102] width 473 height 24
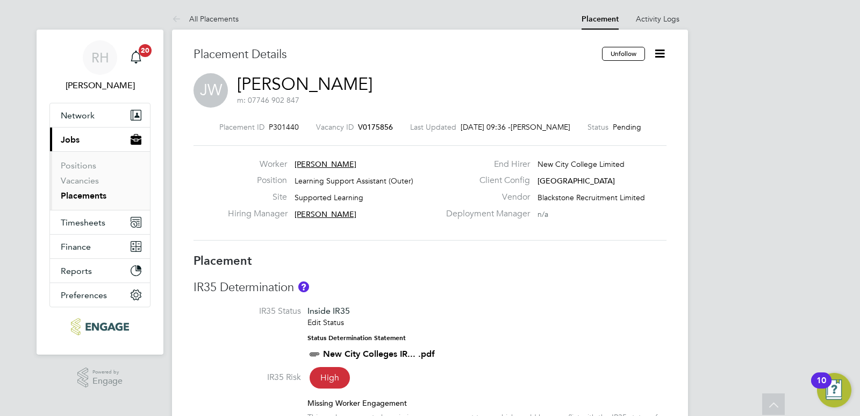
scroll to position [0, 0]
click at [365, 125] on span "V0175856" at bounding box center [375, 128] width 35 height 10
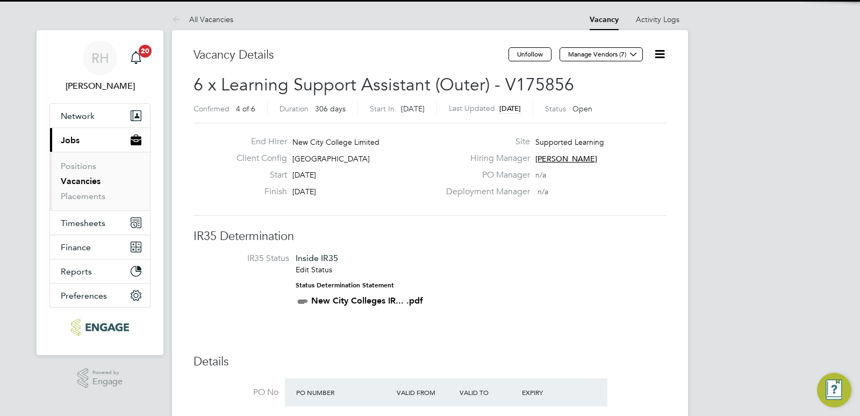
scroll to position [32, 75]
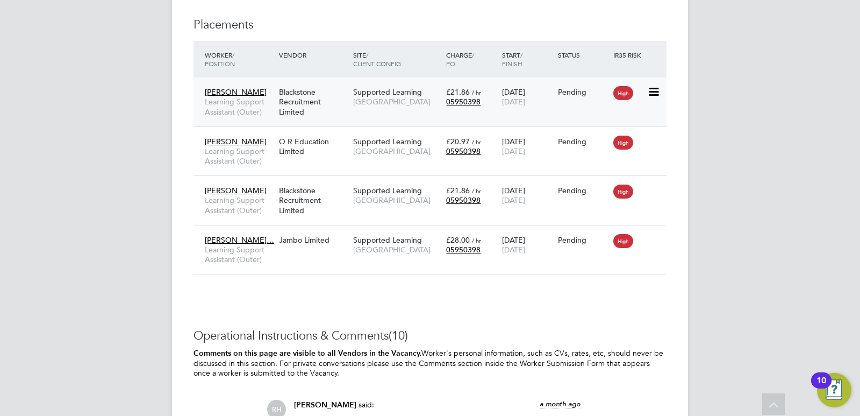
click at [238, 111] on span "Learning Support Assistant (Outer)" at bounding box center [239, 106] width 69 height 19
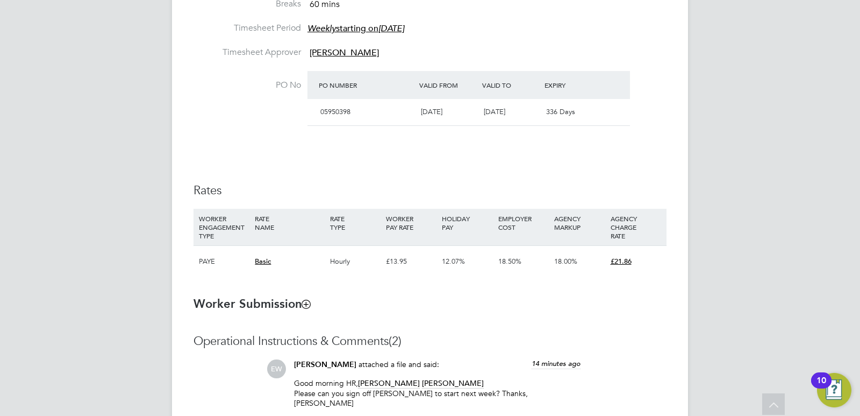
scroll to position [753, 0]
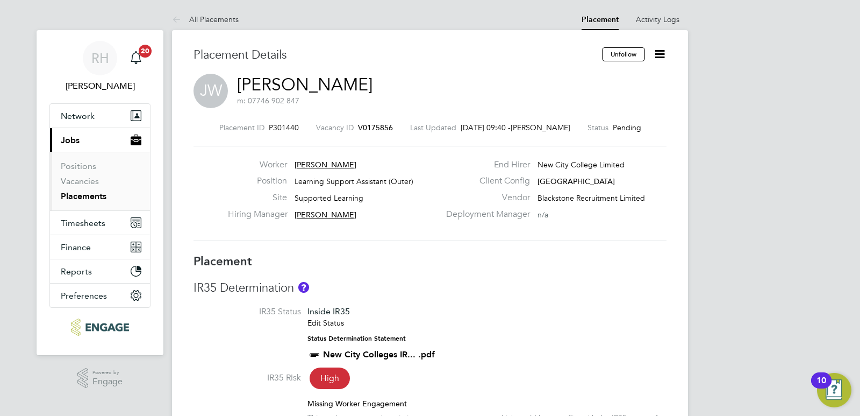
click at [379, 123] on span "V0175856" at bounding box center [375, 128] width 35 height 10
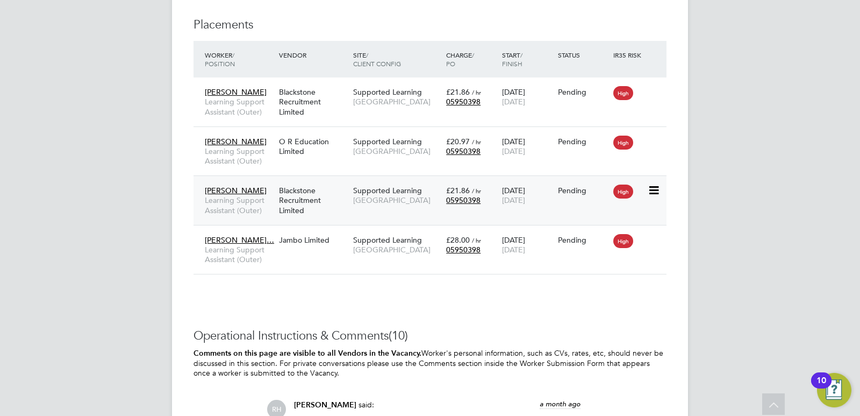
click at [246, 205] on span "Learning Support Assistant (Outer)" at bounding box center [239, 204] width 69 height 19
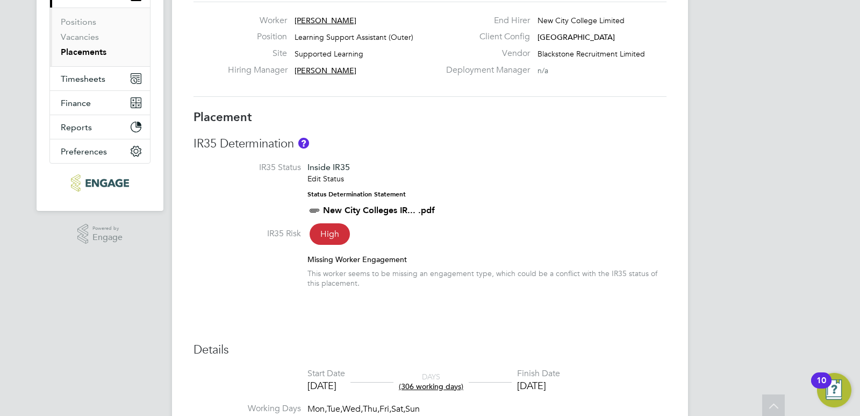
scroll to position [25, 0]
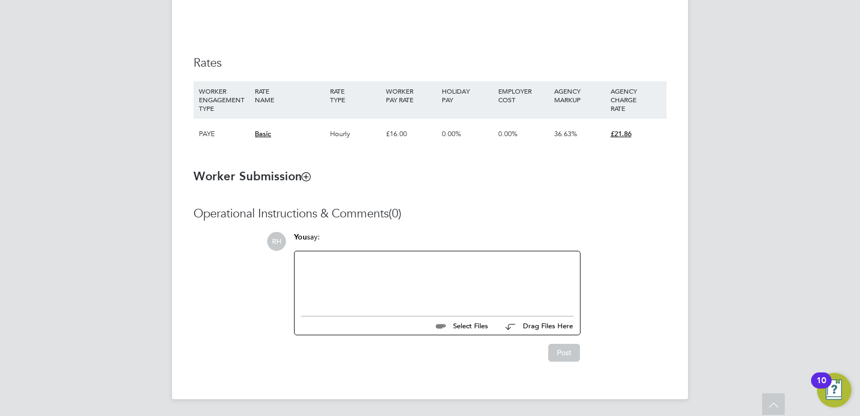
drag, startPoint x: 379, startPoint y: 275, endPoint x: 370, endPoint y: 274, distance: 8.7
click at [377, 275] on div at bounding box center [437, 281] width 273 height 46
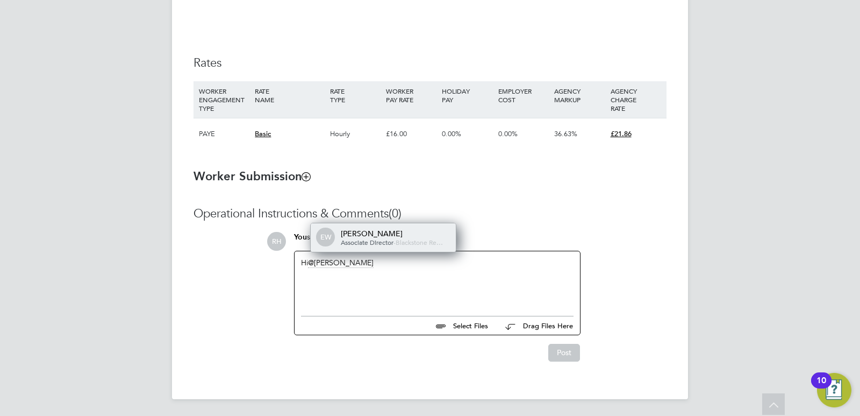
click at [369, 235] on div "[PERSON_NAME]" at bounding box center [395, 233] width 108 height 10
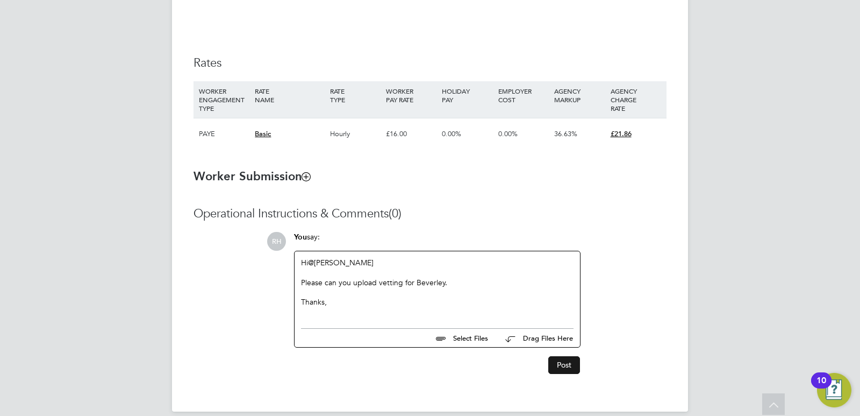
click at [563, 364] on button "Post" at bounding box center [564, 364] width 32 height 17
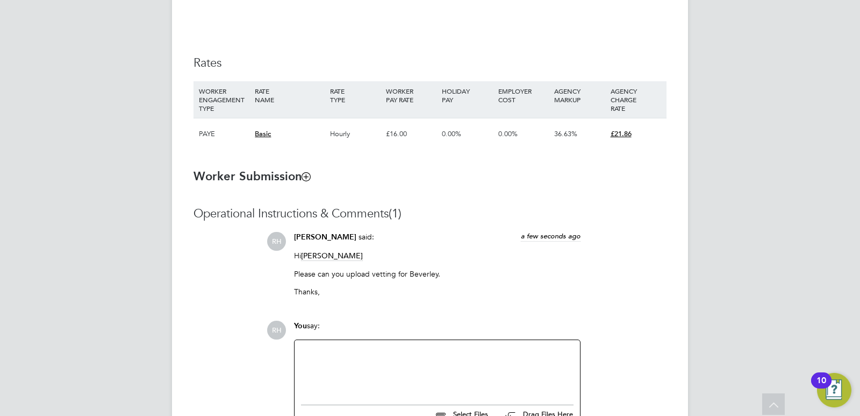
click at [474, 367] on div at bounding box center [437, 369] width 273 height 46
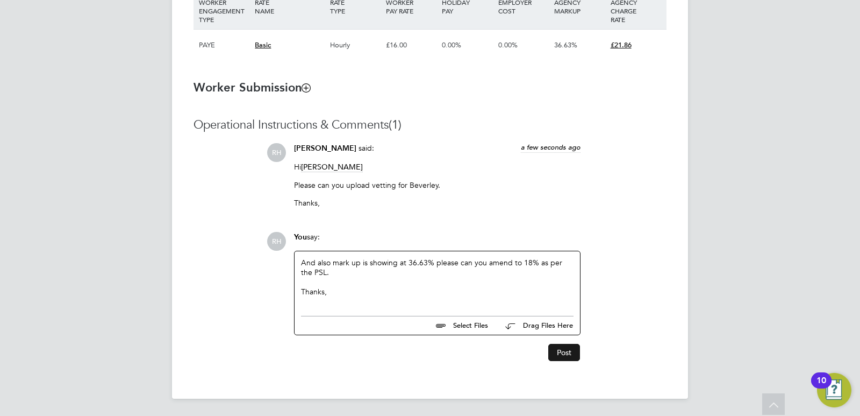
click at [559, 354] on button "Post" at bounding box center [564, 352] width 32 height 17
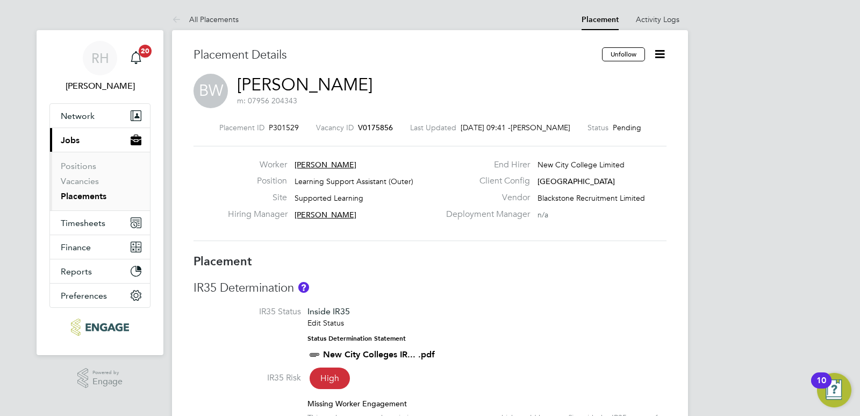
click at [377, 128] on span "V0175856" at bounding box center [375, 128] width 35 height 10
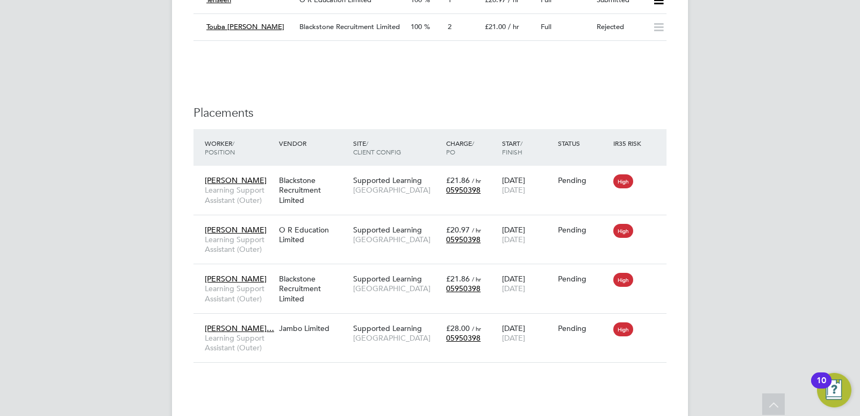
scroll to position [3494, 0]
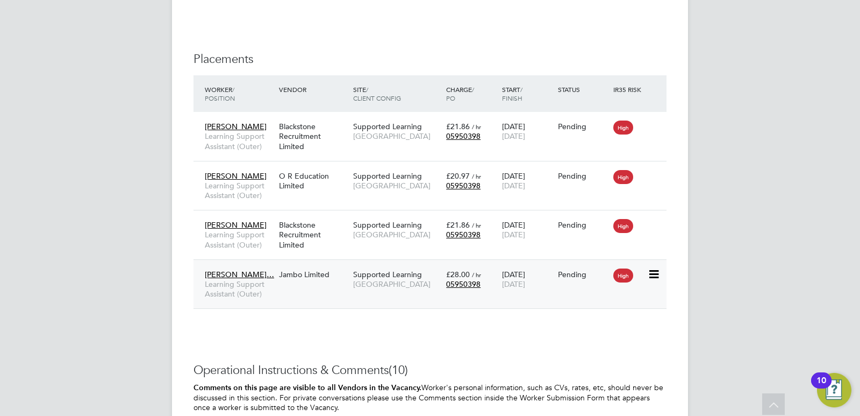
click at [261, 279] on span "Learning Support Assistant (Outer)" at bounding box center [239, 288] width 69 height 19
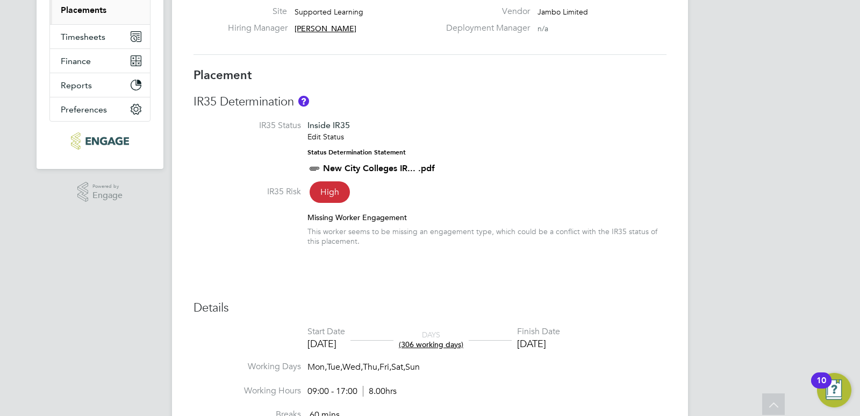
scroll to position [9, 0]
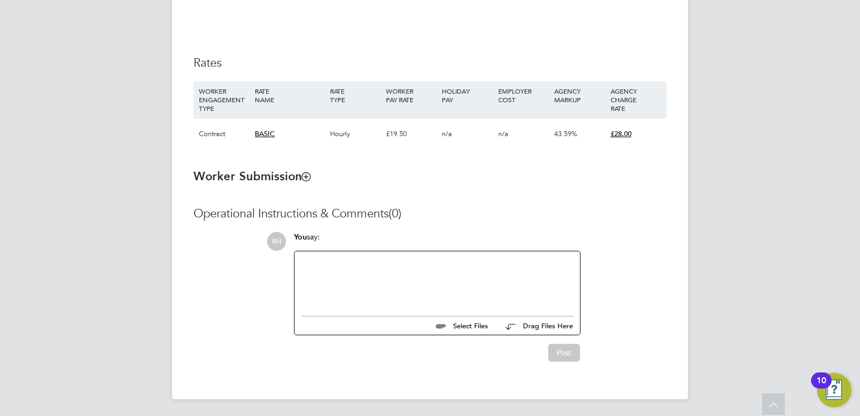
click at [381, 296] on div at bounding box center [437, 281] width 273 height 46
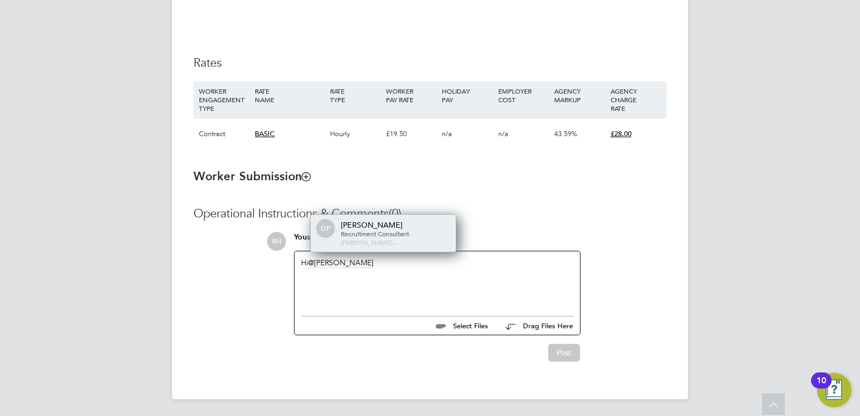
click at [375, 231] on span "Recruitment Consultant" at bounding box center [375, 233] width 68 height 9
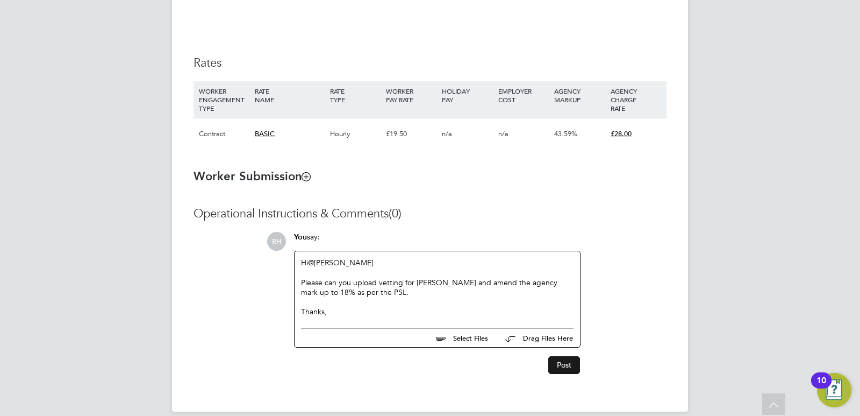
click at [555, 368] on button "Post" at bounding box center [564, 364] width 32 height 17
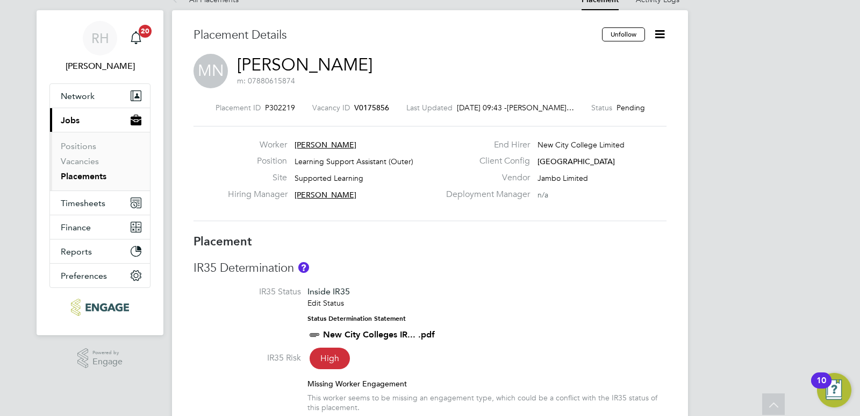
scroll to position [0, 0]
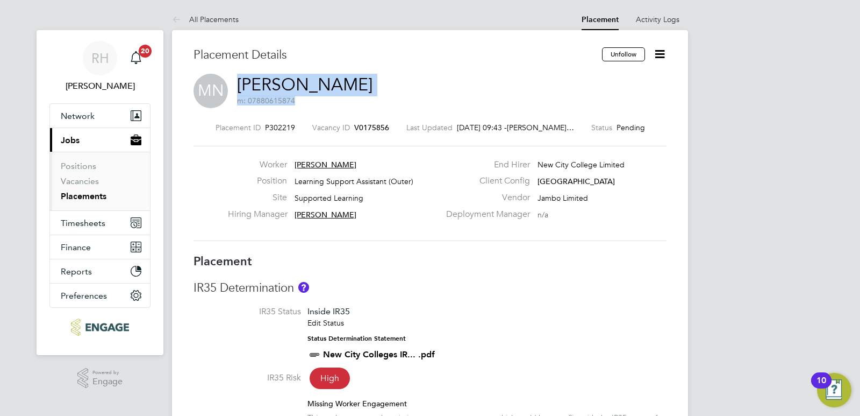
drag, startPoint x: 440, startPoint y: 90, endPoint x: 237, endPoint y: 91, distance: 203.2
click at [237, 91] on div "MN Margaret Nyamwilahila m: 07880615874" at bounding box center [430, 92] width 473 height 37
copy h2 "Margaret Nyamwilahila m: 07880615874"
click at [368, 128] on span "V0175856" at bounding box center [371, 128] width 35 height 10
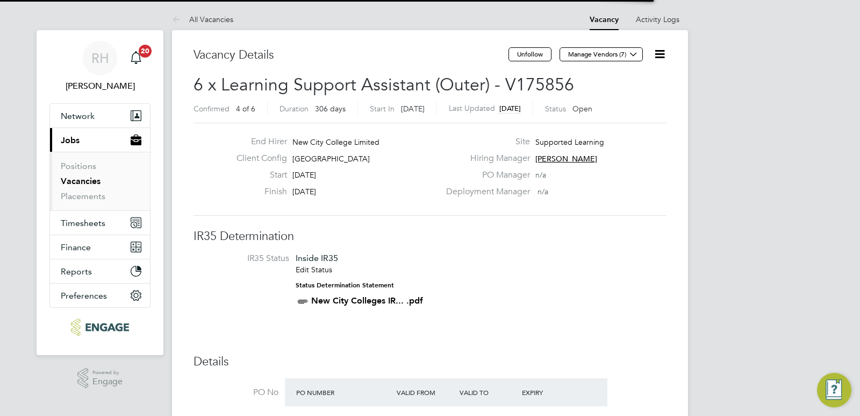
scroll to position [40, 75]
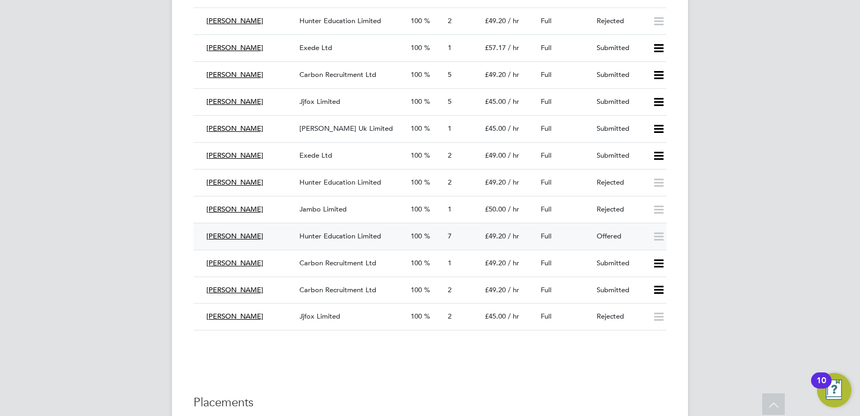
click at [308, 232] on span "Hunter Education Limited" at bounding box center [340, 235] width 82 height 9
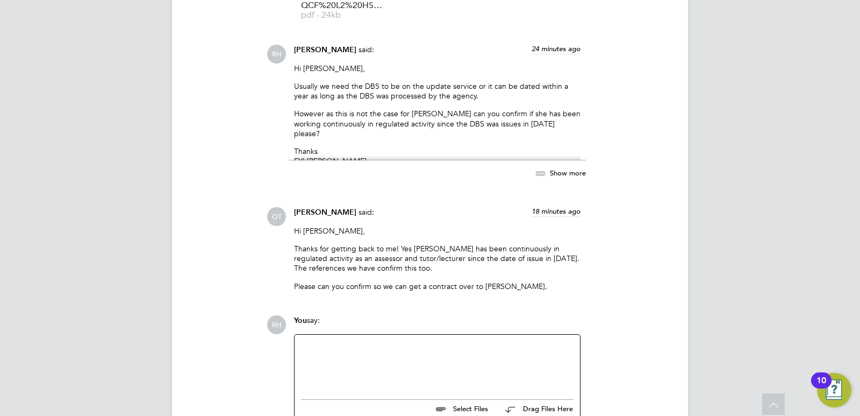
click at [381, 341] on div at bounding box center [437, 364] width 273 height 46
drag, startPoint x: 349, startPoint y: 326, endPoint x: 313, endPoint y: 317, distance: 37.7
click at [313, 334] on div "Hi @Olivia" at bounding box center [437, 363] width 285 height 59
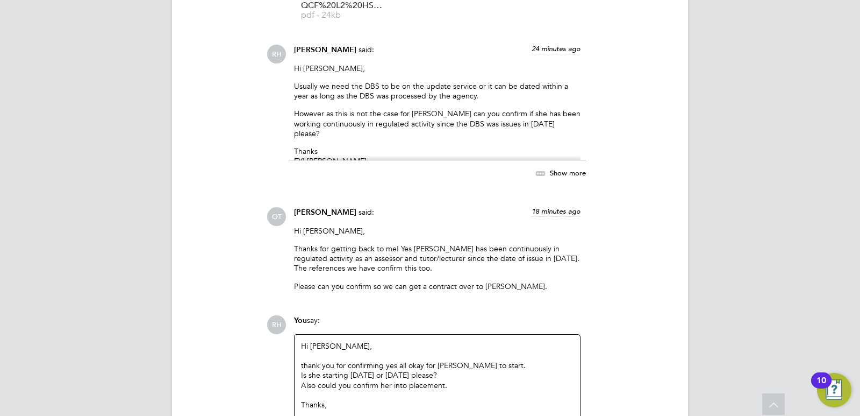
click at [303, 360] on div "thank you for confirming yes all okay for Roselyn to start." at bounding box center [437, 365] width 273 height 10
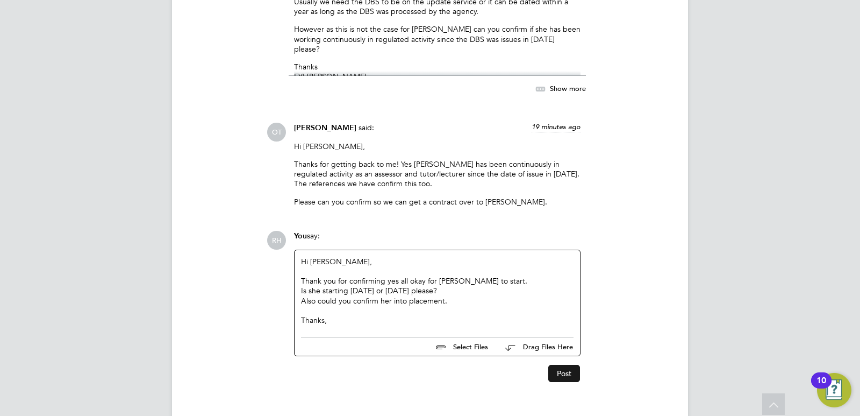
click at [556, 365] on button "Post" at bounding box center [564, 373] width 32 height 17
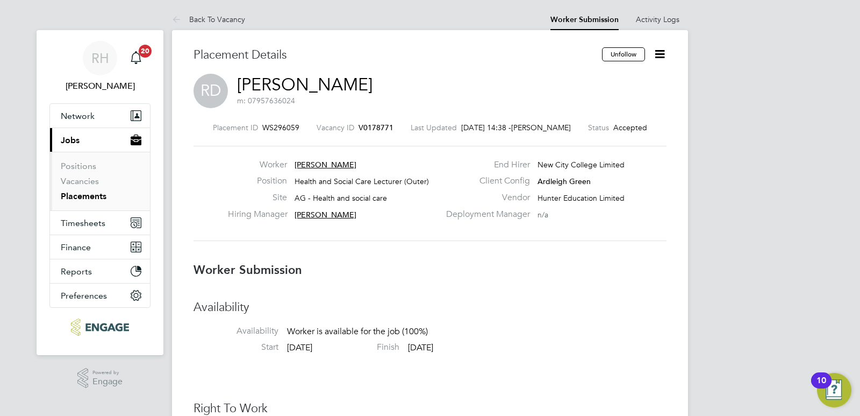
click at [373, 124] on span "V0178771" at bounding box center [376, 128] width 35 height 10
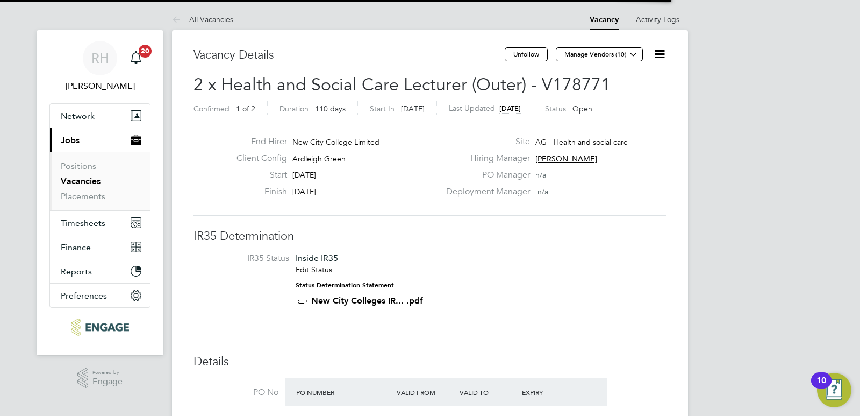
scroll to position [51, 75]
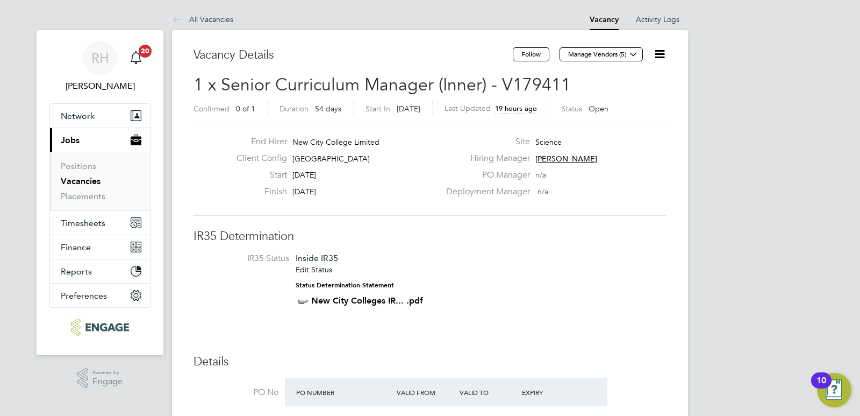
click at [555, 285] on li "IR35 Status Inside IR35 Edit Status Status Determination Statement New City Col…" at bounding box center [430, 282] width 452 height 58
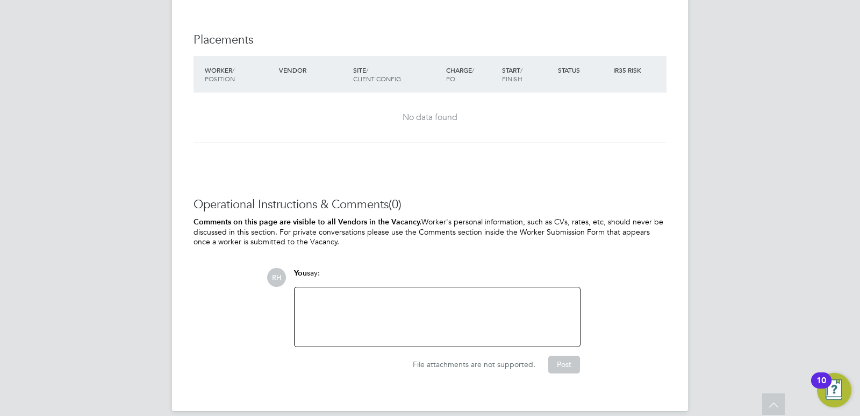
click at [457, 294] on div at bounding box center [437, 317] width 273 height 46
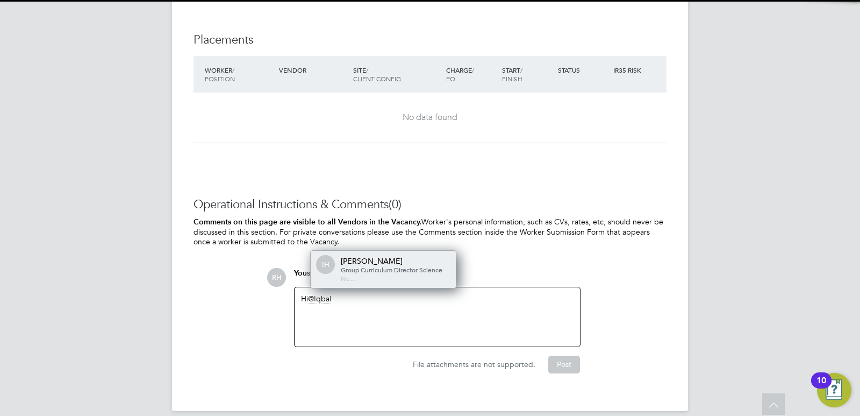
click at [392, 265] on span "Group Curriculum Director Science" at bounding box center [392, 269] width 102 height 9
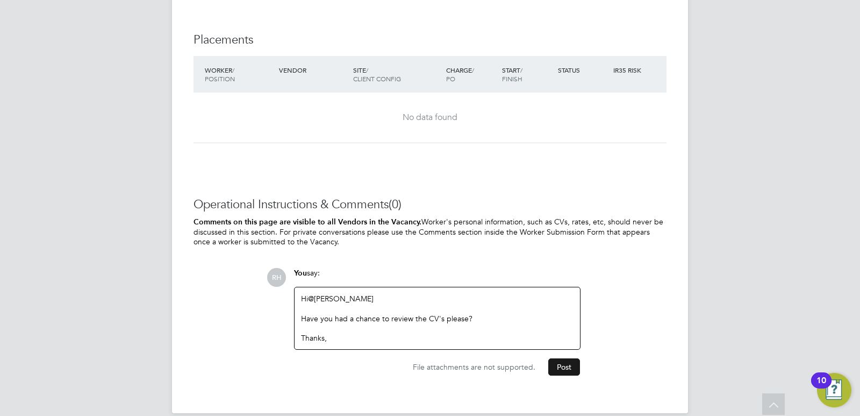
click at [553, 358] on button "Post" at bounding box center [564, 366] width 32 height 17
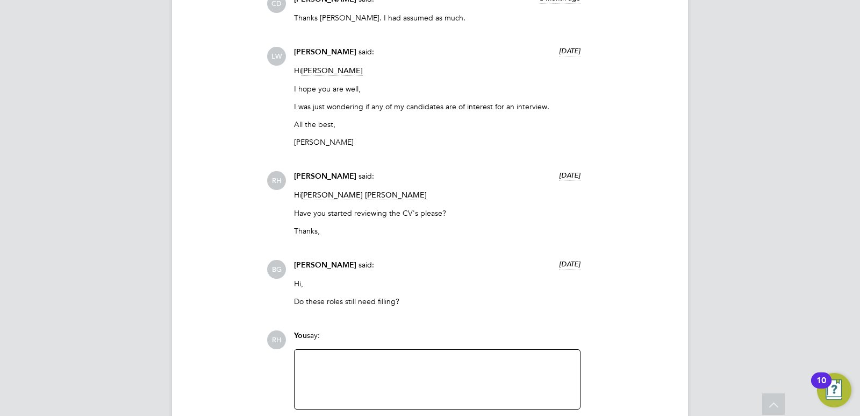
scroll to position [3279, 0]
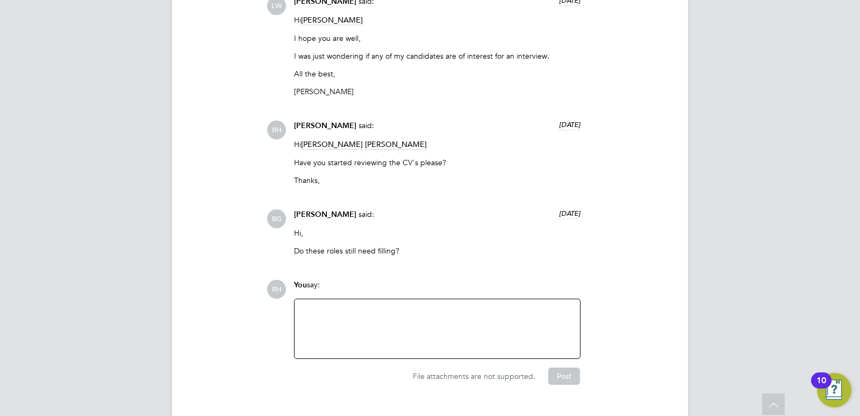
click at [426, 339] on div at bounding box center [437, 328] width 273 height 46
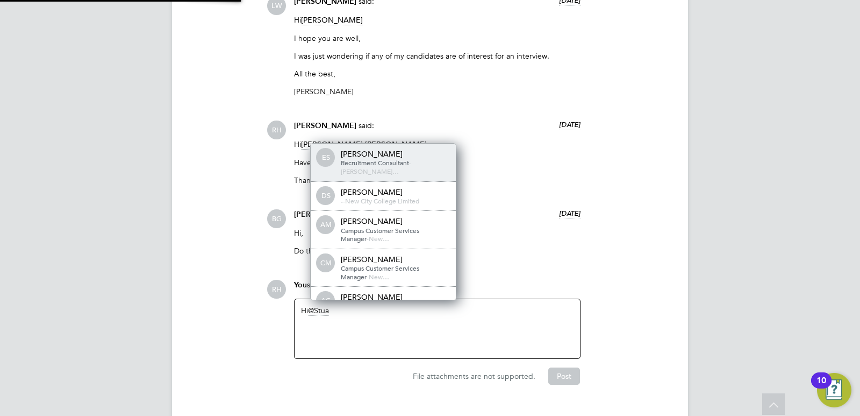
scroll to position [5, 5]
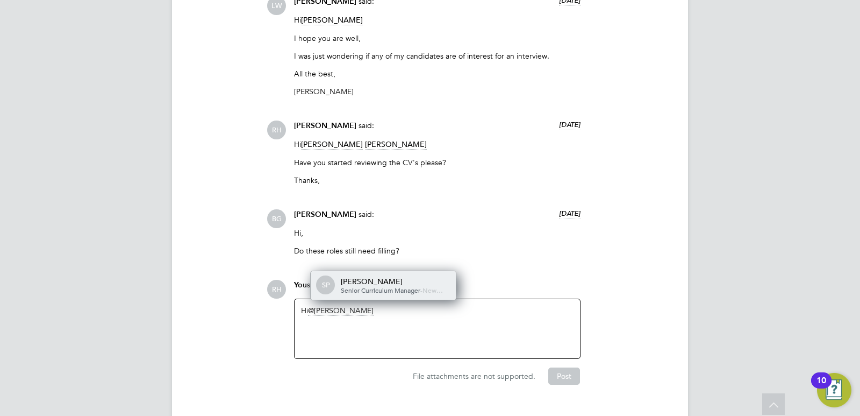
click at [374, 289] on span "Senior Curriculum Manager" at bounding box center [381, 289] width 80 height 9
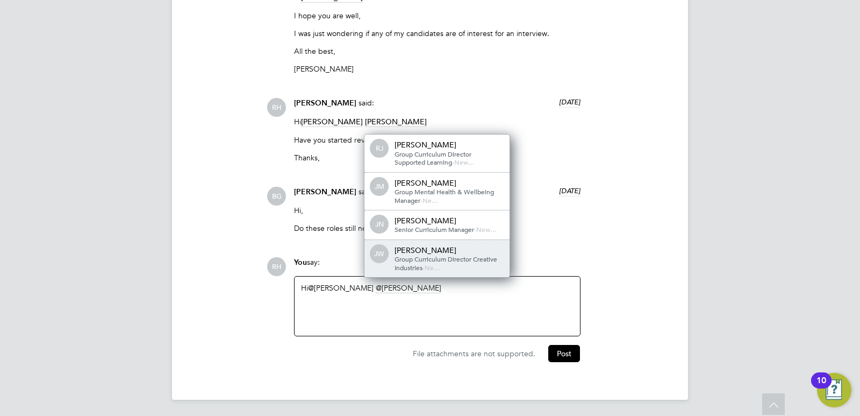
click at [412, 256] on span "Group Curriculum Director Creative Industries" at bounding box center [446, 262] width 103 height 17
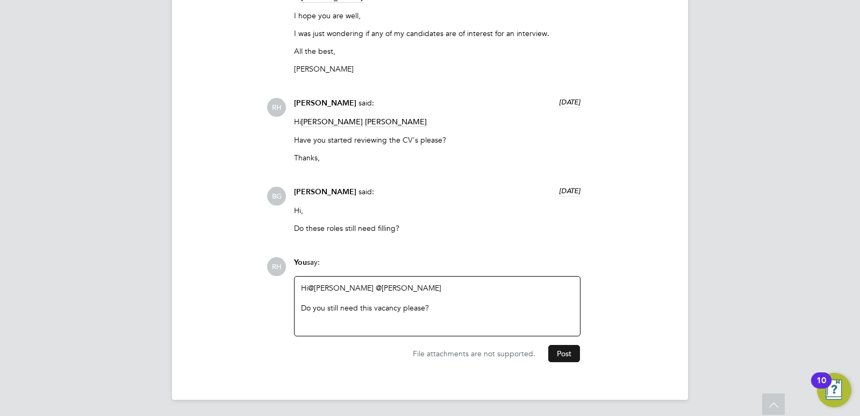
click at [563, 349] on button "Post" at bounding box center [564, 353] width 32 height 17
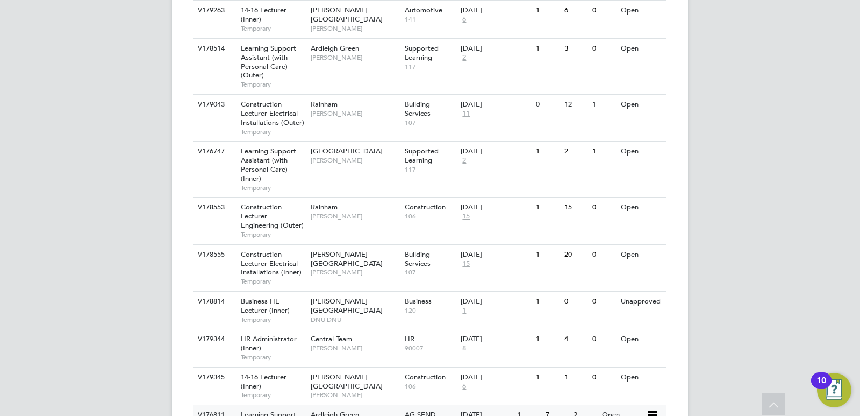
scroll to position [2085, 0]
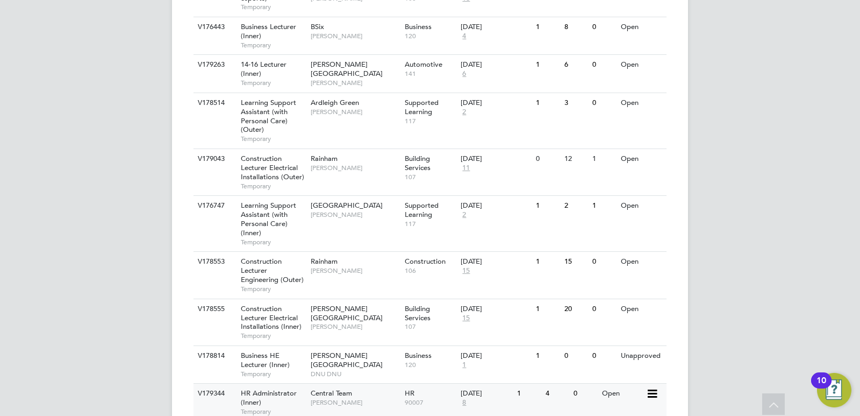
scroll to position [2031, 0]
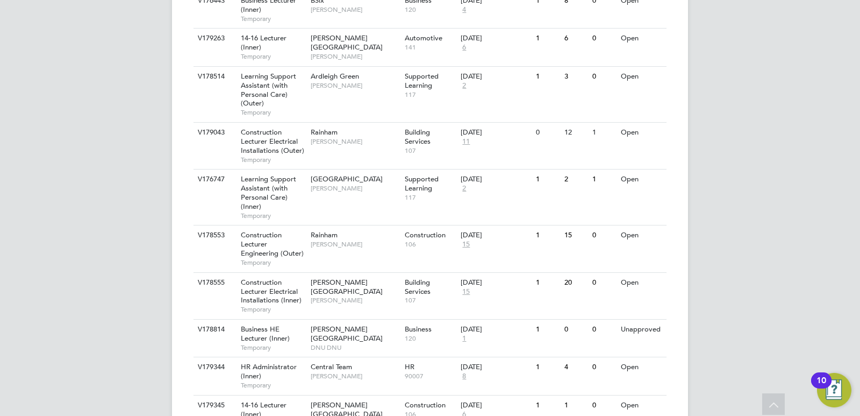
click at [255, 400] on span "14-16 Lecturer (Inner)" at bounding box center [264, 409] width 46 height 18
click at [262, 357] on div "HR Administrator (Inner) Temporary" at bounding box center [270, 375] width 75 height 37
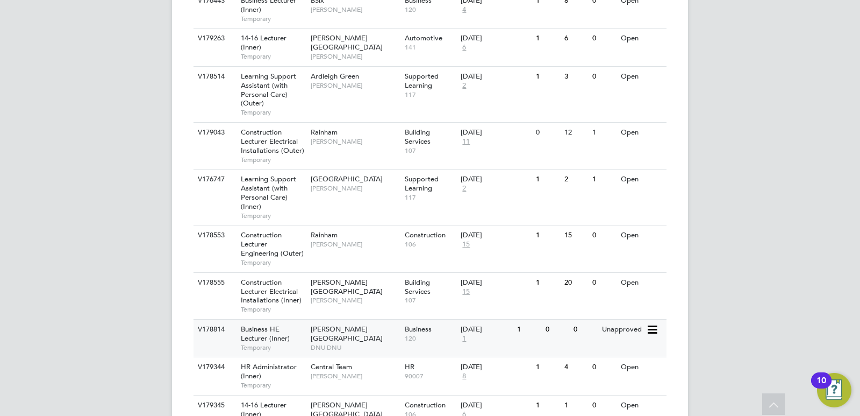
click at [259, 324] on span "Business HE Lecturer (Inner)" at bounding box center [265, 333] width 49 height 18
click at [258, 277] on span "Construction Lecturer Electrical Installations (Inner)" at bounding box center [271, 290] width 61 height 27
click at [269, 225] on div "Construction Lecturer Engineering (Outer) Temporary" at bounding box center [270, 248] width 75 height 46
click at [259, 174] on span "Learning Support Assistant (with Personal Care) (Inner)" at bounding box center [268, 192] width 55 height 37
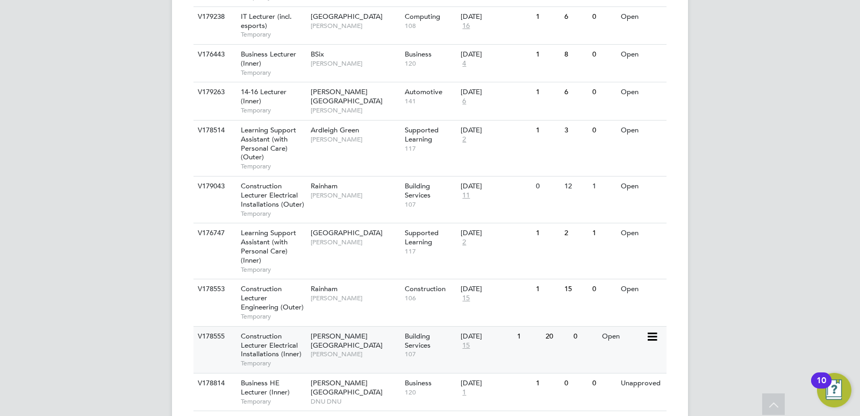
scroll to position [1924, 0]
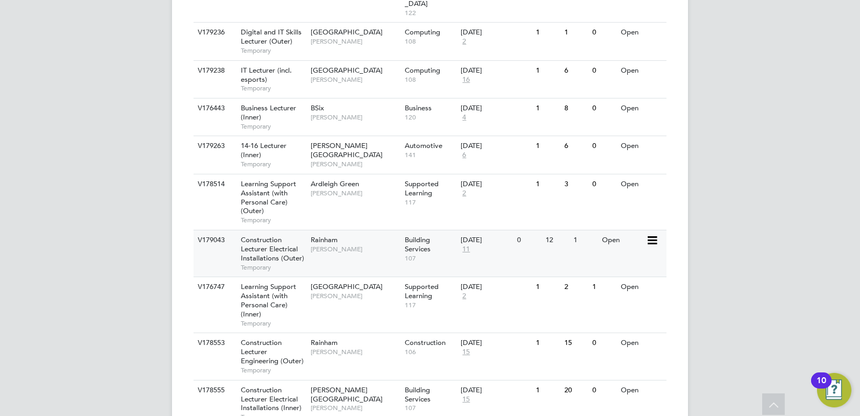
click at [269, 235] on span "Construction Lecturer Electrical Installations (Outer)" at bounding box center [272, 248] width 63 height 27
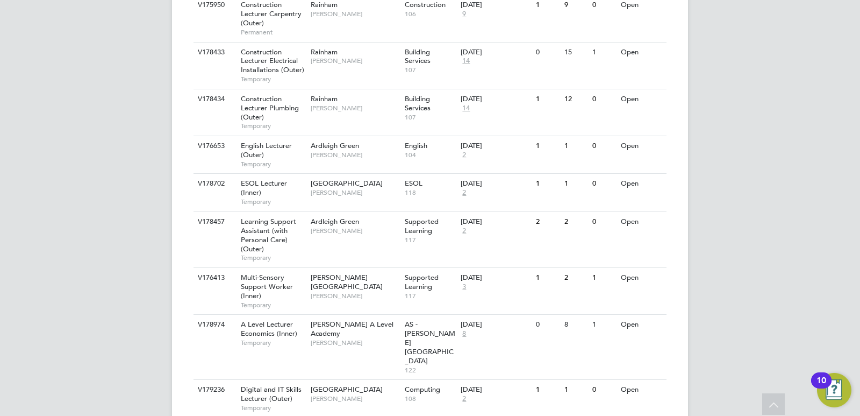
scroll to position [1547, 0]
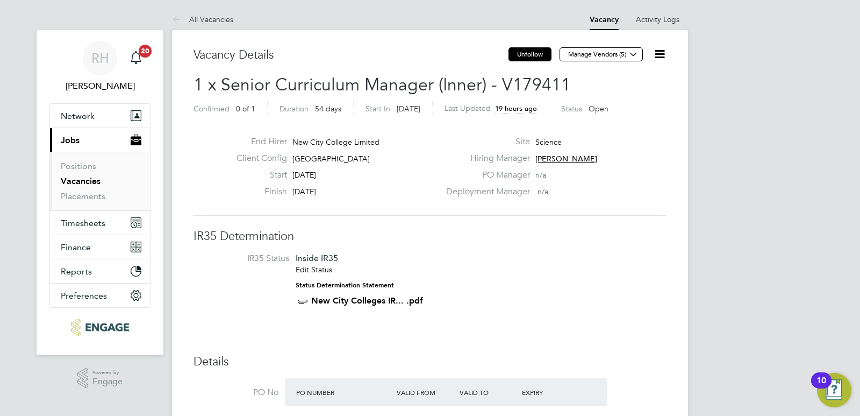
click at [539, 51] on button "Unfollow" at bounding box center [530, 54] width 43 height 14
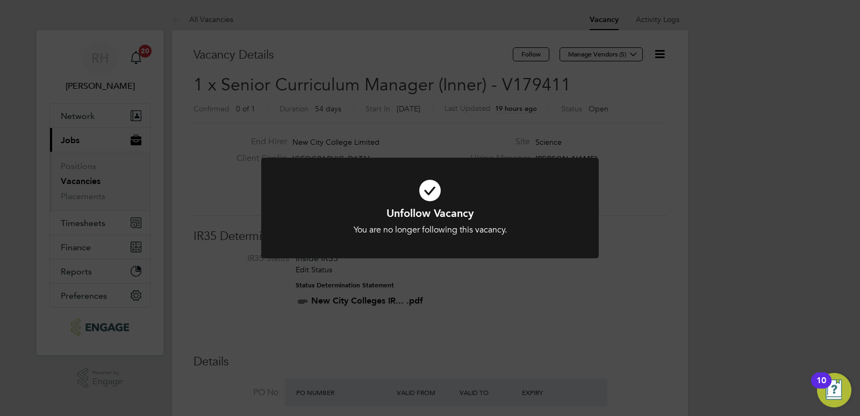
click at [527, 54] on div "Unfollow Vacancy You are no longer following this vacancy. Cancel Okay" at bounding box center [430, 208] width 860 height 416
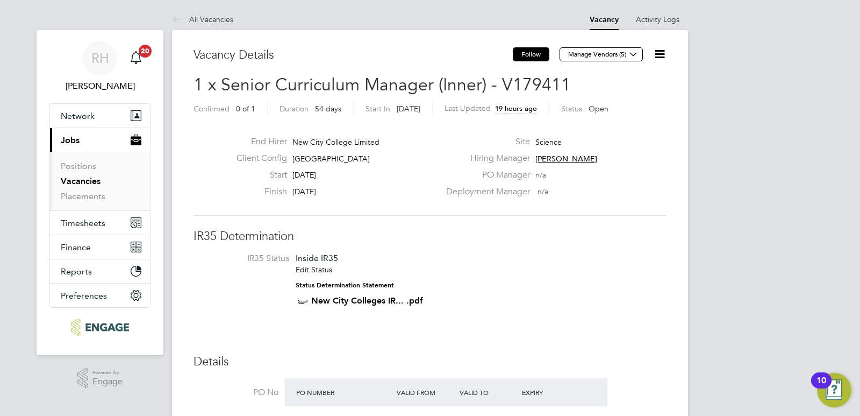
click at [531, 54] on button "Follow" at bounding box center [531, 54] width 37 height 14
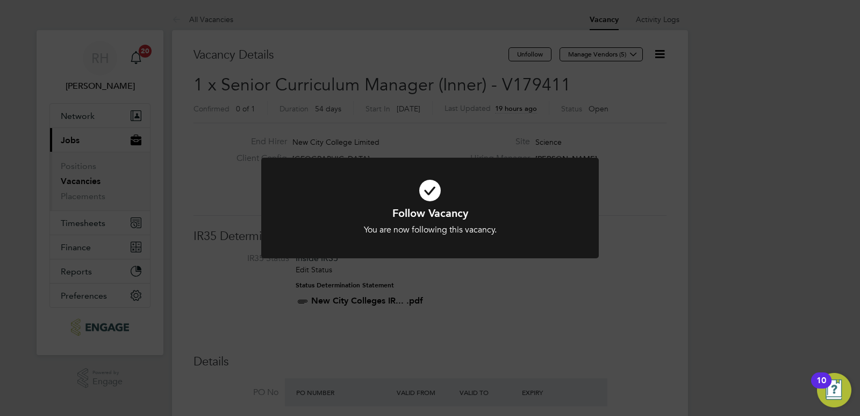
click at [661, 55] on div "Follow Vacancy You are now following this vacancy. Cancel Okay" at bounding box center [430, 208] width 860 height 416
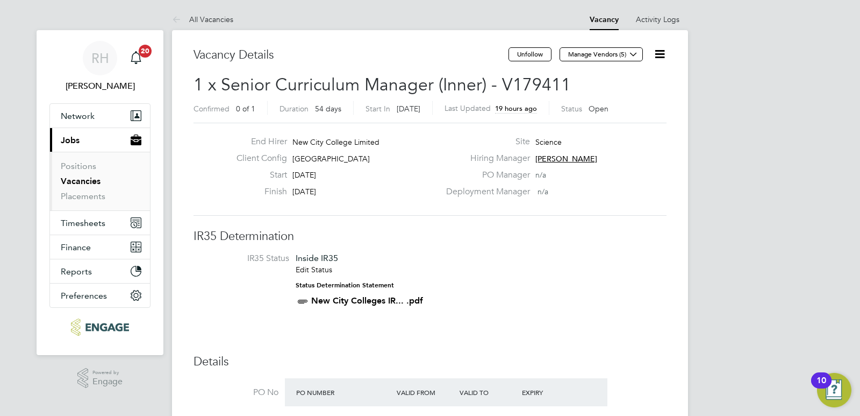
click at [658, 54] on icon at bounding box center [659, 53] width 13 height 13
click at [619, 112] on li "Followers" at bounding box center [634, 115] width 62 height 15
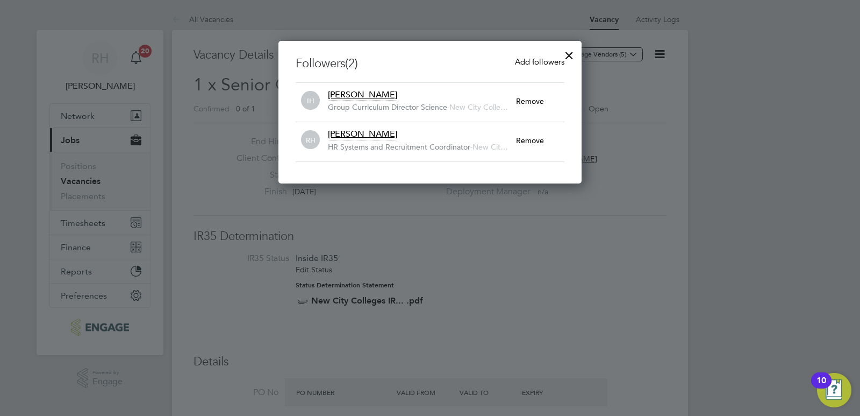
click at [535, 59] on span "Add followers" at bounding box center [539, 61] width 49 height 10
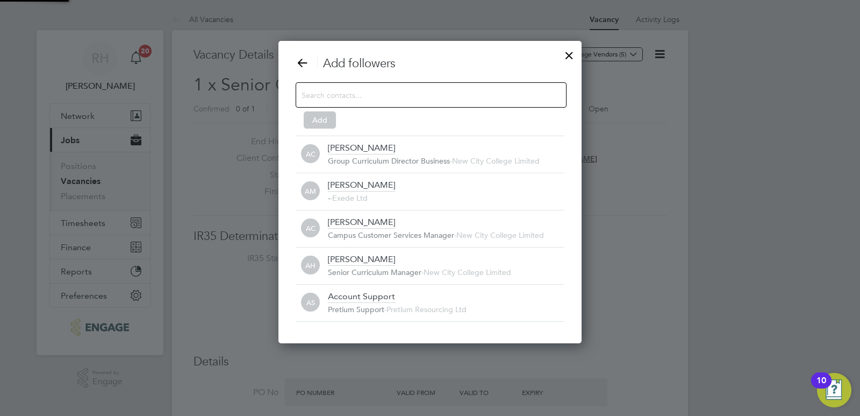
click at [398, 97] on input at bounding box center [423, 95] width 242 height 14
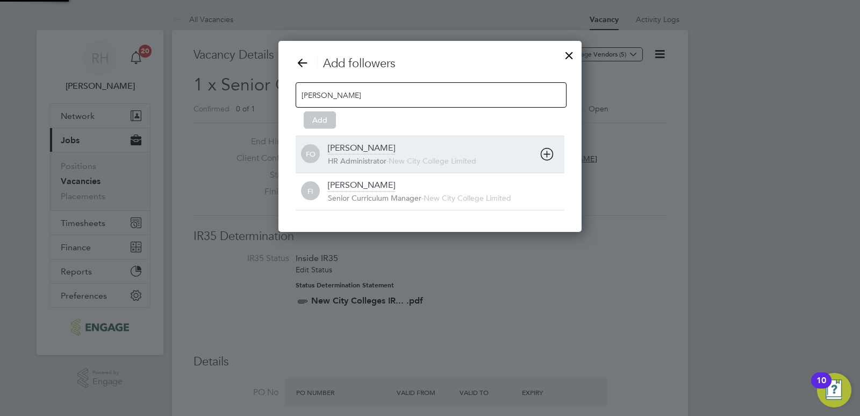
type input "Fran"
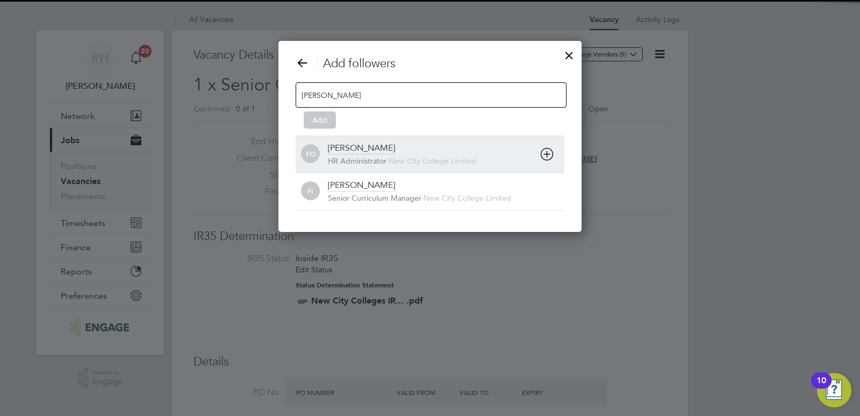
click at [366, 165] on div "HR Administrator - New City College Limited" at bounding box center [446, 161] width 237 height 11
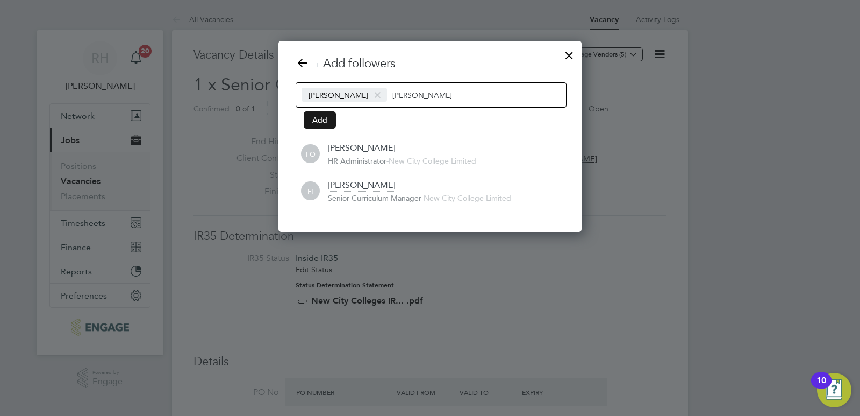
click at [317, 120] on button "Add" at bounding box center [320, 119] width 32 height 17
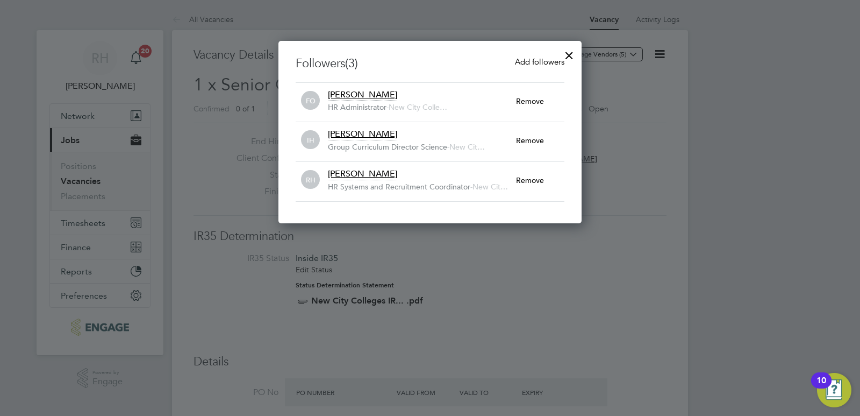
click at [568, 57] on div at bounding box center [569, 52] width 19 height 19
